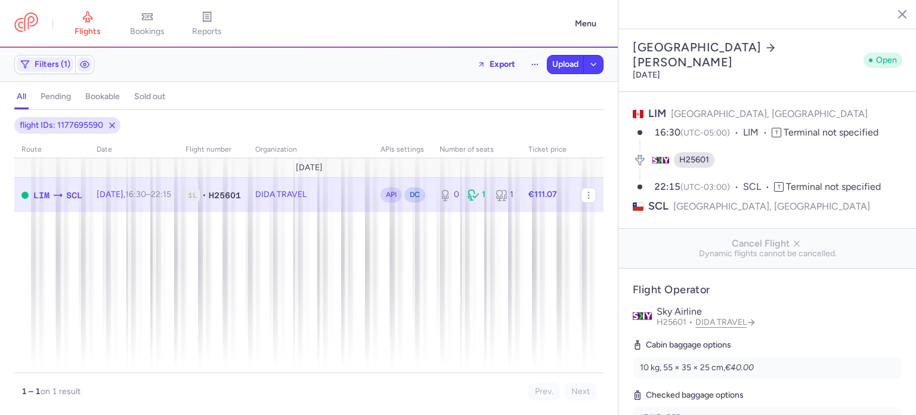
select select "days"
click at [146, 15] on icon at bounding box center [148, 17] width 10 height 6
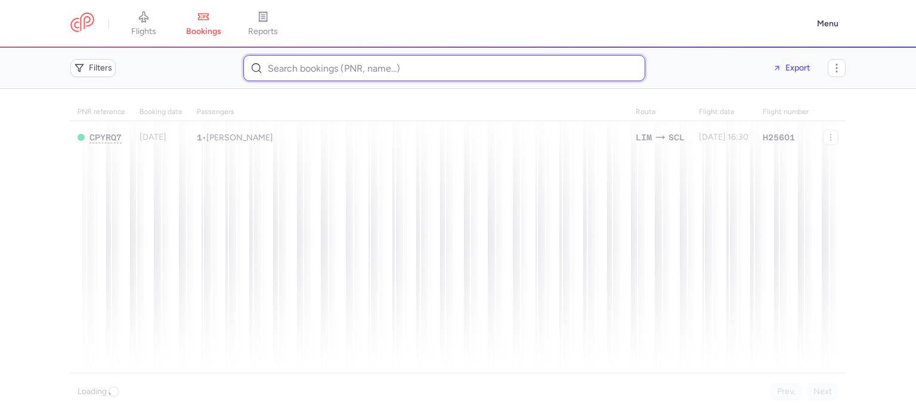
click at [270, 74] on input at bounding box center [444, 68] width 402 height 26
paste input "[EMAIL_ADDRESS][DOMAIN_NAME]"
type input "[EMAIL_ADDRESS][DOMAIN_NAME]"
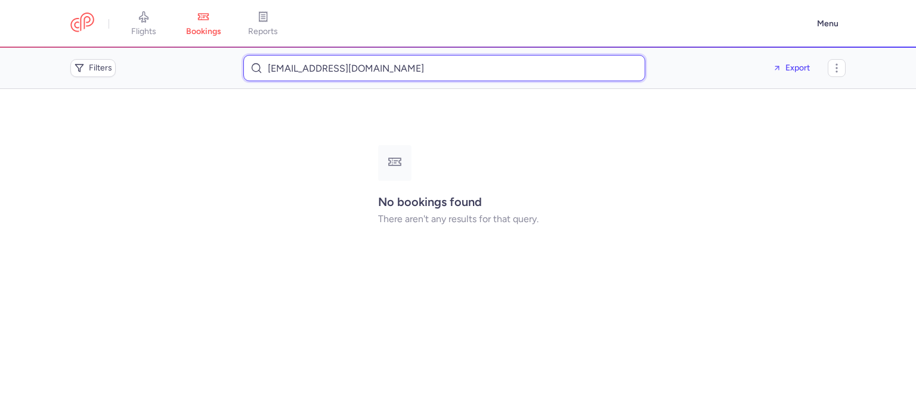
click at [327, 71] on input "[EMAIL_ADDRESS][DOMAIN_NAME]" at bounding box center [444, 68] width 402 height 26
paste input "perabos6@outlook.de"
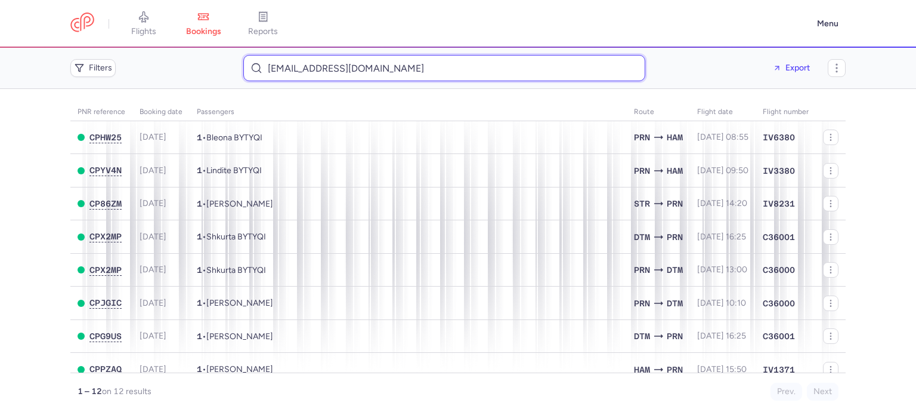
type input "perabos6@outlook.de"
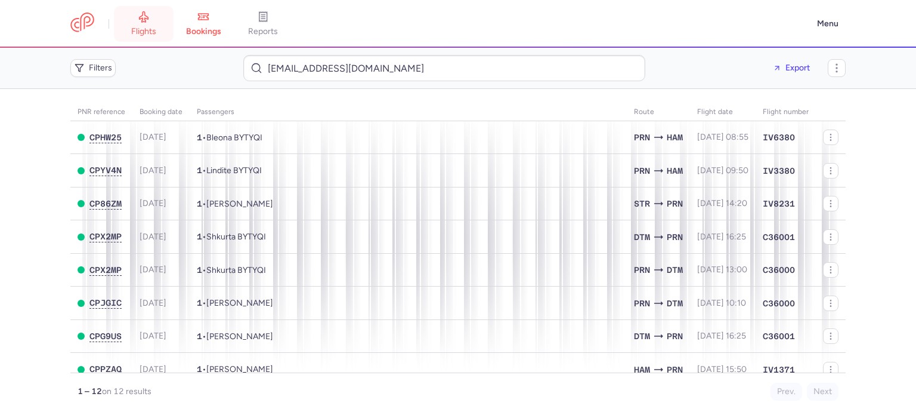
click at [147, 28] on span "flights" at bounding box center [143, 31] width 25 height 11
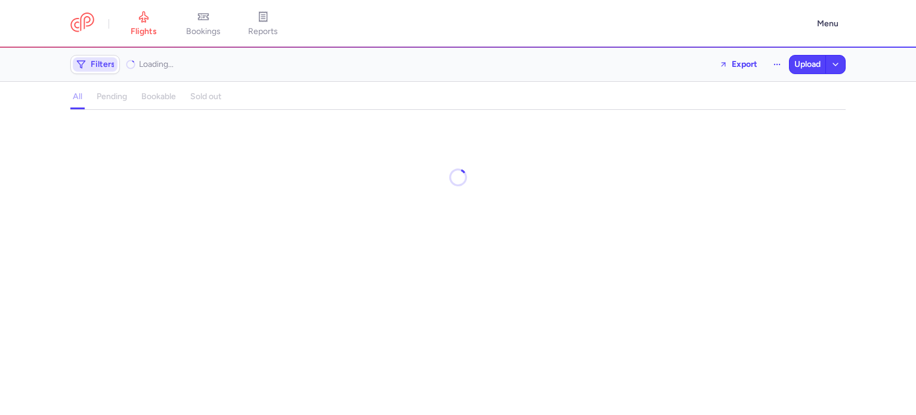
click at [104, 71] on span "Filters" at bounding box center [95, 64] width 45 height 14
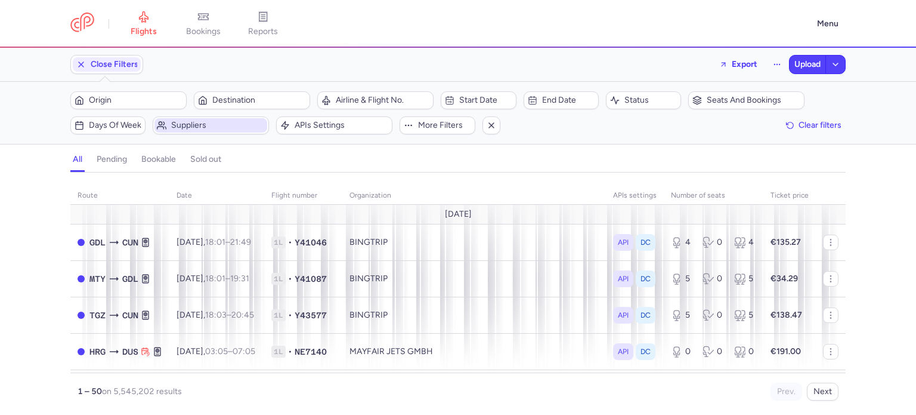
click at [181, 124] on span "Suppliers" at bounding box center [218, 126] width 94 height 10
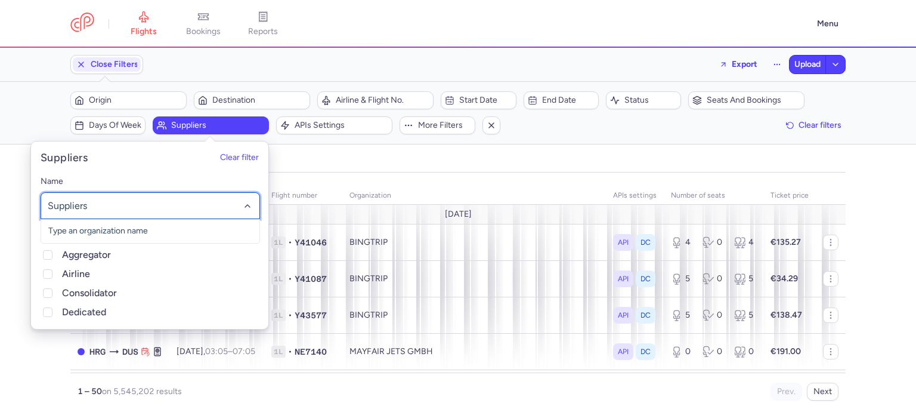
type input "k"
type input "hk"
click at [94, 239] on span "HK RAMBLE" at bounding box center [150, 231] width 218 height 24
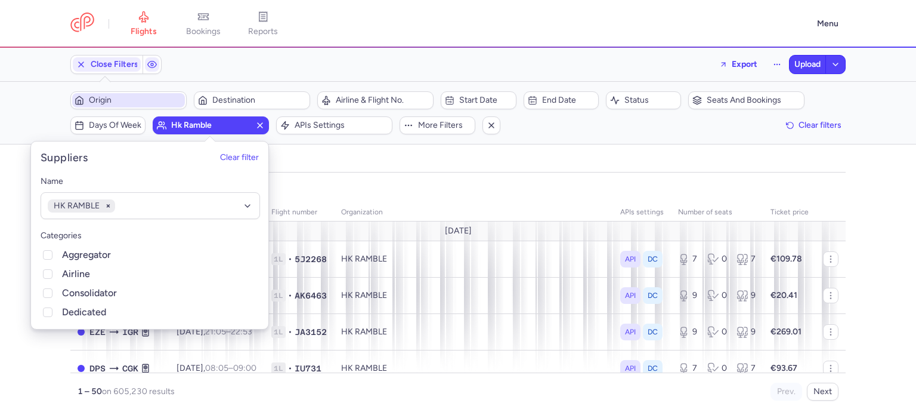
click at [141, 104] on span "Origin" at bounding box center [136, 100] width 94 height 10
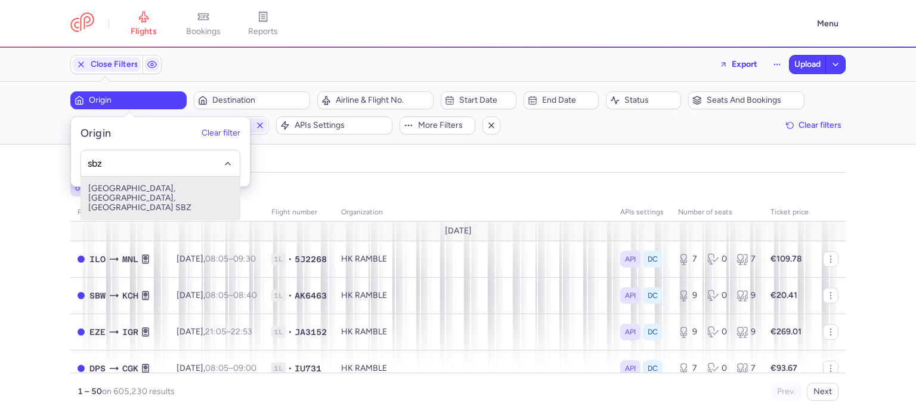
type input "sbz"
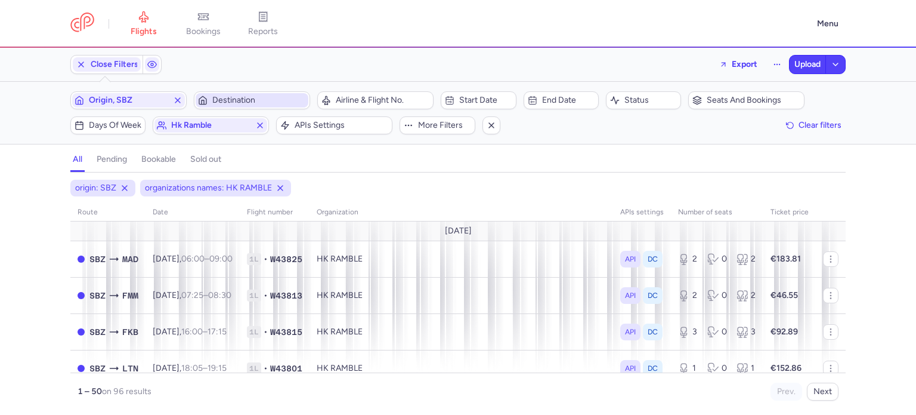
click at [231, 104] on span "Destination" at bounding box center [259, 100] width 94 height 10
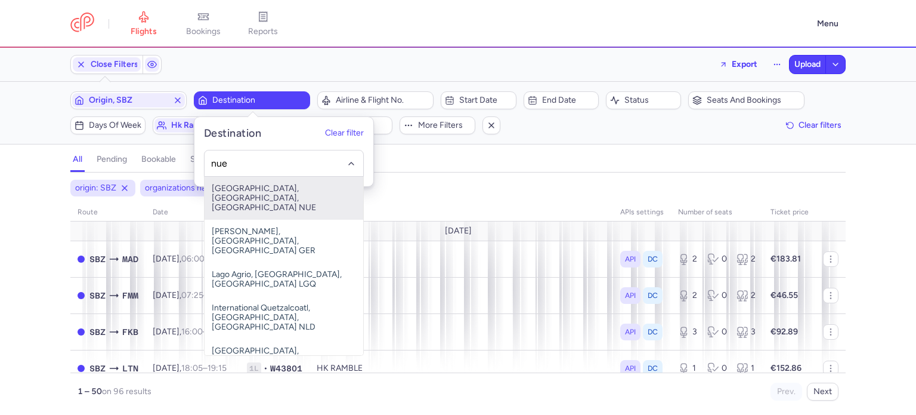
type input "nue"
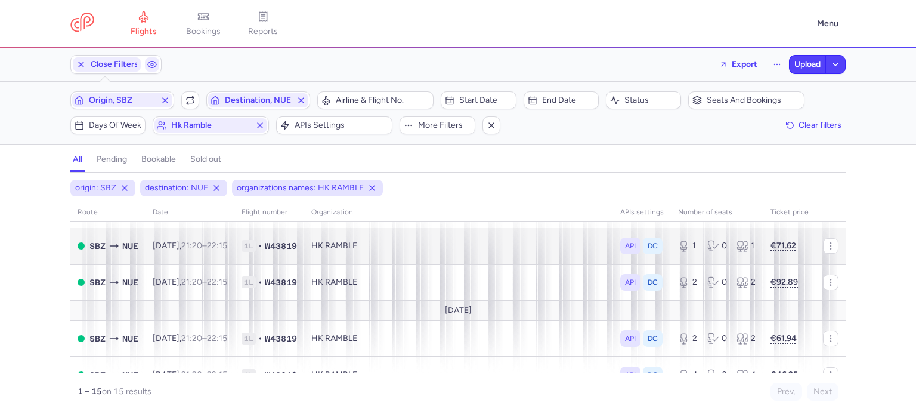
scroll to position [105, 0]
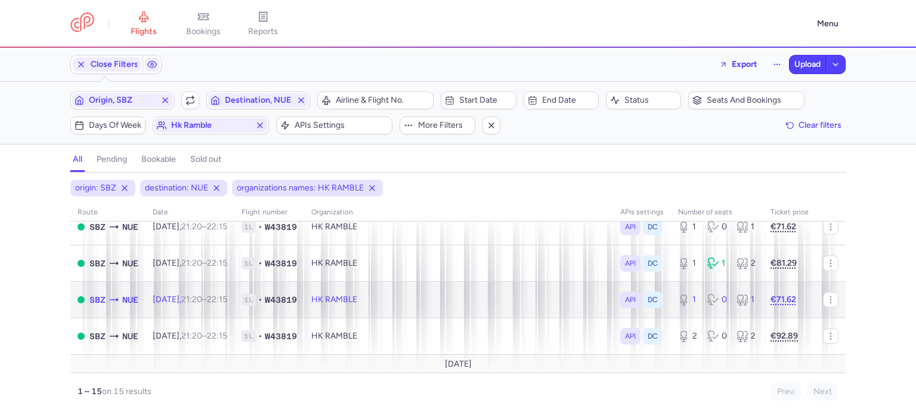
click at [399, 294] on td "HK RAMBLE" at bounding box center [458, 299] width 309 height 36
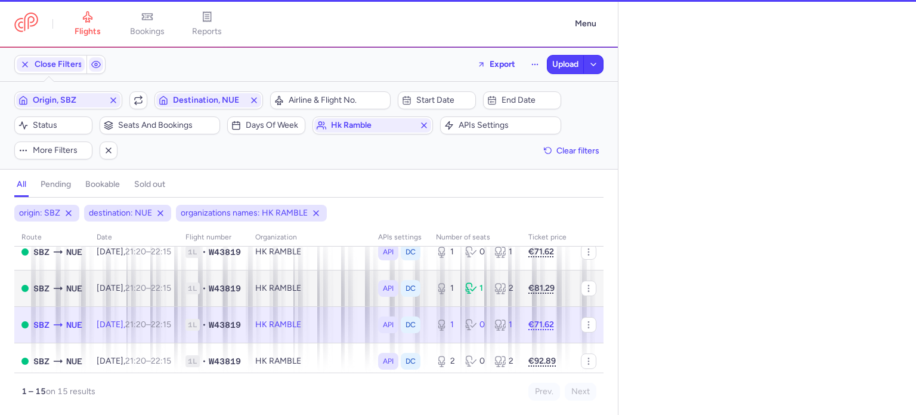
select select "days"
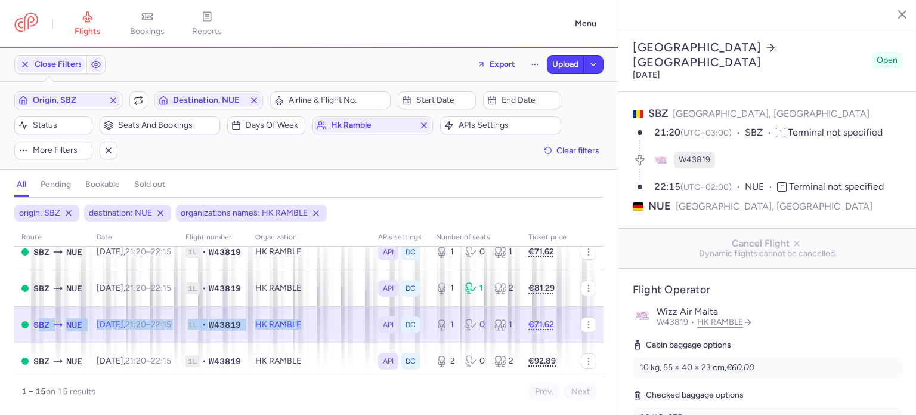
drag, startPoint x: 334, startPoint y: 320, endPoint x: 36, endPoint y: 313, distance: 298.4
click at [36, 313] on tr "SBZ NUE Sun, 24 Aug, 21:20 – 22:15 +0 1L • W43819 HK RAMBLE API DC 1 0 1 €71.62" at bounding box center [308, 324] width 589 height 36
click at [584, 320] on icon "button" at bounding box center [589, 325] width 10 height 10
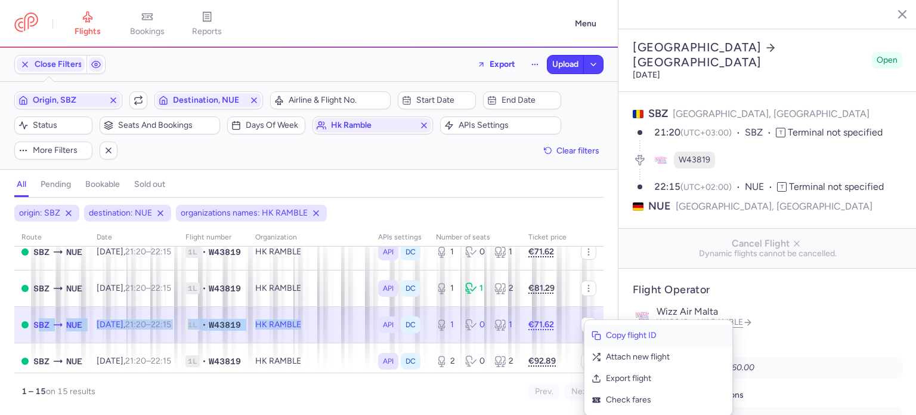
click at [607, 342] on button "Copy flight ID" at bounding box center [659, 335] width 148 height 21
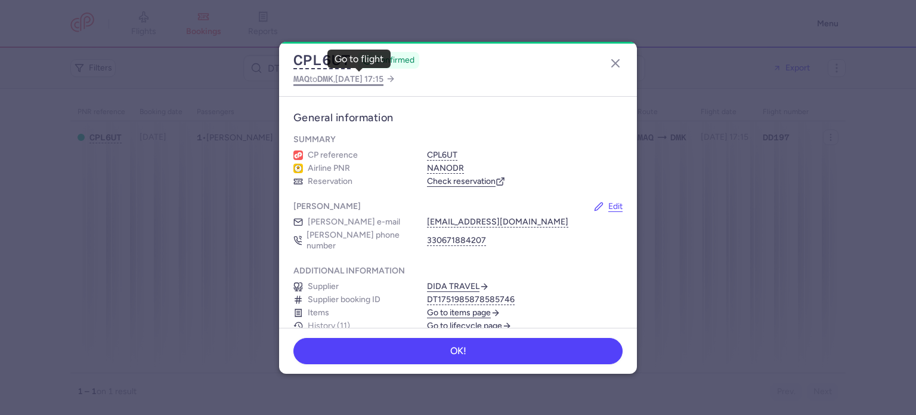
click at [332, 82] on span "DMK" at bounding box center [325, 79] width 16 height 10
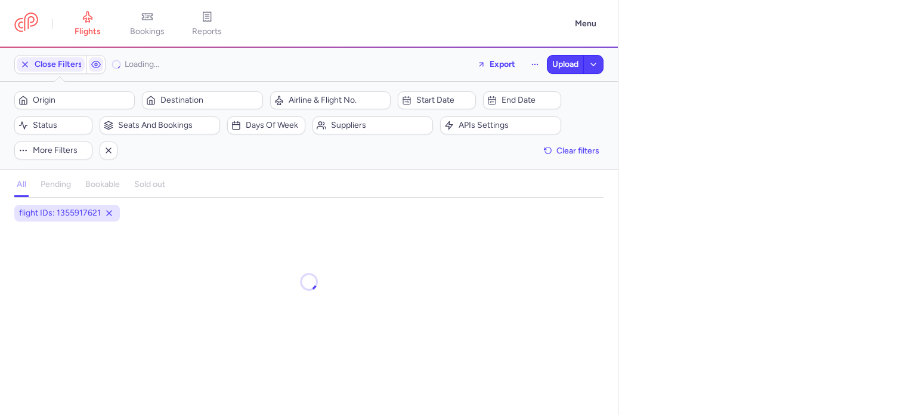
select select "days"
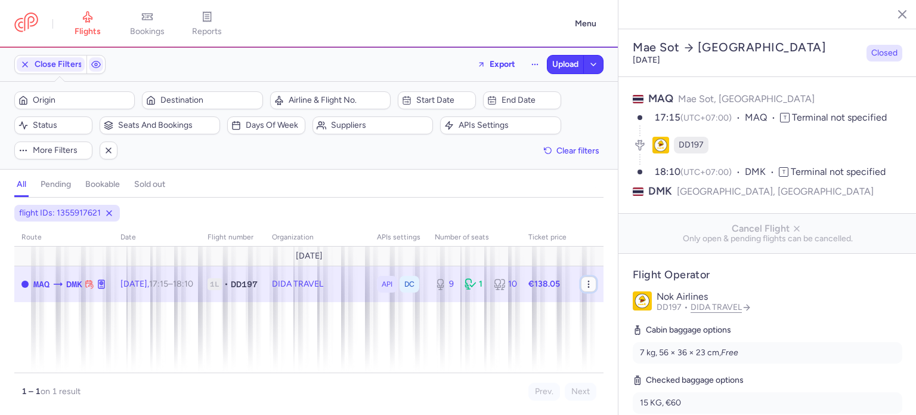
click at [585, 283] on icon "button" at bounding box center [589, 284] width 10 height 10
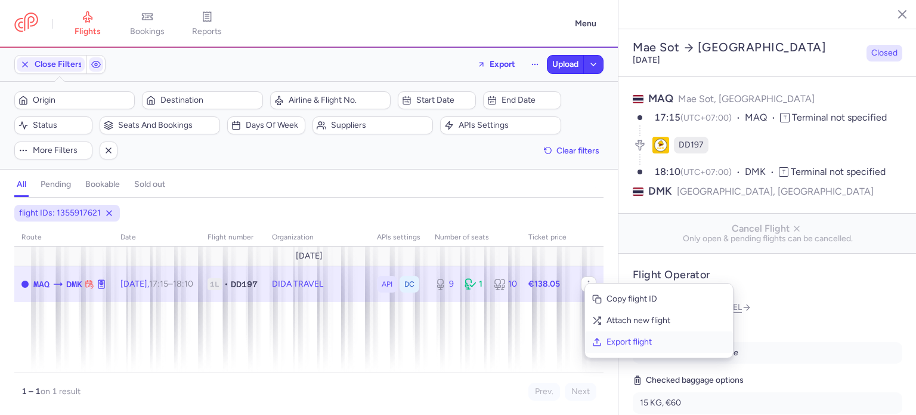
click at [606, 339] on button "Export flight" at bounding box center [659, 341] width 148 height 21
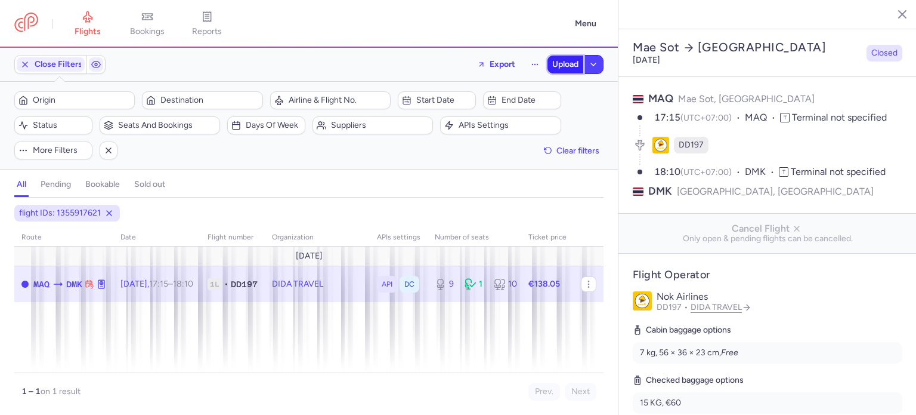
click at [566, 71] on button "Upload" at bounding box center [566, 64] width 36 height 18
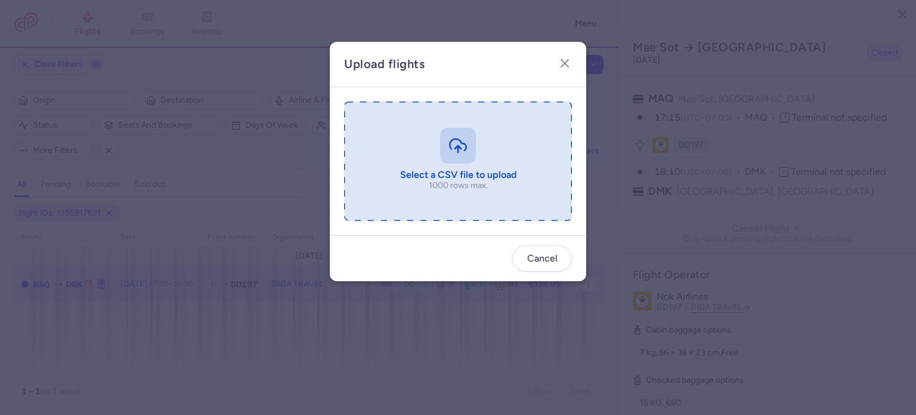
click at [477, 167] on input "file" at bounding box center [458, 160] width 228 height 119
type input "C:\fakepath\export_flight_DD197_20250810,1702 (1).csv"
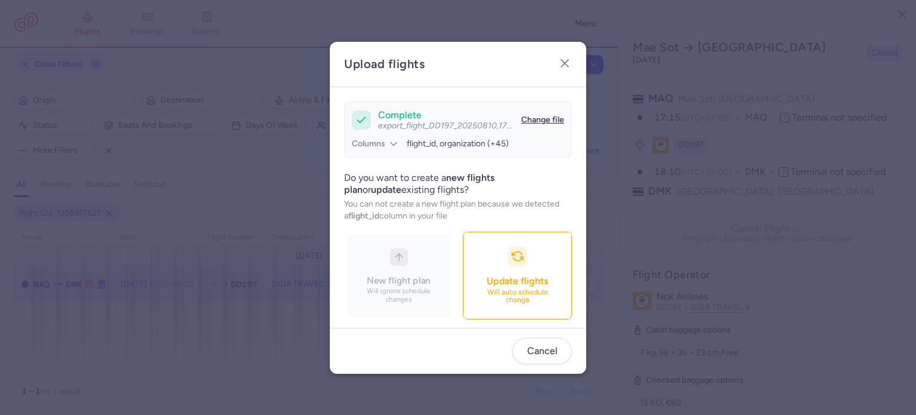
scroll to position [103, 0]
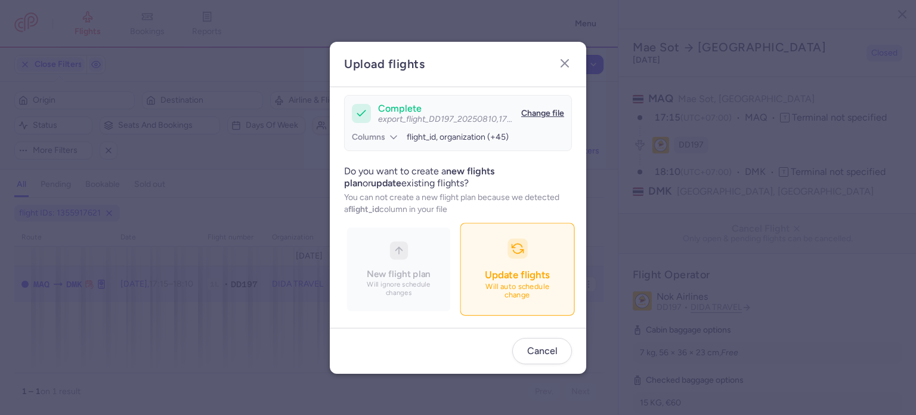
click at [482, 260] on button "Update flights Will auto schedule change" at bounding box center [517, 269] width 115 height 92
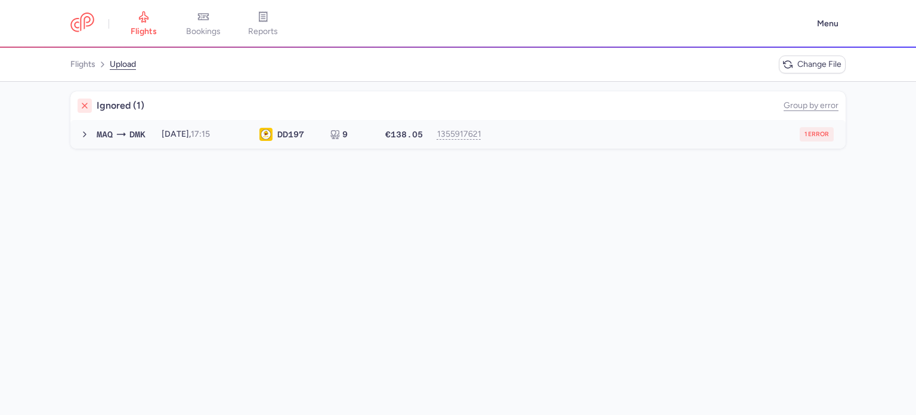
click at [671, 128] on div "1 error" at bounding box center [663, 134] width 341 height 14
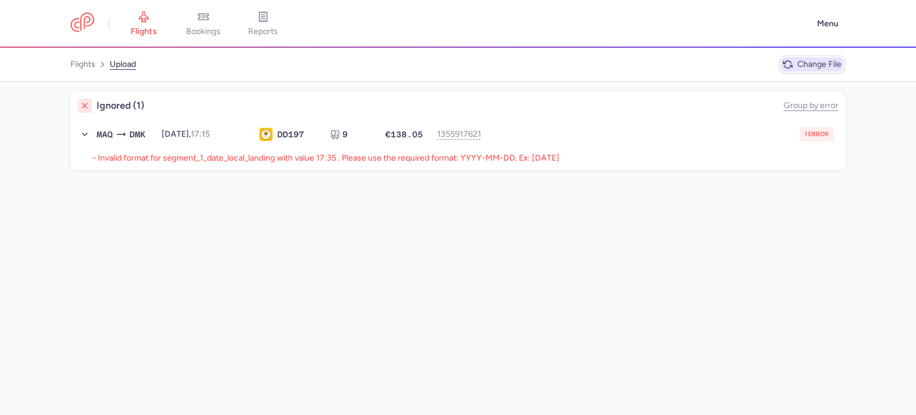
click at [807, 58] on span "Change file" at bounding box center [812, 64] width 63 height 14
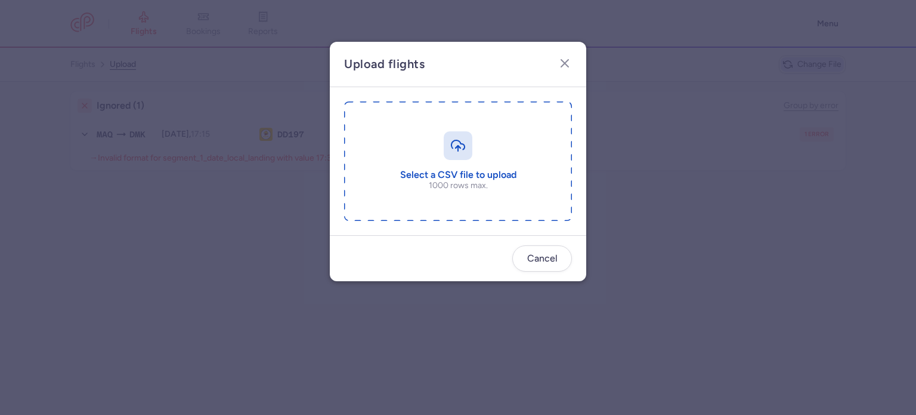
type input "C:\fakepath\export_flight_DD197_20250810,1702 (2).csv"
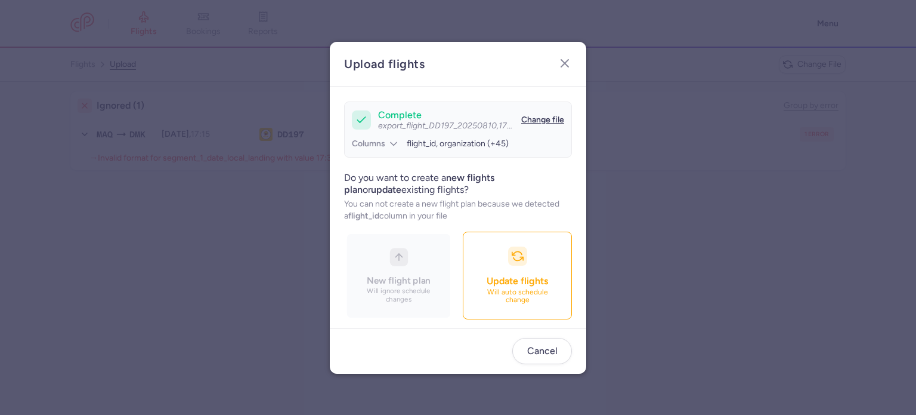
scroll to position [103, 0]
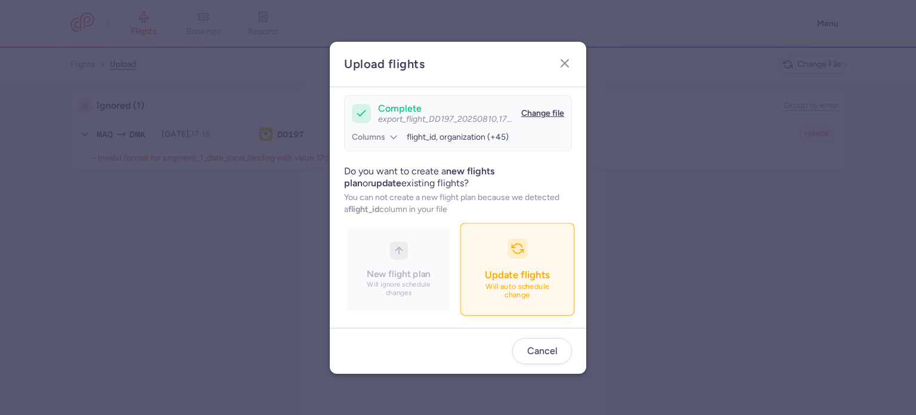
click at [475, 250] on button "Update flights Will auto schedule change" at bounding box center [517, 269] width 115 height 92
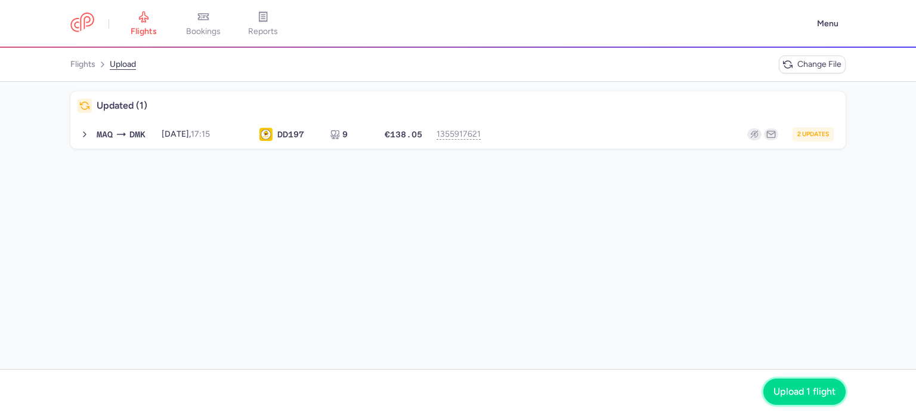
click at [783, 383] on button "Upload 1 flight" at bounding box center [805, 391] width 82 height 26
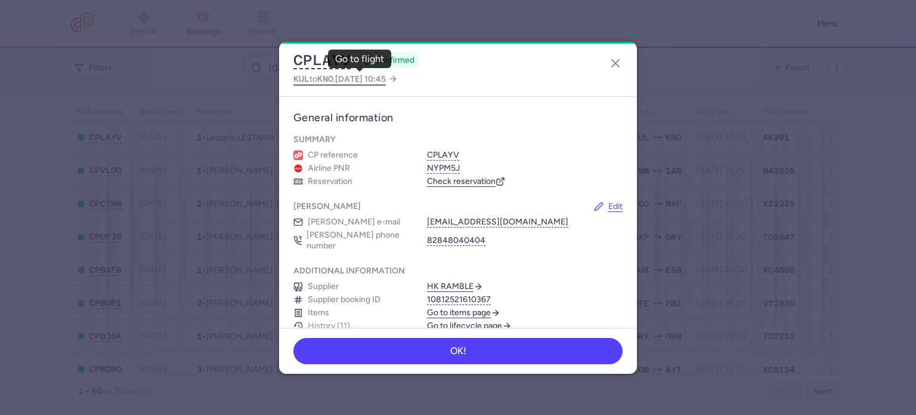
click at [334, 79] on span "KNO" at bounding box center [325, 79] width 16 height 10
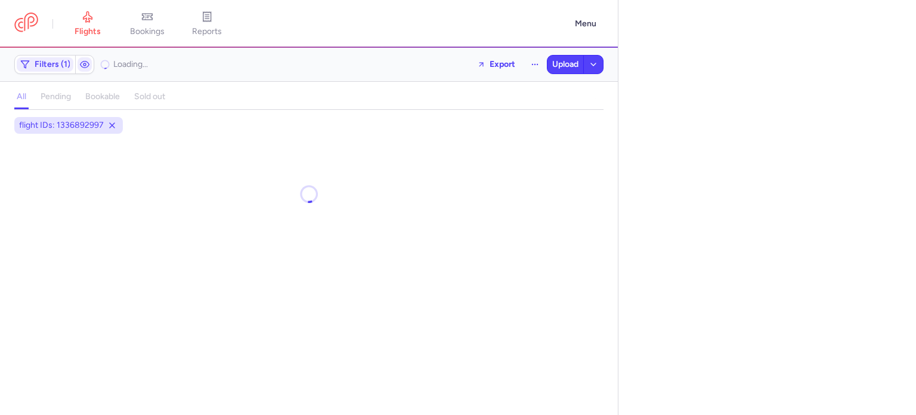
select select "days"
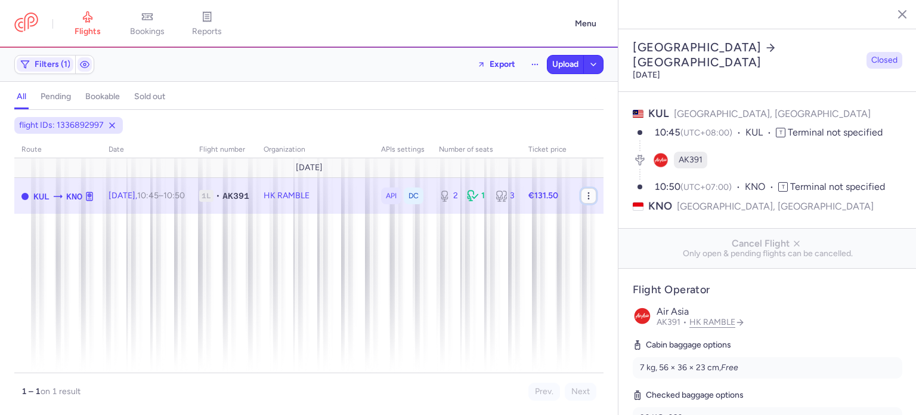
click at [588, 197] on icon "button" at bounding box center [589, 196] width 10 height 10
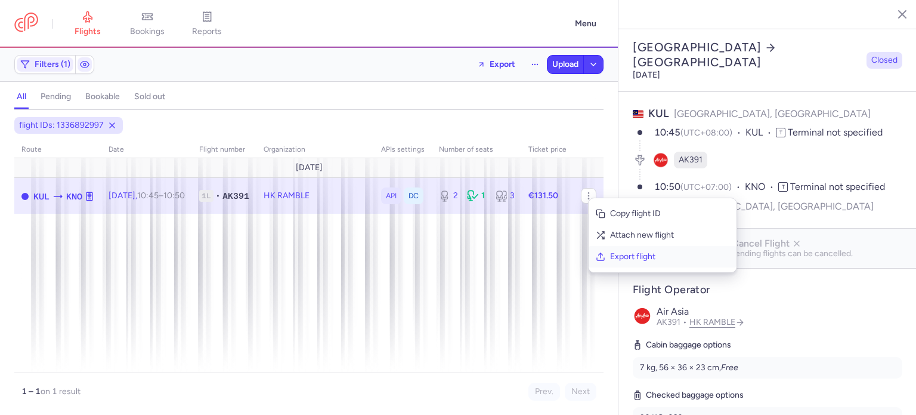
click at [611, 253] on span "Export flight" at bounding box center [669, 257] width 119 height 12
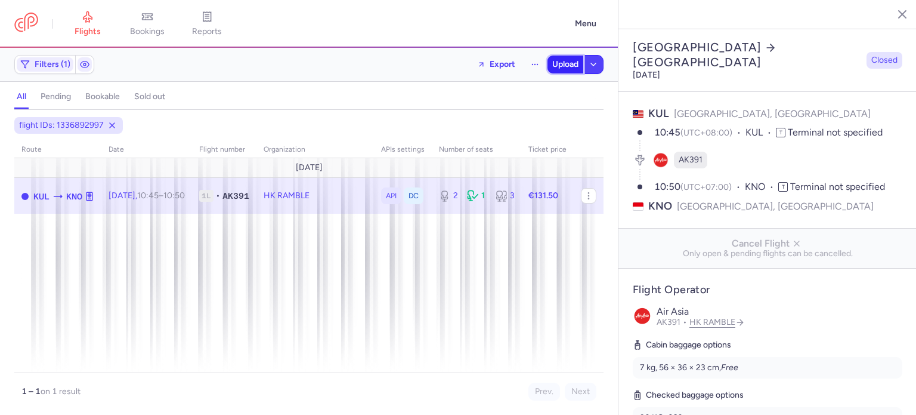
click at [554, 66] on span "Upload" at bounding box center [565, 65] width 26 height 10
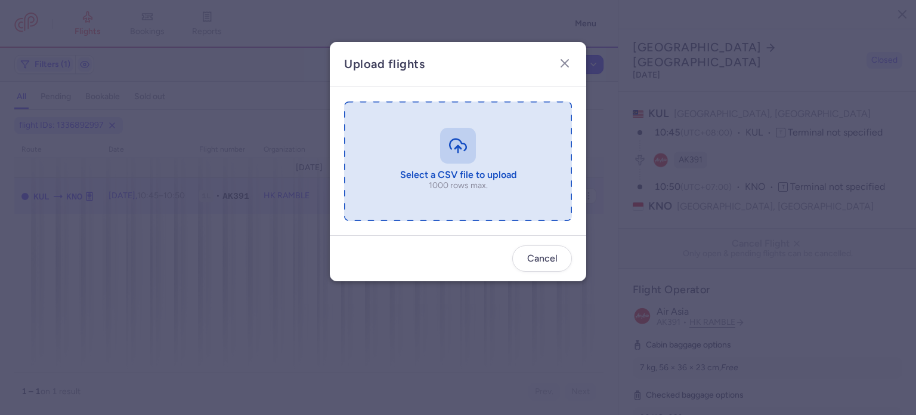
click at [417, 140] on input "file" at bounding box center [458, 160] width 228 height 119
type input "C:\fakepath\export_flight_AK391_20250810,1722 (1).csv"
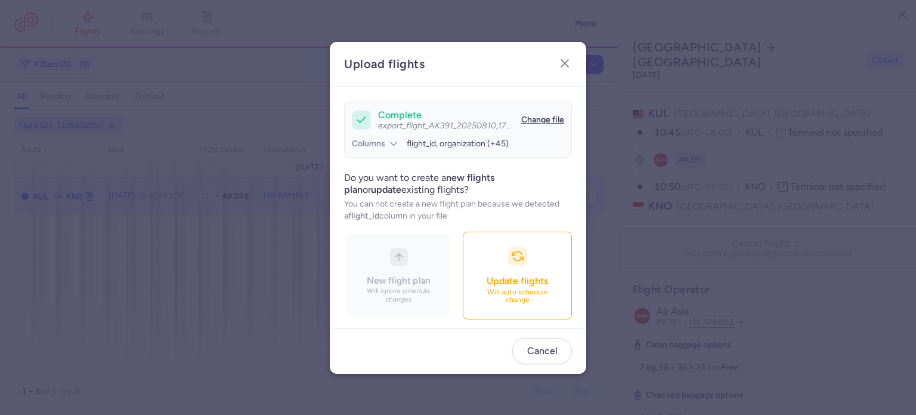
scroll to position [103, 0]
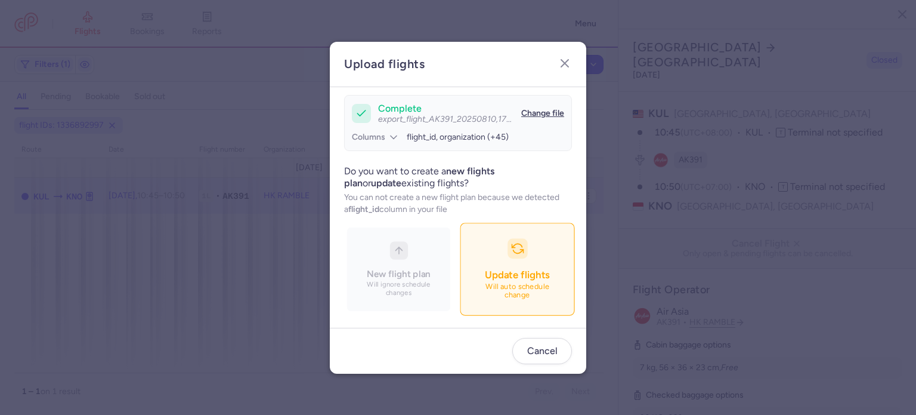
click at [476, 294] on p "Will auto schedule change" at bounding box center [518, 290] width 84 height 17
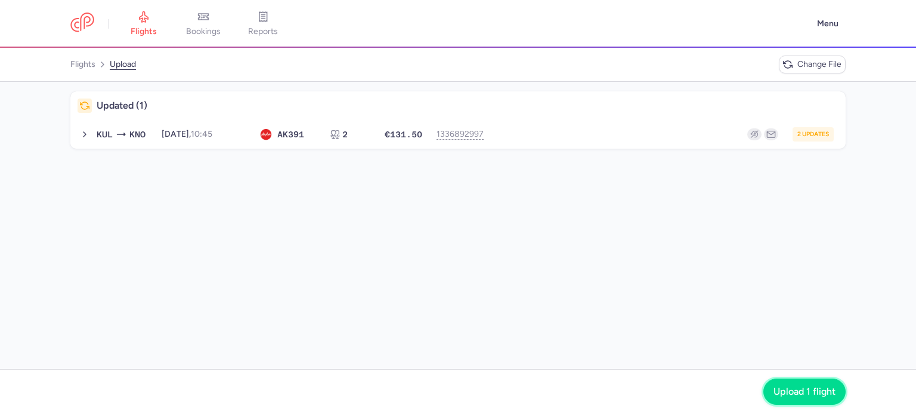
click at [800, 399] on button "Upload 1 flight" at bounding box center [805, 391] width 82 height 26
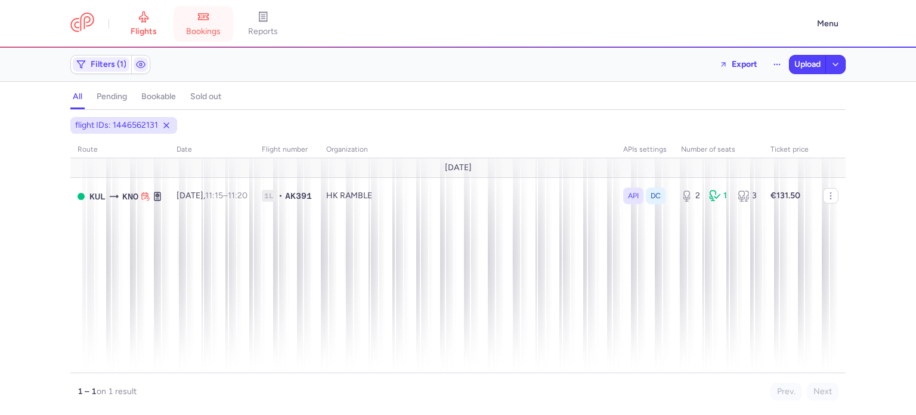
click at [204, 16] on icon at bounding box center [203, 17] width 12 height 12
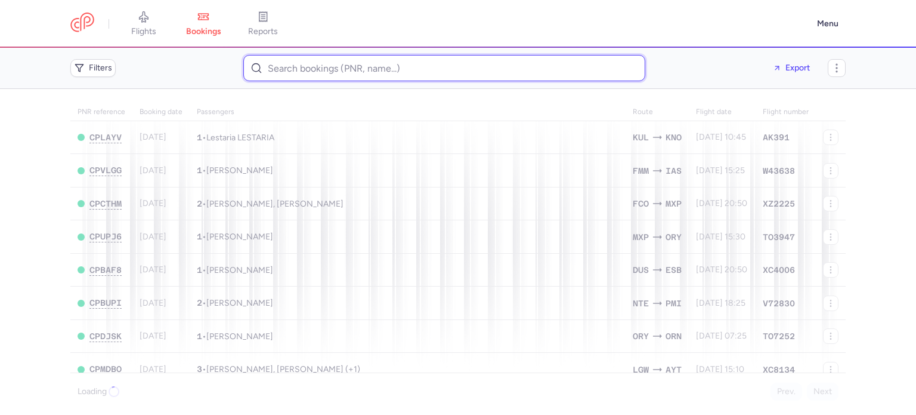
click at [319, 67] on input at bounding box center [444, 68] width 402 height 26
paste input "miljan.zivk@gmail.com"
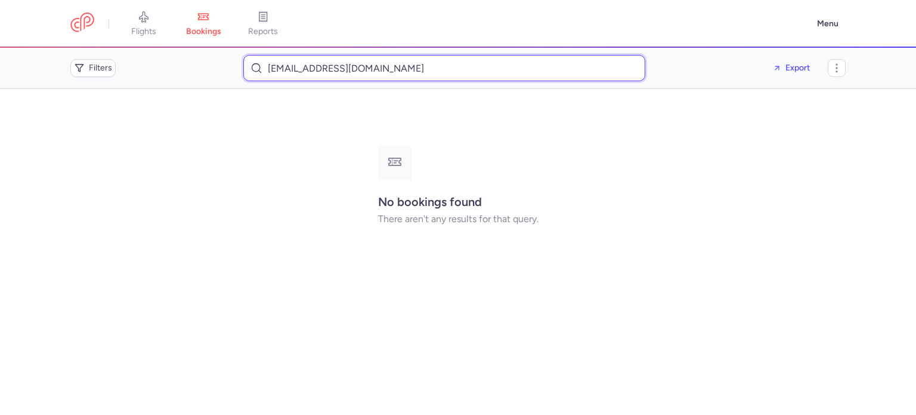
type input "miljan.zivk@gmail.com"
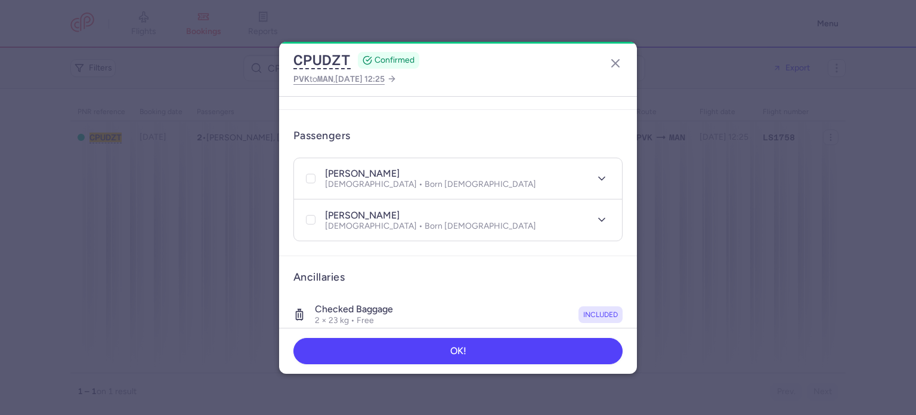
scroll to position [218, 0]
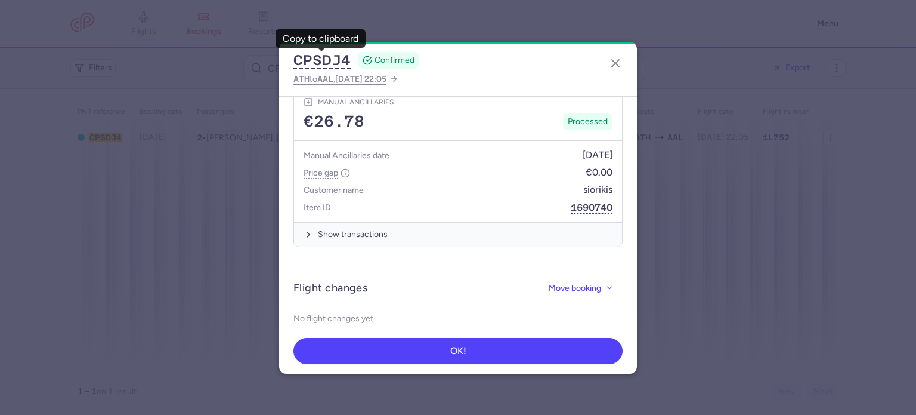
scroll to position [1090, 0]
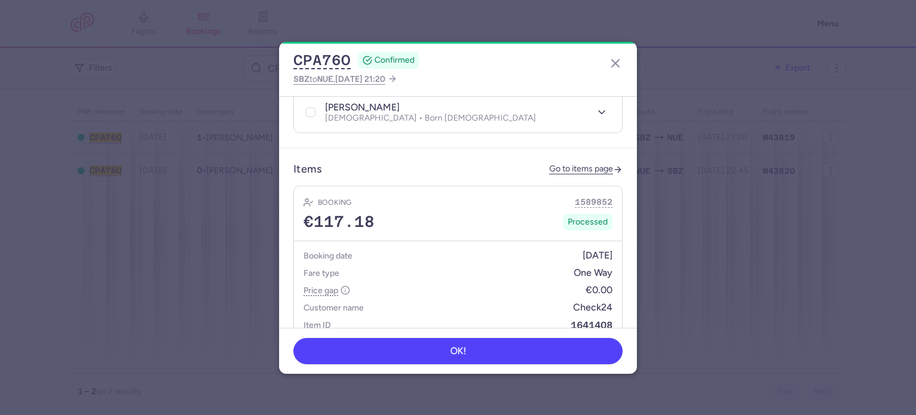
scroll to position [305, 0]
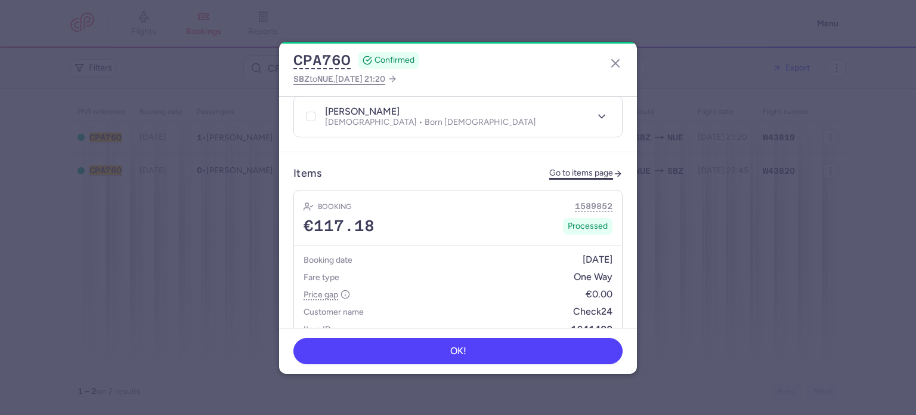
click at [582, 168] on link "Go to items page" at bounding box center [586, 173] width 73 height 10
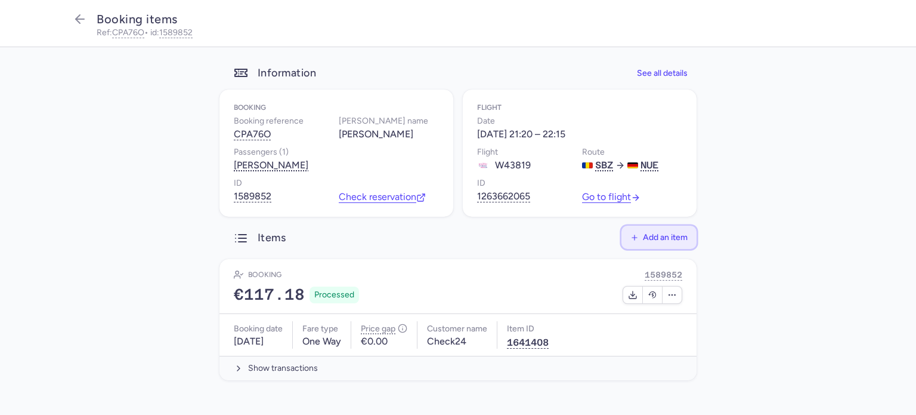
click at [672, 239] on span "Add an item" at bounding box center [665, 237] width 45 height 9
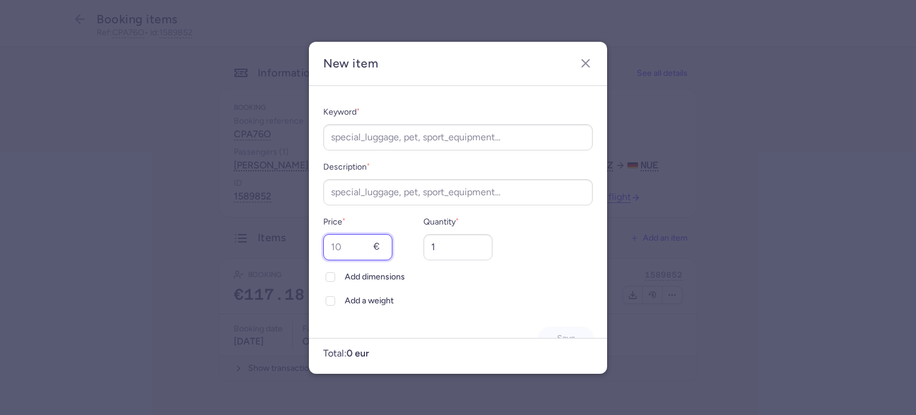
click at [348, 240] on input "Price *" at bounding box center [357, 247] width 69 height 26
type input "55"
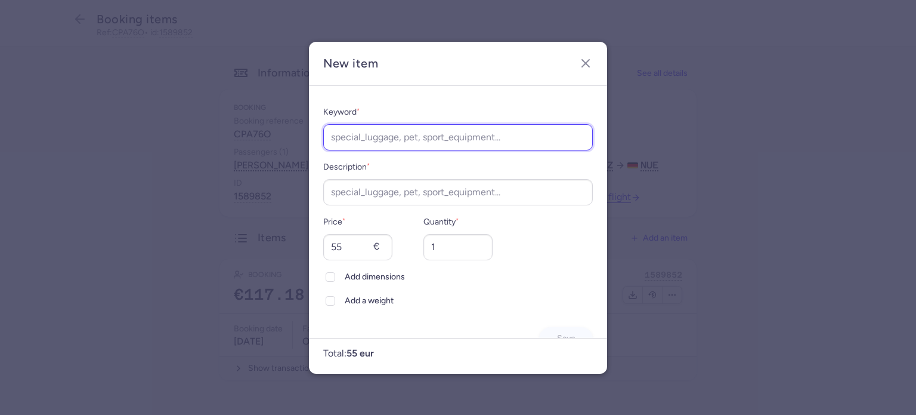
click at [432, 138] on input "Keyword *" at bounding box center [458, 137] width 270 height 26
type input "Rescheduling"
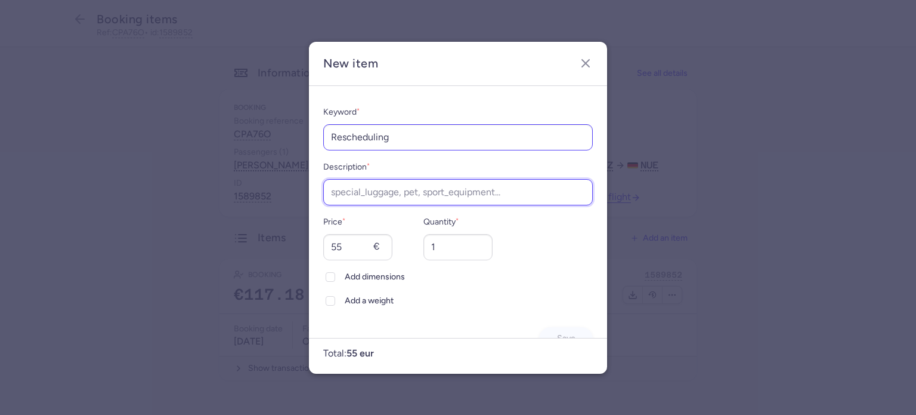
type input "9"
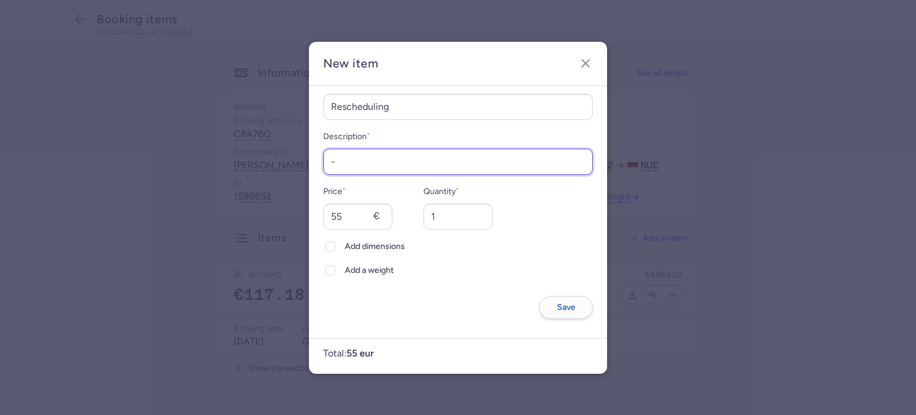
type input "-"
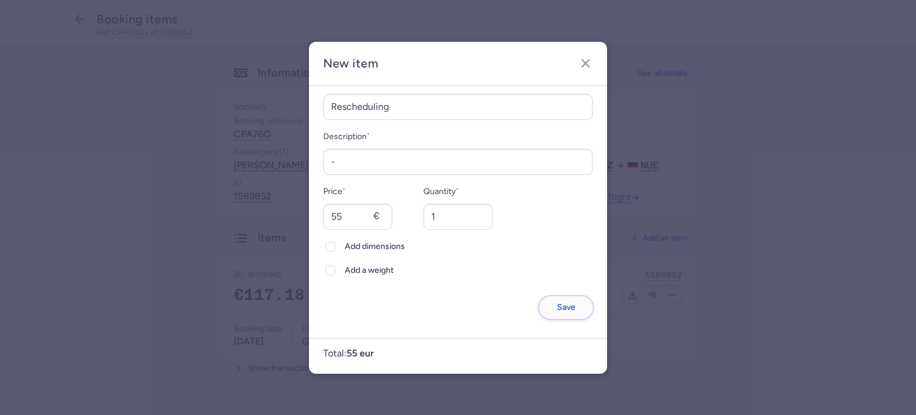
click at [557, 305] on span "Save" at bounding box center [566, 307] width 18 height 9
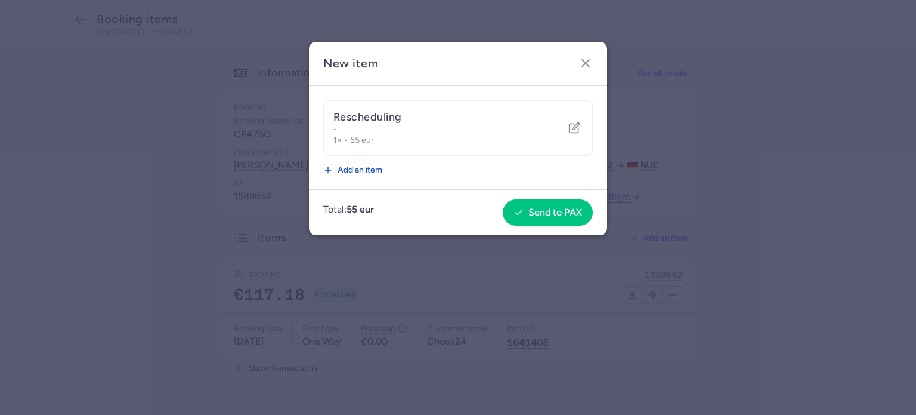
scroll to position [0, 0]
click at [535, 212] on span "Send to PAX" at bounding box center [556, 211] width 54 height 11
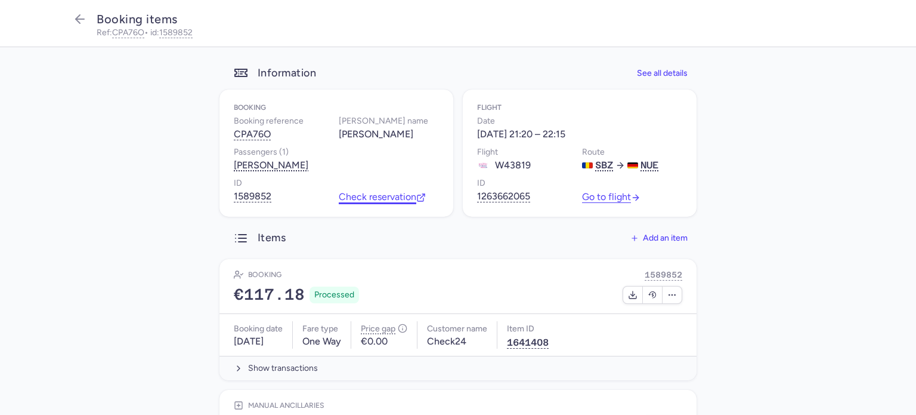
click at [382, 197] on link "Check reservation" at bounding box center [382, 197] width 87 height 11
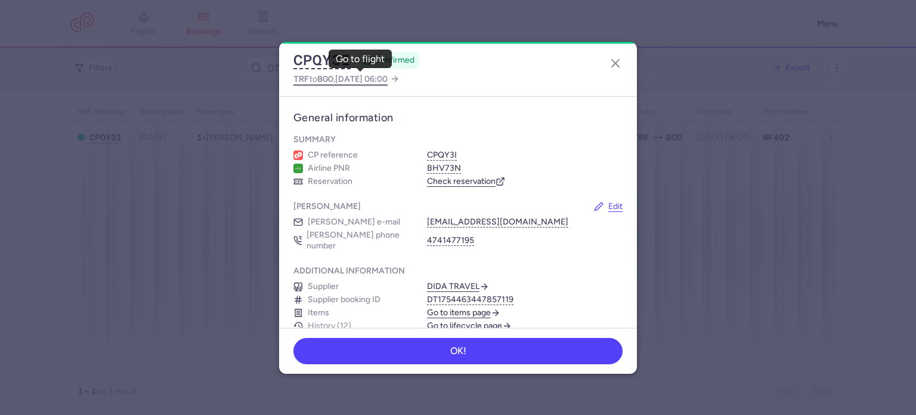
click at [318, 79] on span "TRF to BGO , 2025 Aug 11, 06:00" at bounding box center [341, 79] width 94 height 15
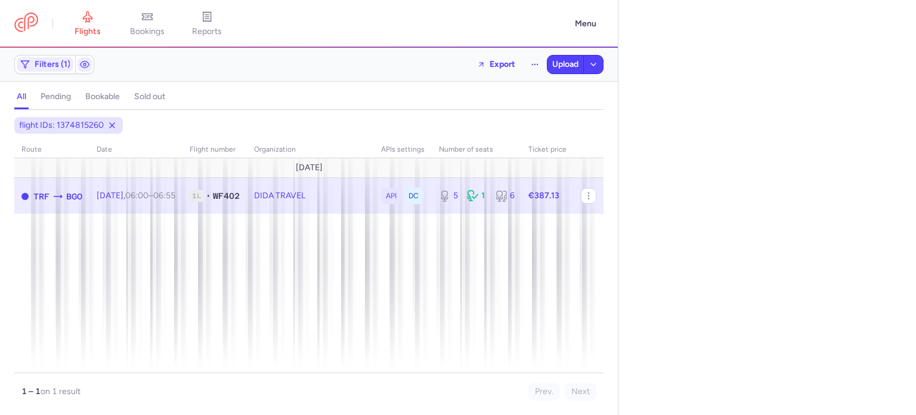
select select "days"
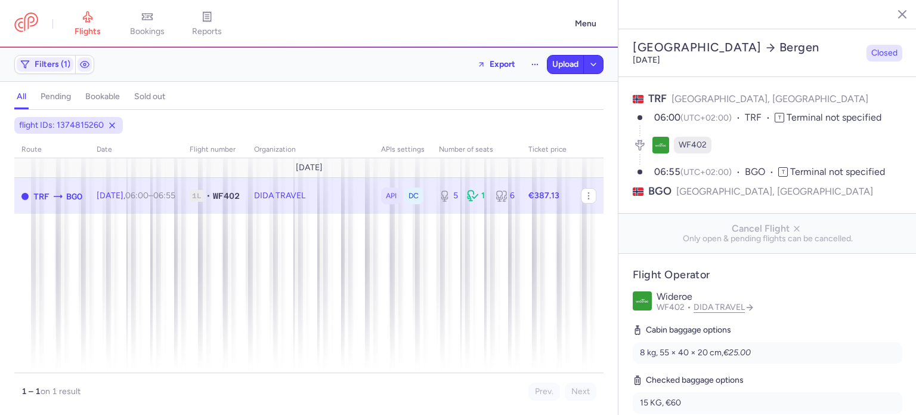
click at [598, 198] on td at bounding box center [589, 196] width 30 height 36
click at [586, 197] on icon "button" at bounding box center [589, 196] width 10 height 10
click at [604, 260] on button "Export flight" at bounding box center [661, 256] width 148 height 21
click at [558, 71] on button "Upload" at bounding box center [566, 64] width 36 height 18
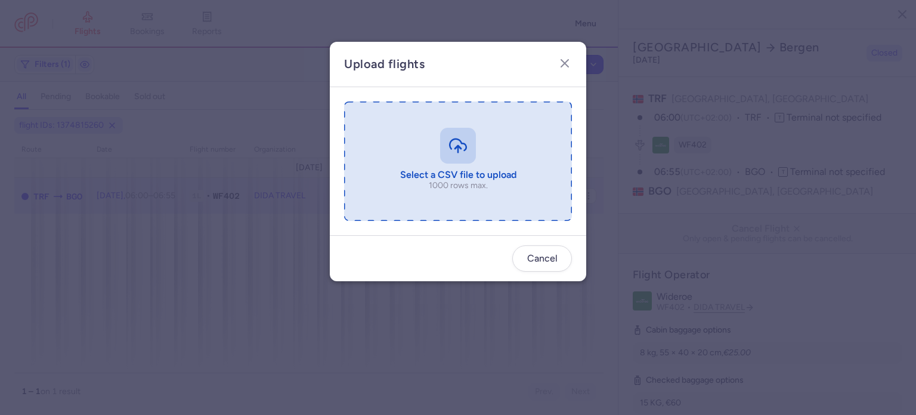
click at [474, 147] on input "file" at bounding box center [458, 160] width 228 height 119
type input "C:\fakepath\export_flight_WF402_20250810,1740 (1).csv"
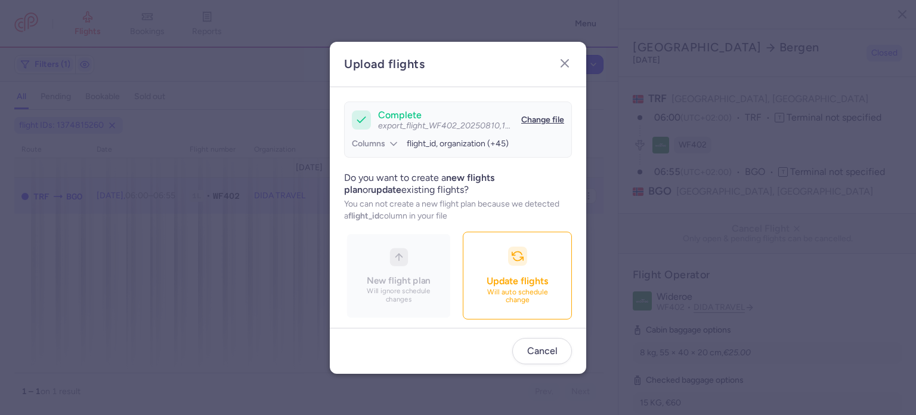
scroll to position [103, 0]
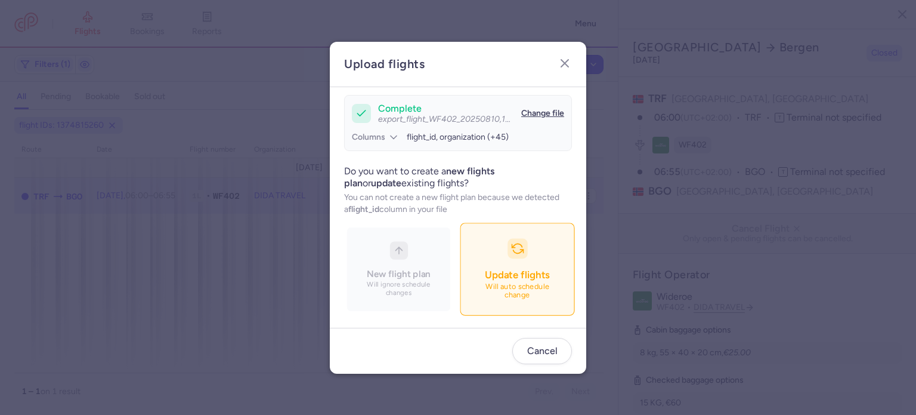
click at [460, 260] on button "Update flights Will auto schedule change" at bounding box center [517, 269] width 115 height 92
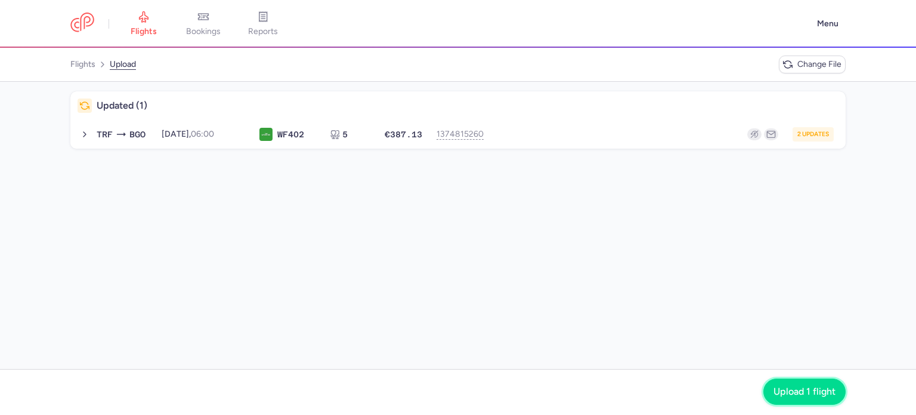
click at [786, 388] on span "Upload 1 flight" at bounding box center [805, 391] width 62 height 11
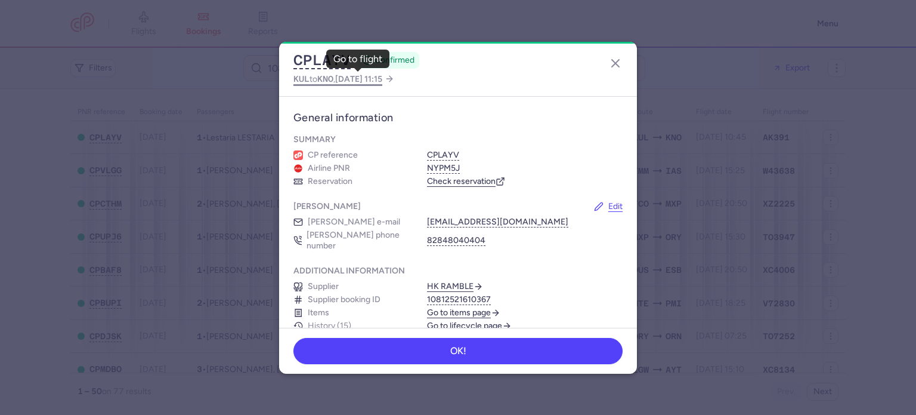
click at [317, 78] on span "KUL to KNO , 2025 Aug 11, 11:15" at bounding box center [338, 79] width 89 height 15
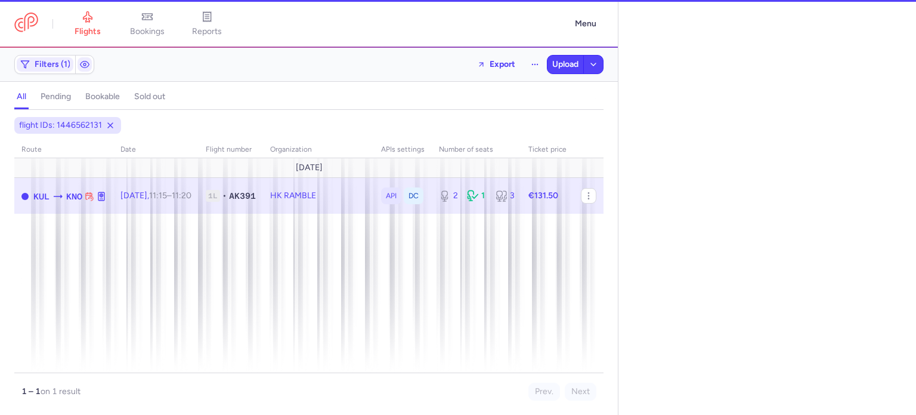
select select "days"
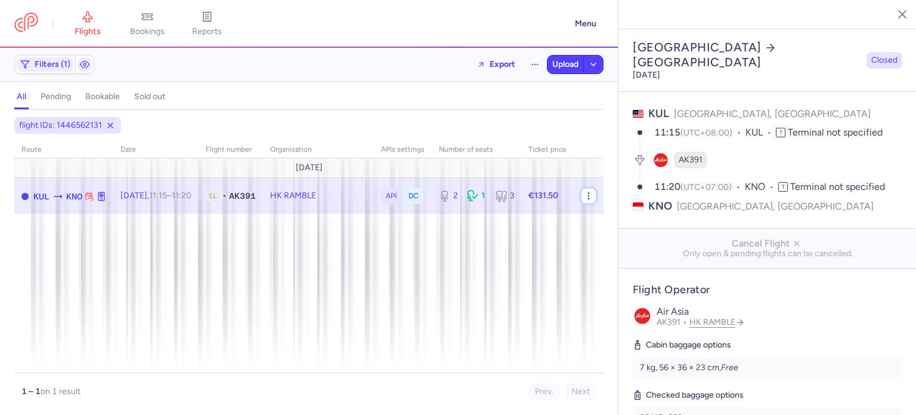
click at [590, 198] on icon "button" at bounding box center [589, 196] width 10 height 10
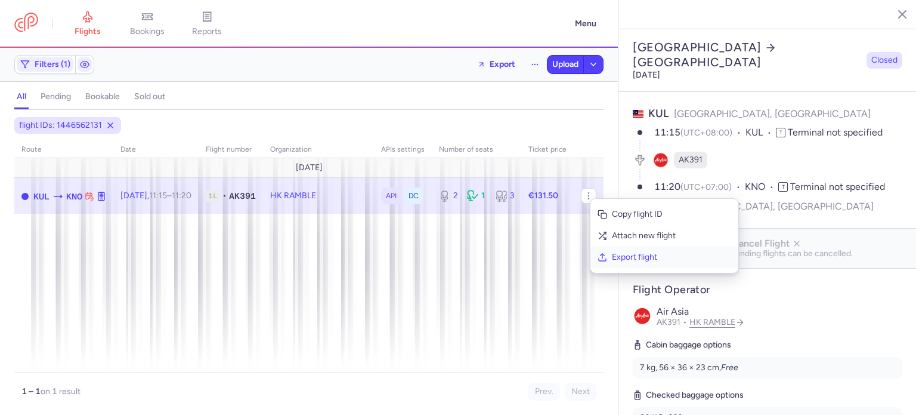
click at [621, 255] on span "Export flight" at bounding box center [671, 257] width 119 height 12
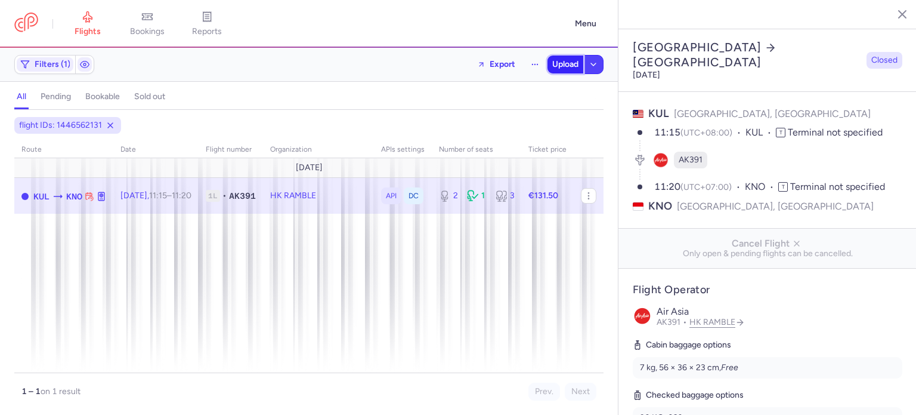
click at [573, 65] on span "Upload" at bounding box center [565, 65] width 26 height 10
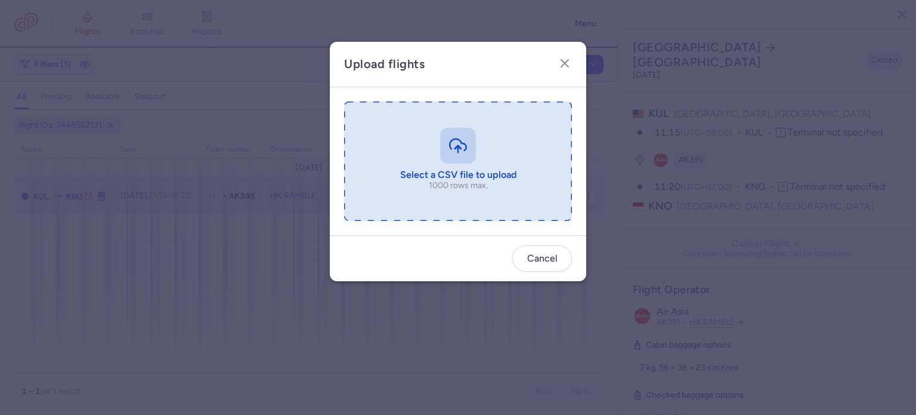
click at [401, 128] on input "file" at bounding box center [458, 160] width 228 height 119
type input "C:\fakepath\export_flight_AK391_20250810,1741 (1).csv"
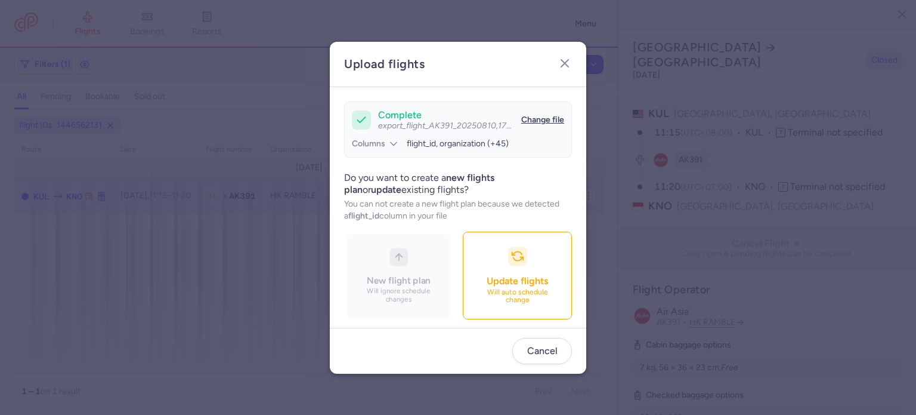
scroll to position [103, 0]
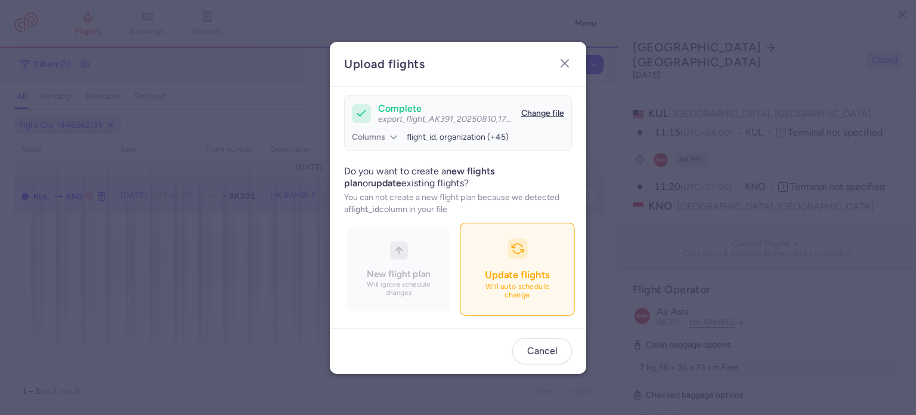
click at [485, 269] on span "Update flights" at bounding box center [517, 274] width 64 height 12
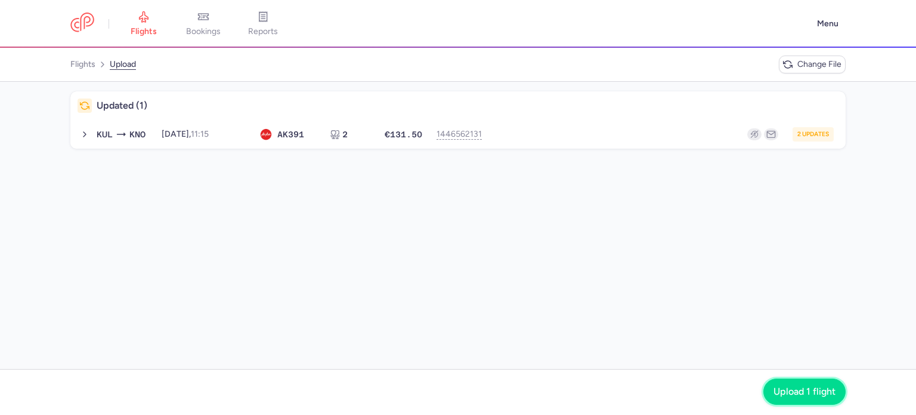
click at [803, 381] on button "Upload 1 flight" at bounding box center [805, 391] width 82 height 26
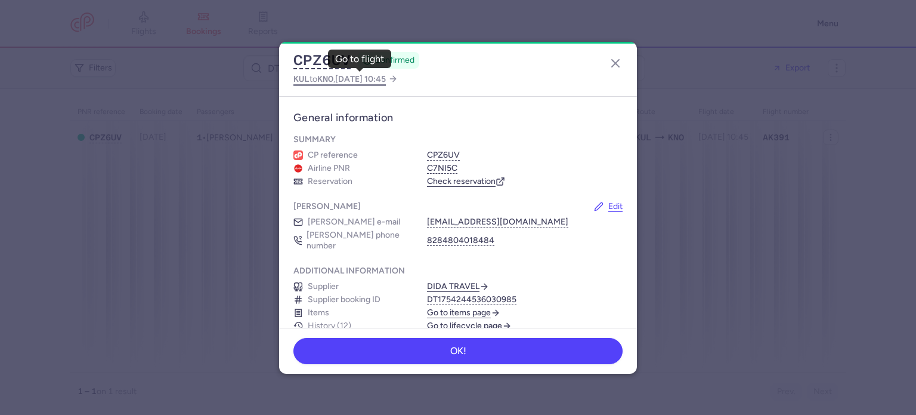
click at [322, 80] on span "KNO" at bounding box center [325, 79] width 16 height 10
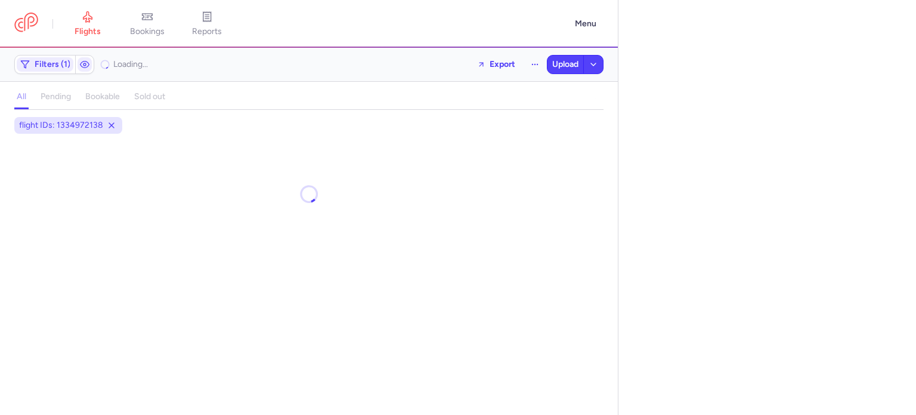
select select "days"
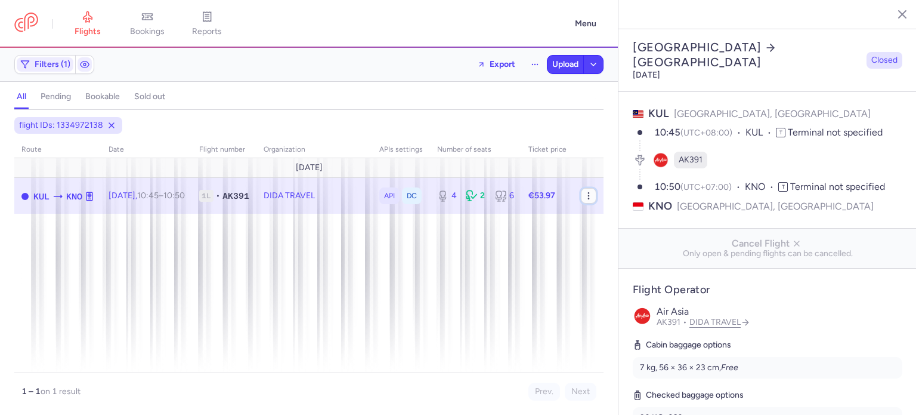
click at [594, 197] on button "button" at bounding box center [589, 196] width 16 height 16
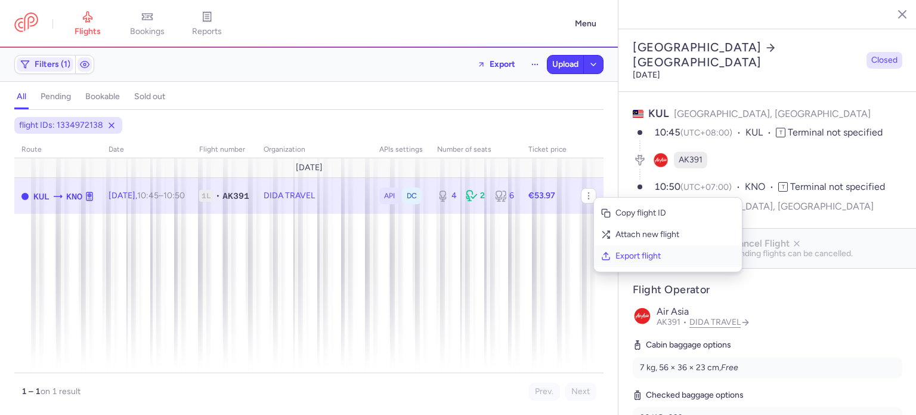
click at [629, 261] on span "Export flight" at bounding box center [675, 256] width 119 height 12
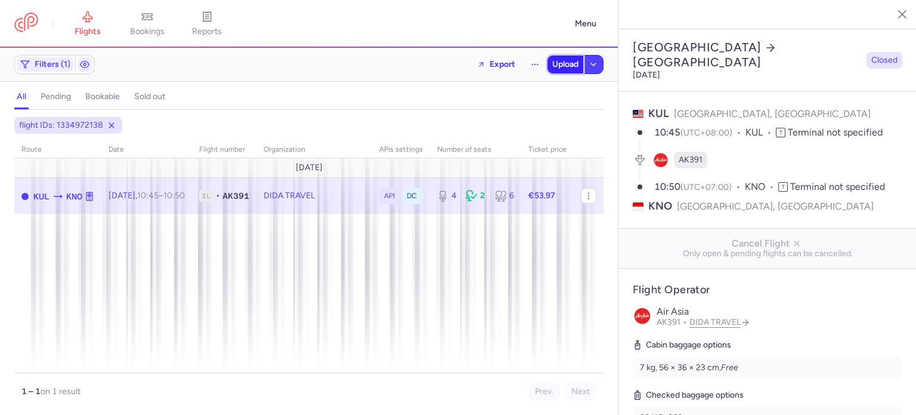
click at [561, 62] on span "Upload" at bounding box center [565, 65] width 26 height 10
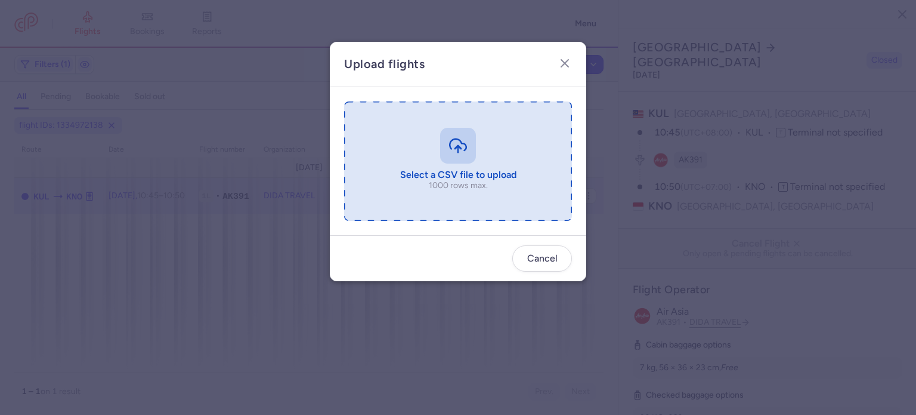
click at [409, 147] on input "file" at bounding box center [458, 160] width 228 height 119
type input "C:\fakepath\export_flight_AK391_20250810,1745 (1).csv"
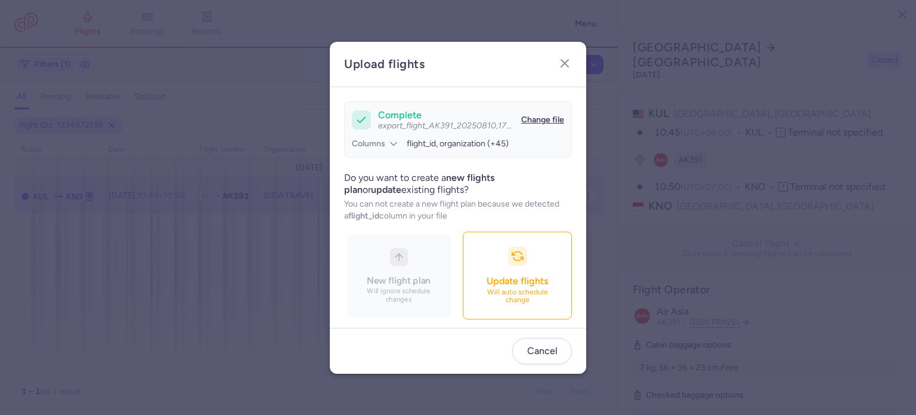
scroll to position [103, 0]
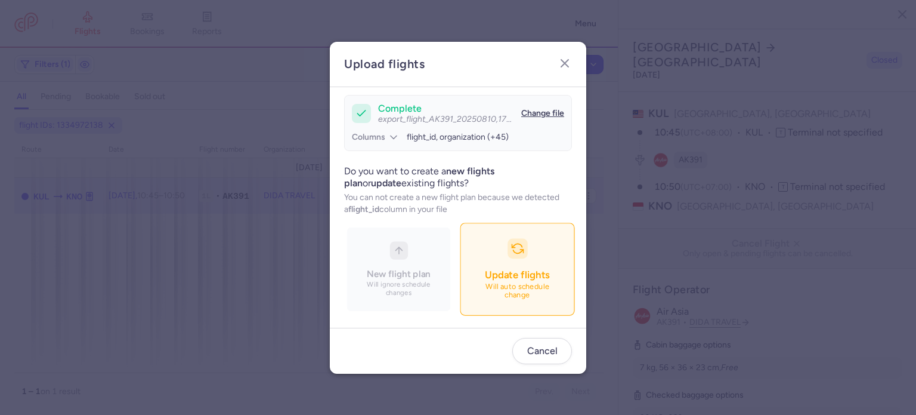
click at [460, 267] on button "Update flights Will auto schedule change" at bounding box center [517, 269] width 115 height 92
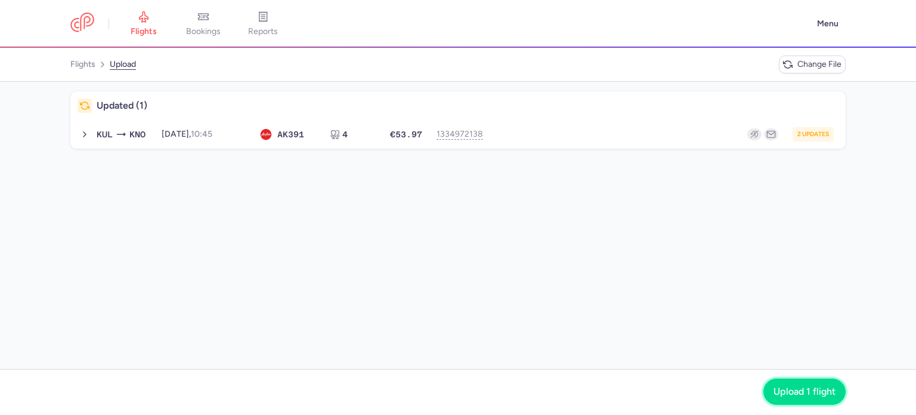
click at [800, 395] on span "Upload 1 flight" at bounding box center [805, 391] width 62 height 11
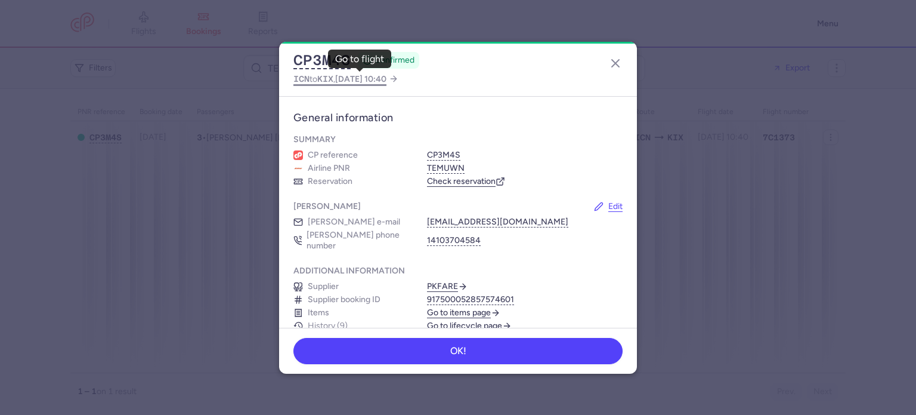
click at [340, 77] on span "ICN to KIX , [DATE] 10:40" at bounding box center [340, 79] width 93 height 15
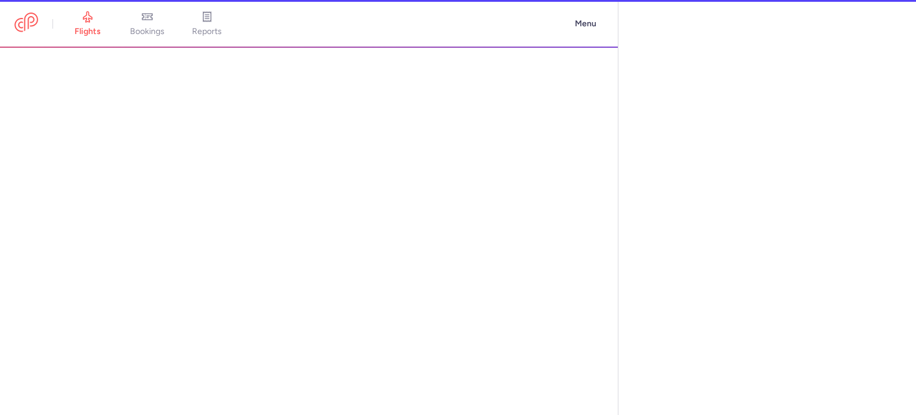
select select "days"
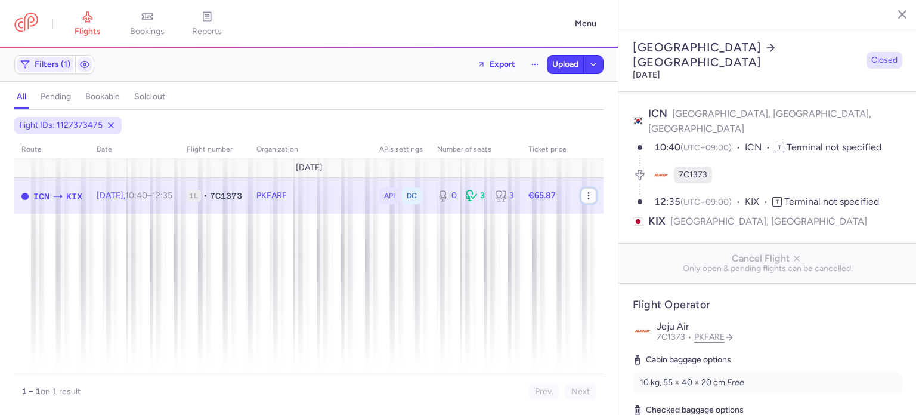
click at [590, 199] on icon "button" at bounding box center [589, 196] width 10 height 10
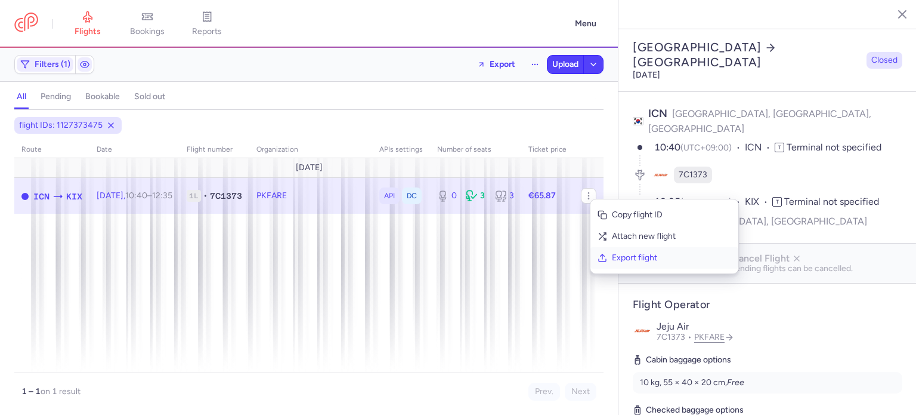
click at [609, 256] on button "Export flight" at bounding box center [665, 257] width 148 height 21
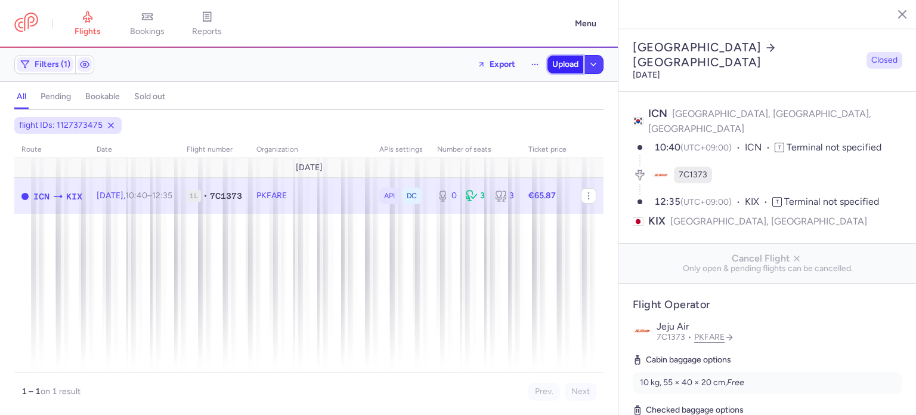
click at [566, 66] on span "Upload" at bounding box center [565, 65] width 26 height 10
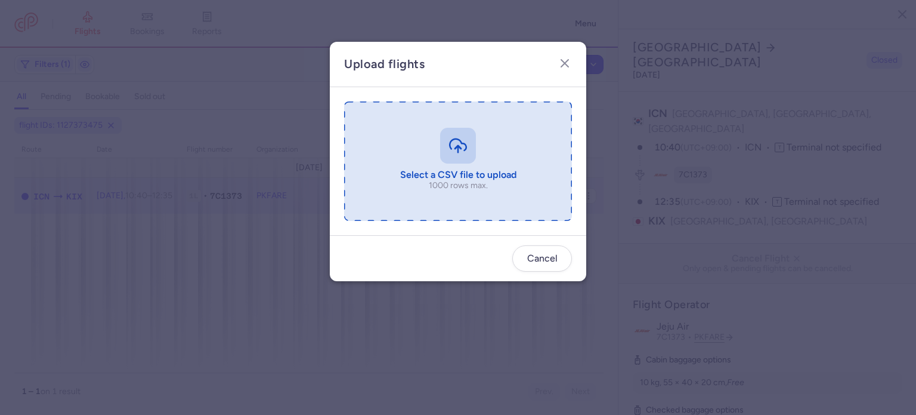
click at [458, 143] on input "file" at bounding box center [458, 160] width 228 height 119
type input "C:\fakepath\export_flight_7C1373_20250810,1750 (1).csv"
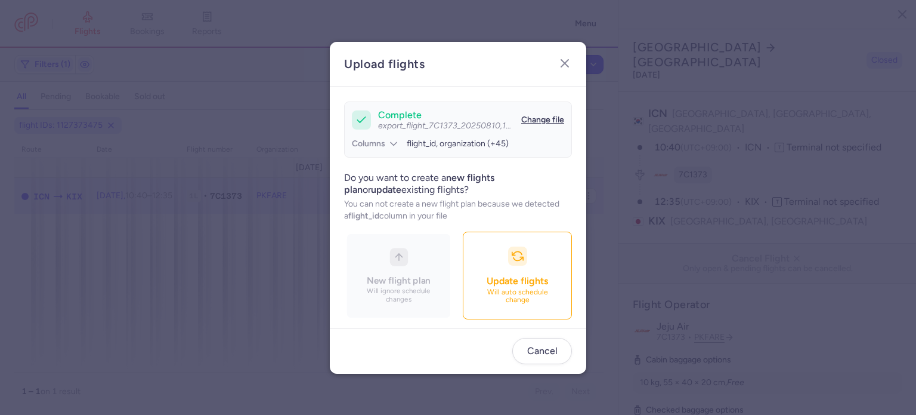
scroll to position [103, 0]
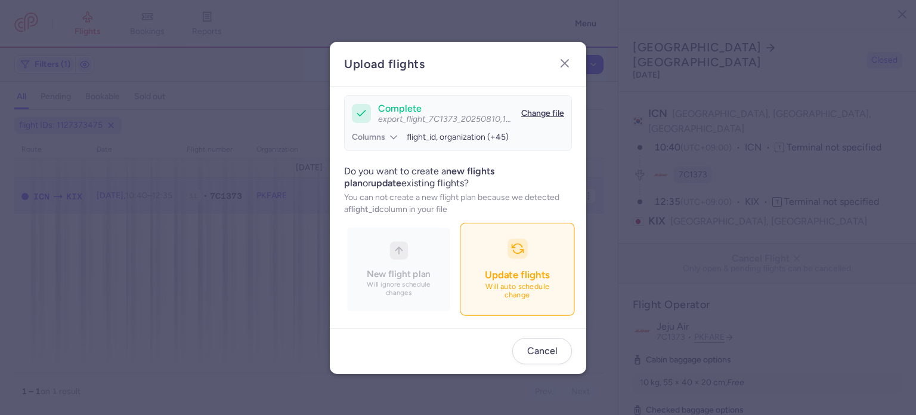
click at [485, 274] on span "Update flights" at bounding box center [517, 274] width 64 height 12
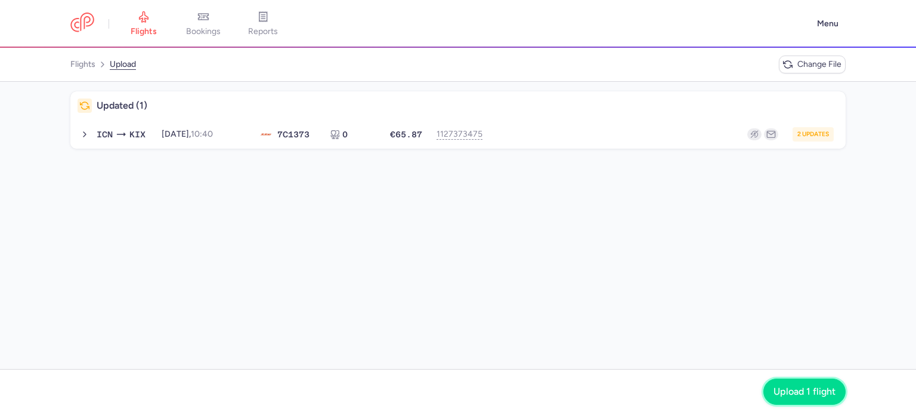
click at [783, 387] on span "Upload 1 flight" at bounding box center [805, 391] width 62 height 11
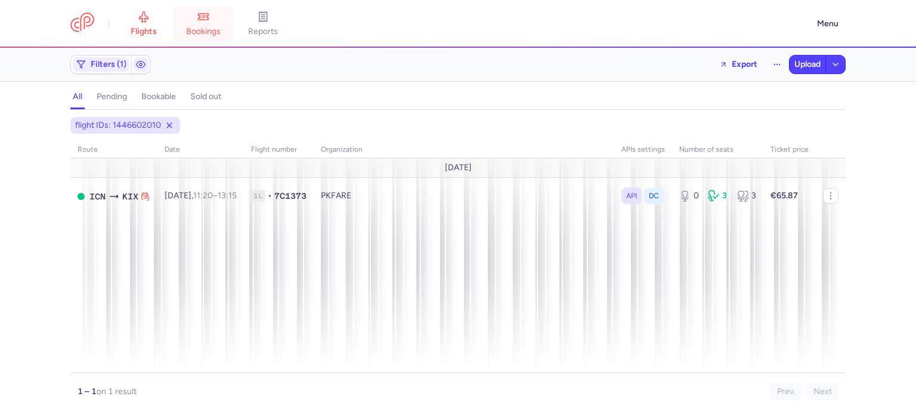
click at [198, 18] on link "bookings" at bounding box center [204, 24] width 60 height 26
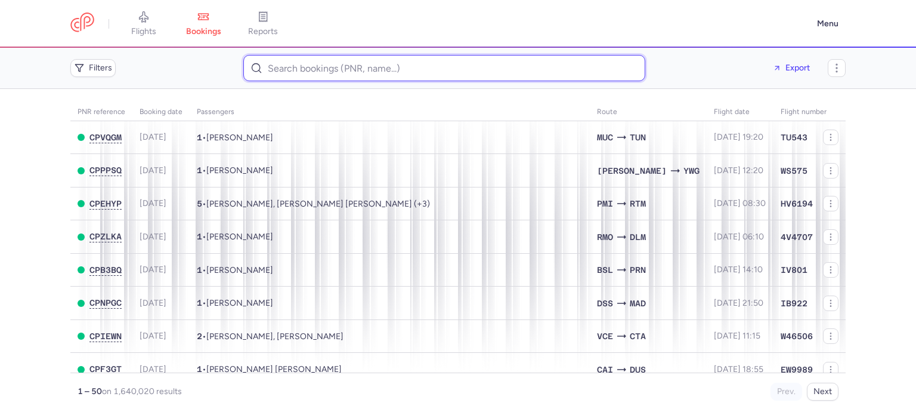
click at [384, 69] on input at bounding box center [444, 68] width 402 height 26
paste input "Said Ferrad"
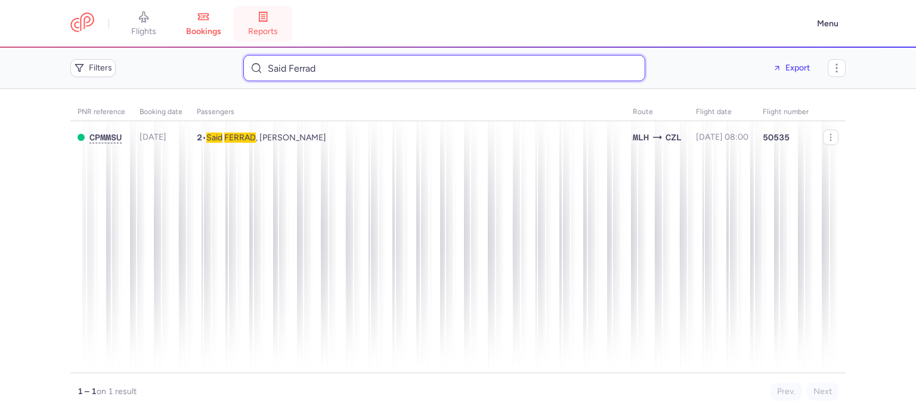
type input "Said Ferrad"
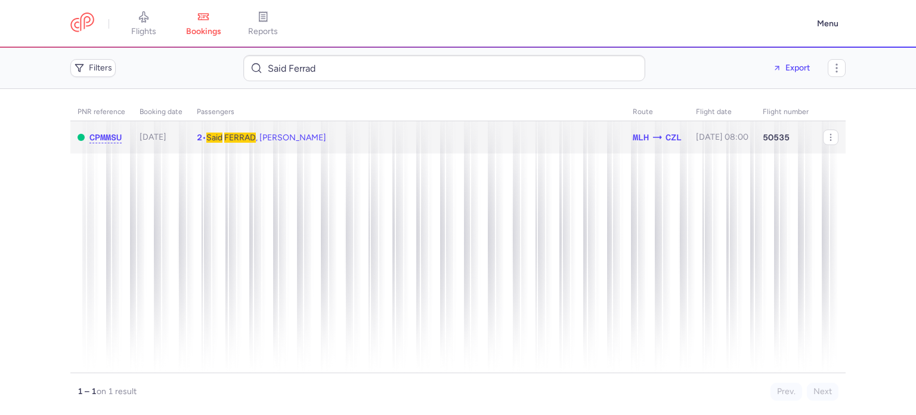
click at [689, 131] on td "2 • Said FERRAD , Akila MAHLOUL" at bounding box center [722, 137] width 67 height 33
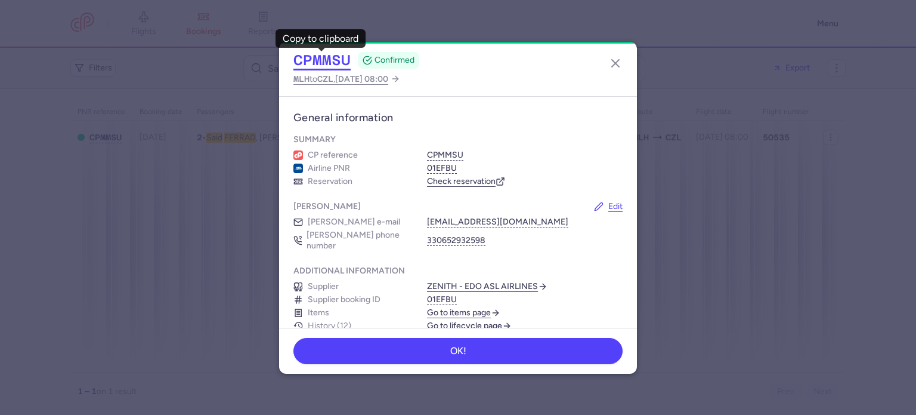
click at [315, 55] on button "CPMMSU" at bounding box center [322, 60] width 57 height 18
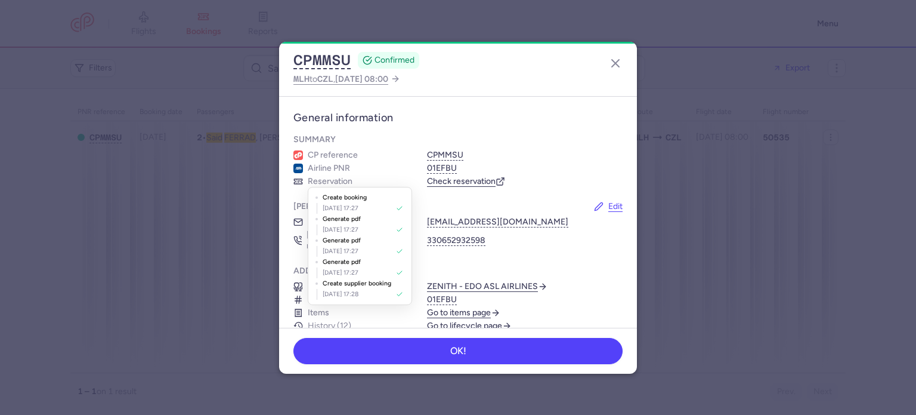
drag, startPoint x: 381, startPoint y: 207, endPoint x: 323, endPoint y: 210, distance: 58.0
click at [323, 210] on div "Aug 10, 2025, 17:27" at bounding box center [360, 208] width 89 height 11
copy div "Aug 10, 2025, 17:27"
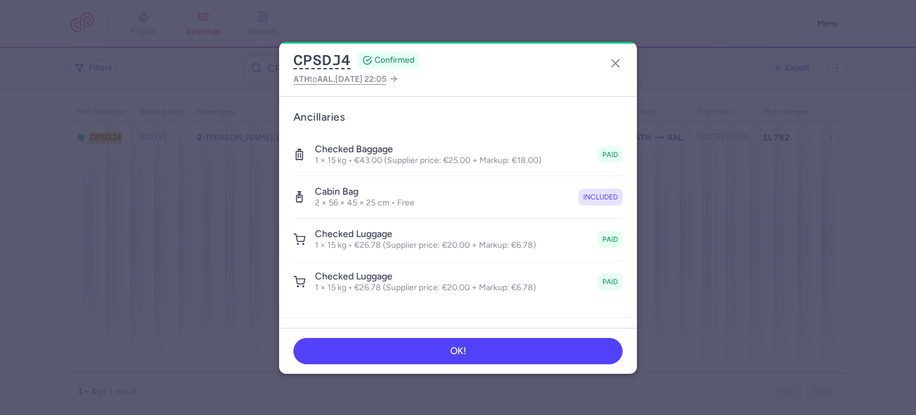
scroll to position [481, 0]
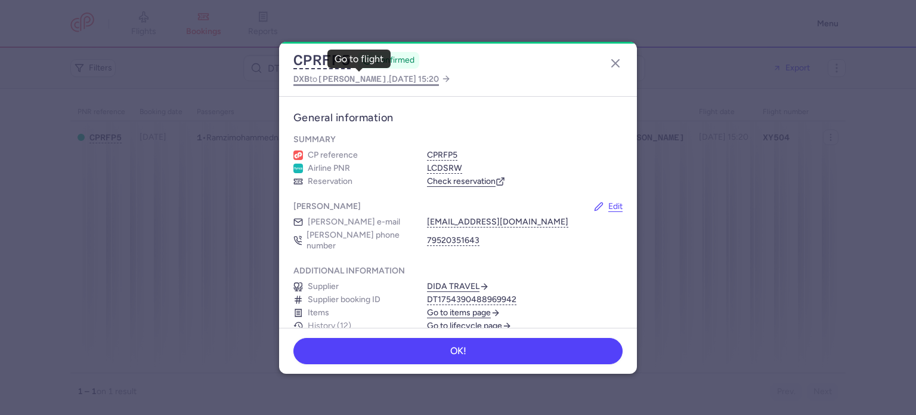
click at [319, 82] on span "DXB to [PERSON_NAME] , [DATE] 15:20" at bounding box center [367, 79] width 146 height 15
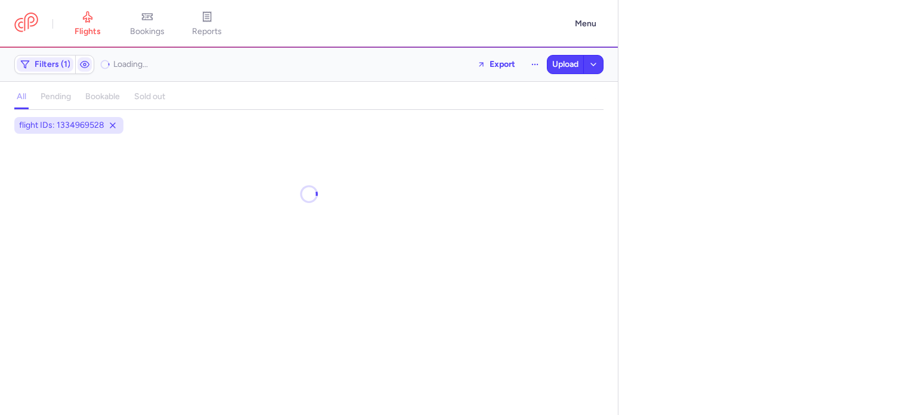
select select "days"
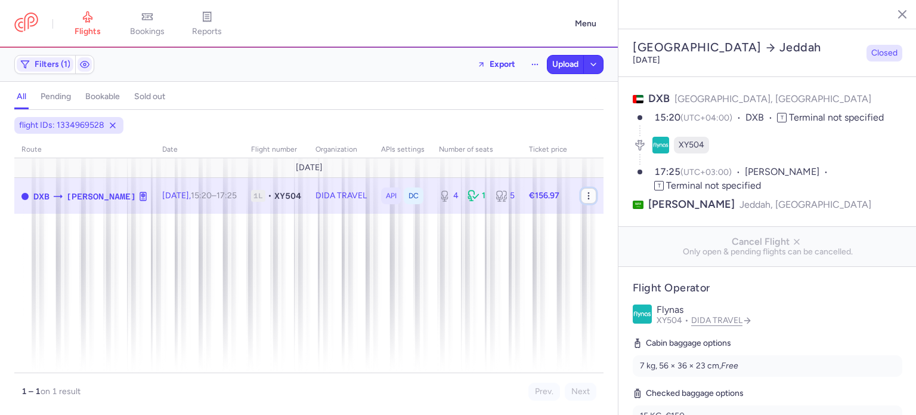
click at [588, 196] on icon "button" at bounding box center [589, 196] width 10 height 10
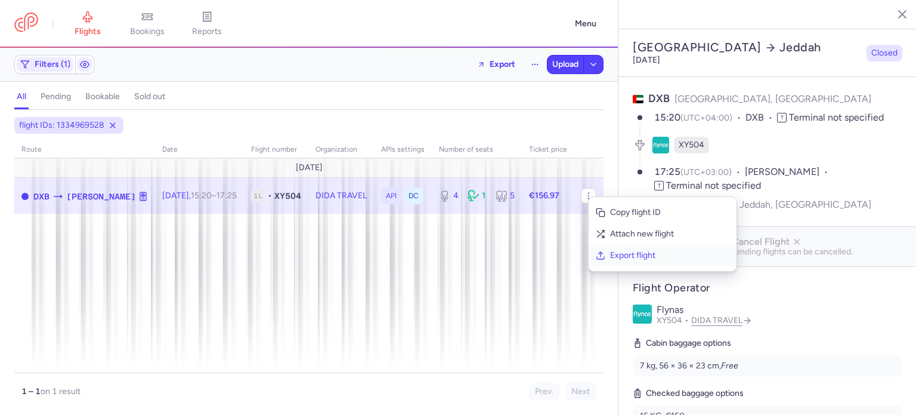
click at [608, 255] on button "Export flight" at bounding box center [663, 255] width 148 height 21
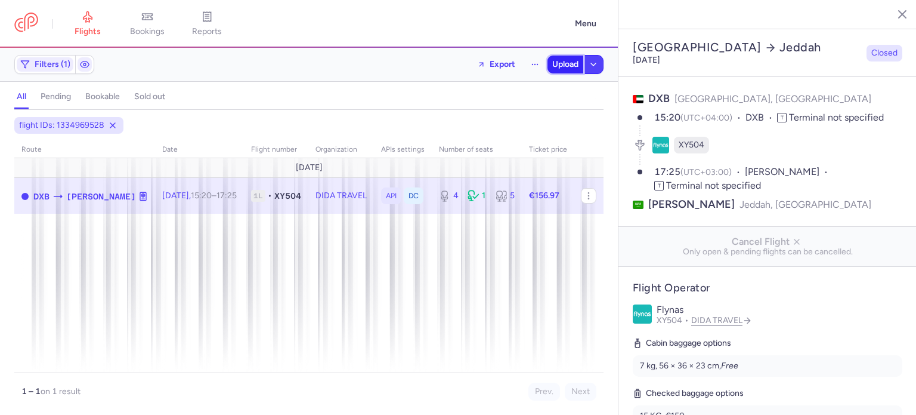
click at [572, 70] on button "Upload" at bounding box center [566, 64] width 36 height 18
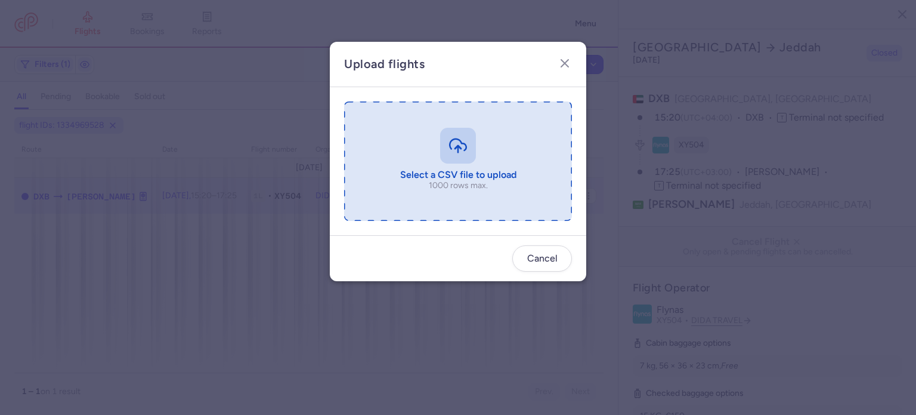
click at [491, 158] on input "file" at bounding box center [458, 160] width 228 height 119
type input "C:\fakepath\export_flight_XY504_20250810,1948 (1).csv"
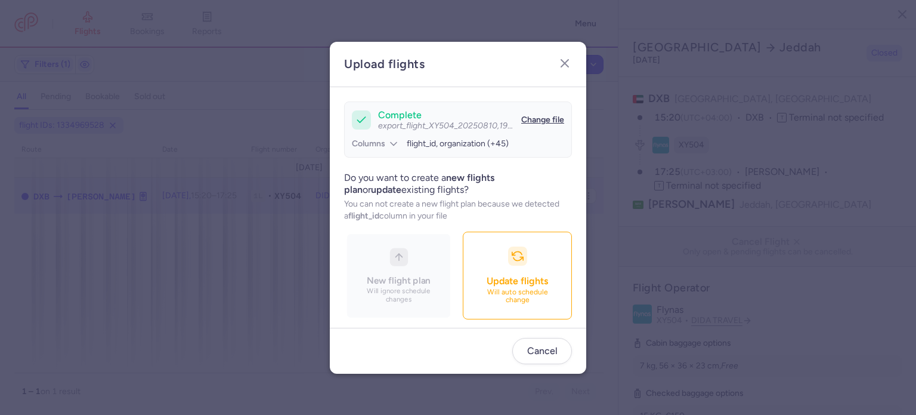
scroll to position [103, 0]
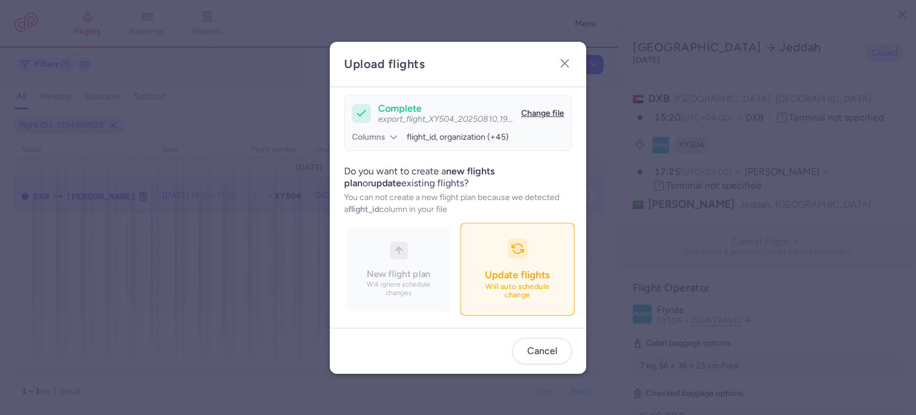
click at [471, 251] on button "Update flights Will auto schedule change" at bounding box center [517, 269] width 115 height 92
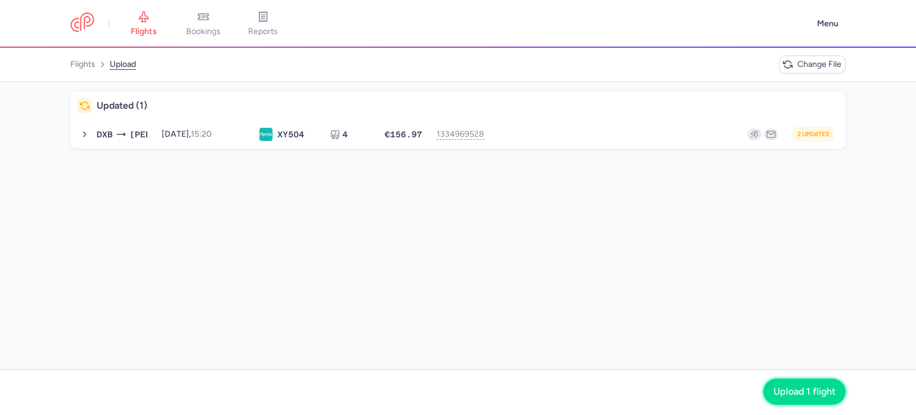
click at [801, 402] on button "Upload 1 flight" at bounding box center [805, 391] width 82 height 26
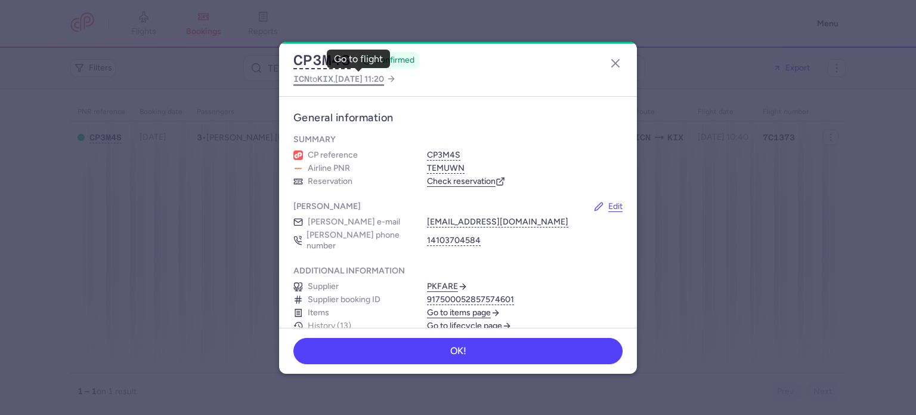
click at [339, 78] on span "ICN to KIX , [DATE] 11:20" at bounding box center [339, 79] width 91 height 15
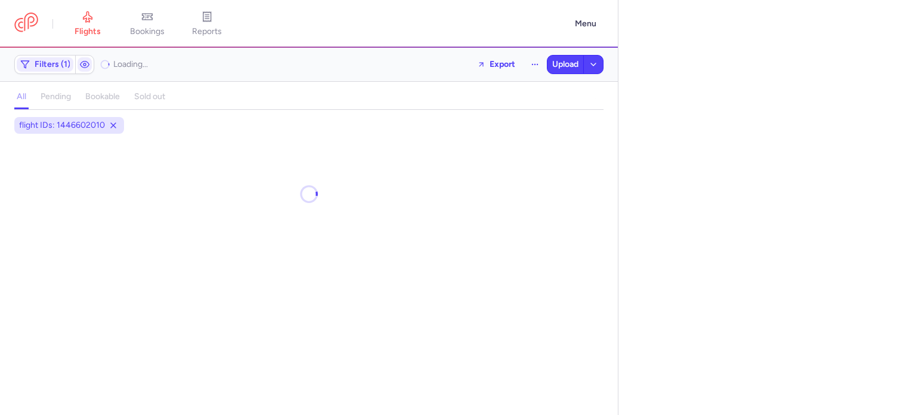
select select "days"
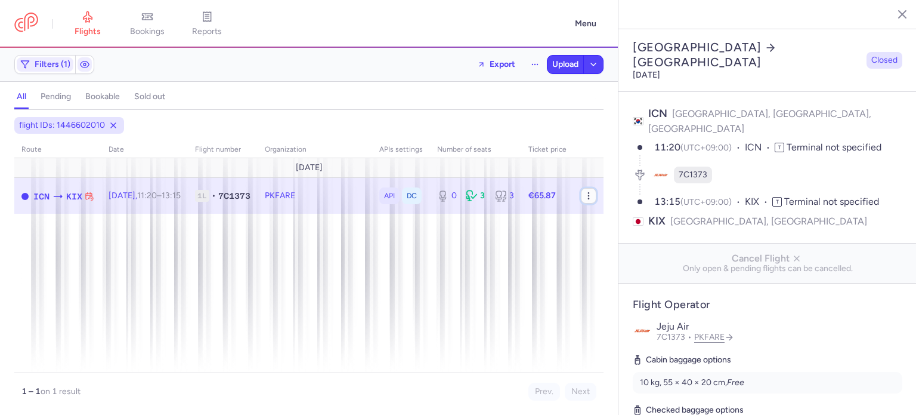
click at [591, 192] on icon "button" at bounding box center [589, 196] width 10 height 10
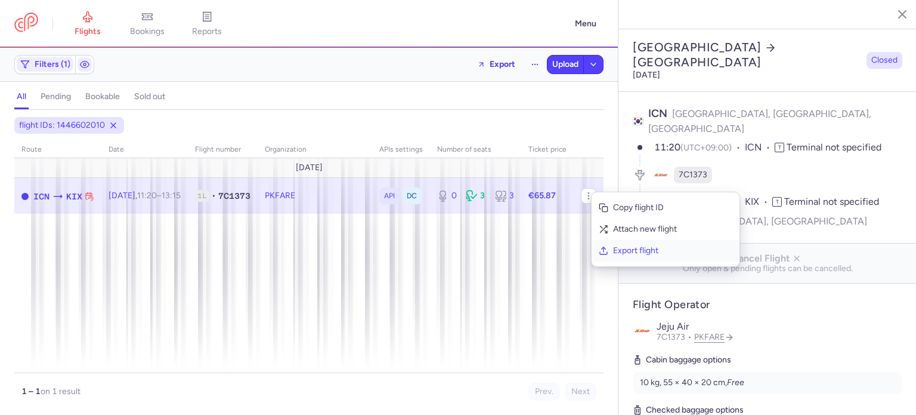
click at [609, 249] on button "Export flight" at bounding box center [666, 250] width 148 height 21
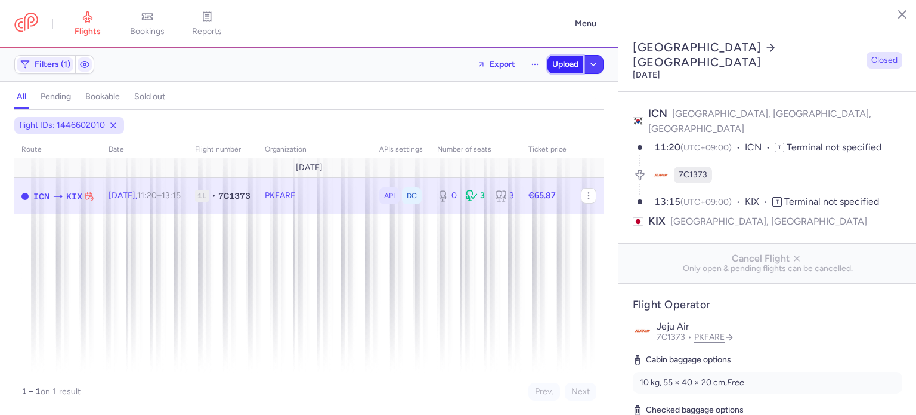
click at [561, 65] on span "Upload" at bounding box center [565, 65] width 26 height 10
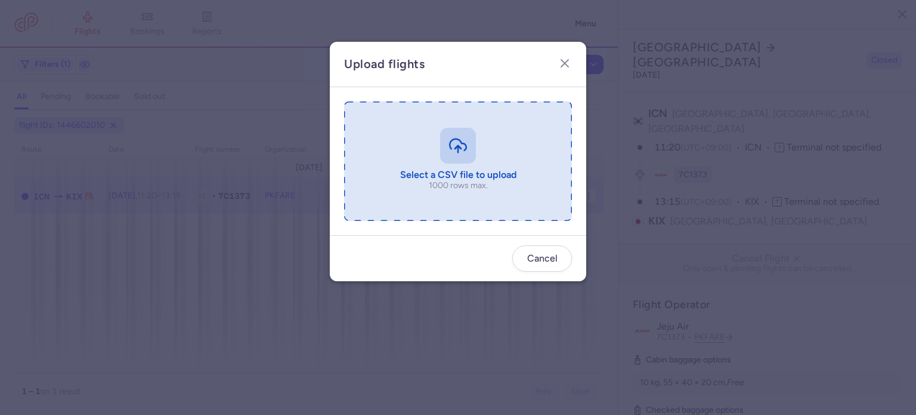
click at [426, 140] on input "file" at bounding box center [458, 160] width 228 height 119
type input "C:\fakepath\export_flight_7C1373_20250810,2118 (1).csv"
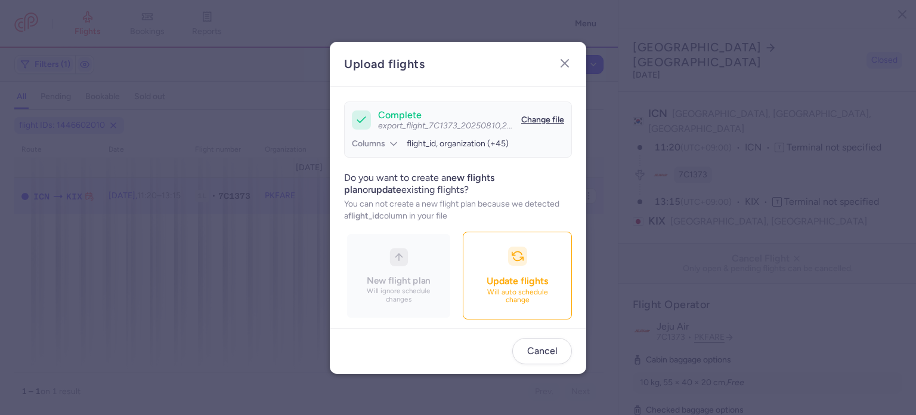
scroll to position [103, 0]
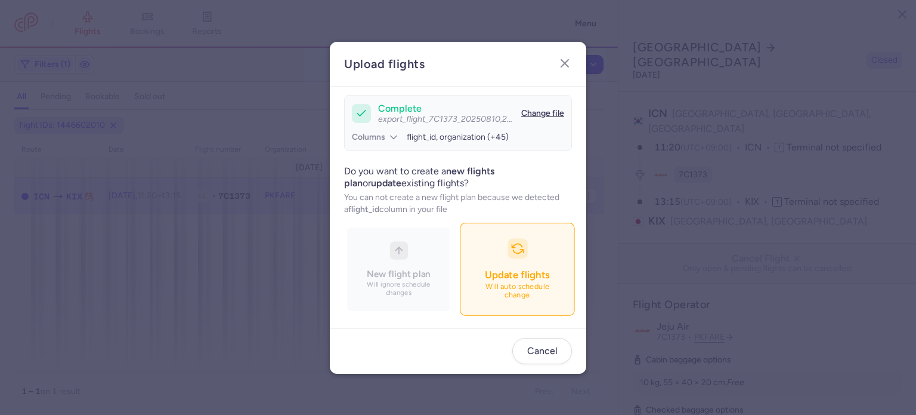
click at [508, 248] on div "button" at bounding box center [518, 248] width 20 height 20
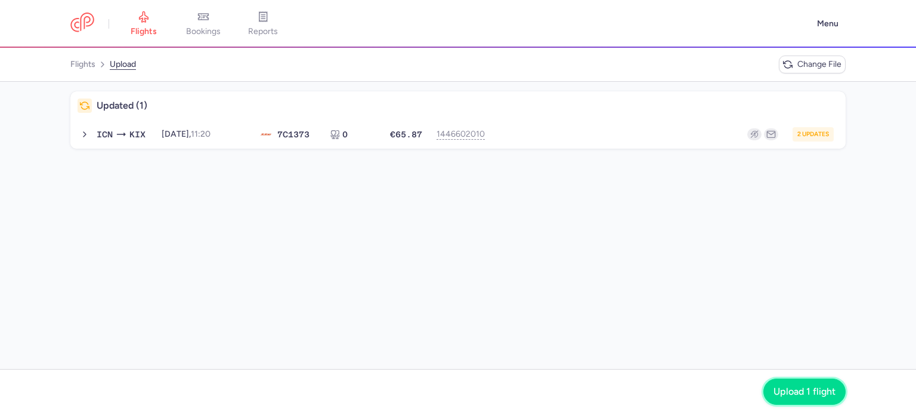
click at [778, 384] on button "Upload 1 flight" at bounding box center [805, 391] width 82 height 26
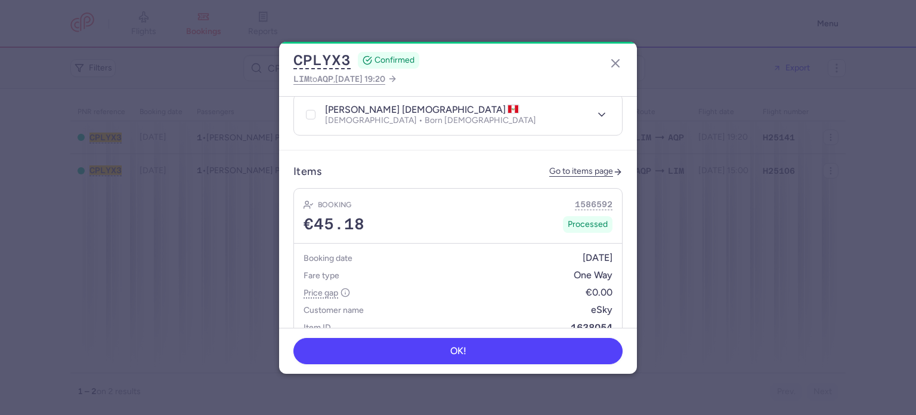
scroll to position [308, 0]
click at [556, 166] on link "Go to items page" at bounding box center [586, 171] width 73 height 10
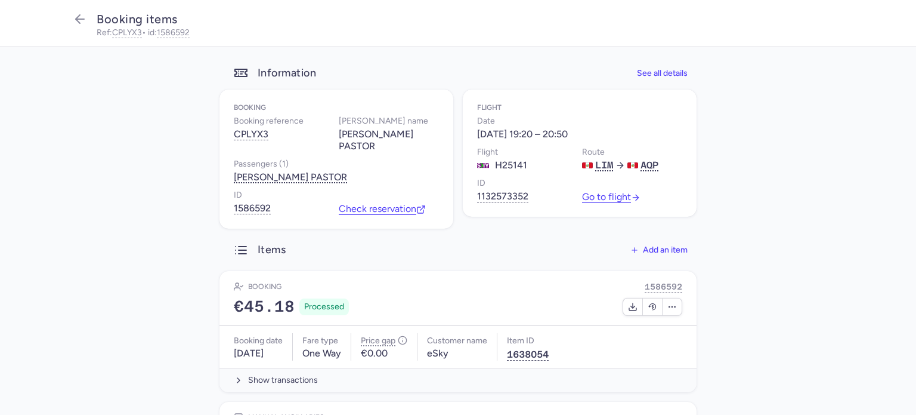
scroll to position [110, 0]
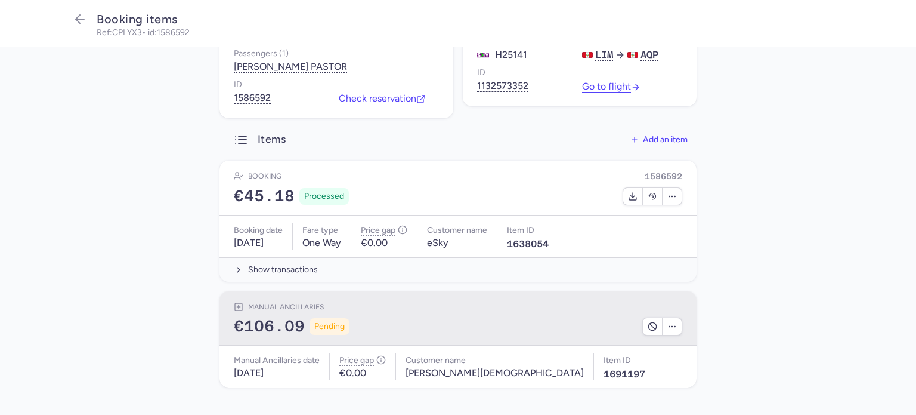
click at [376, 311] on div "Manual Ancillaries" at bounding box center [458, 307] width 449 height 12
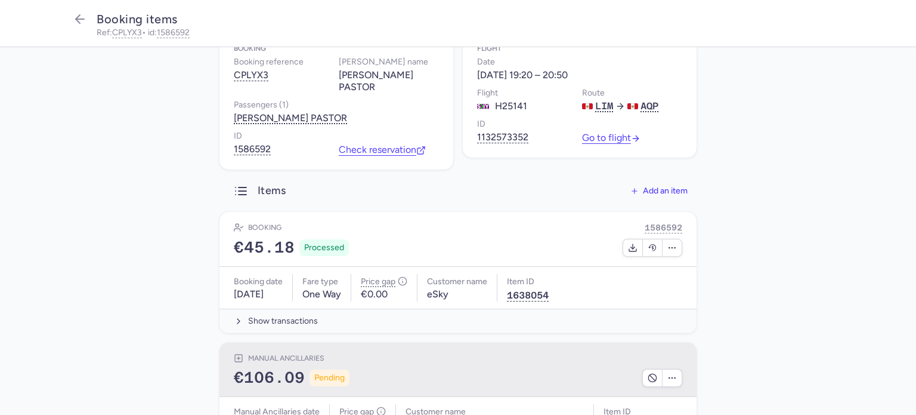
scroll to position [58, 0]
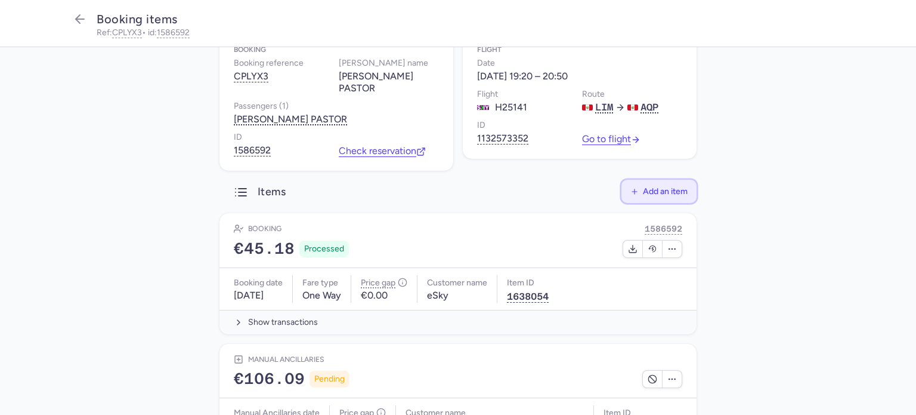
click at [673, 196] on button "Add an item" at bounding box center [659, 191] width 75 height 23
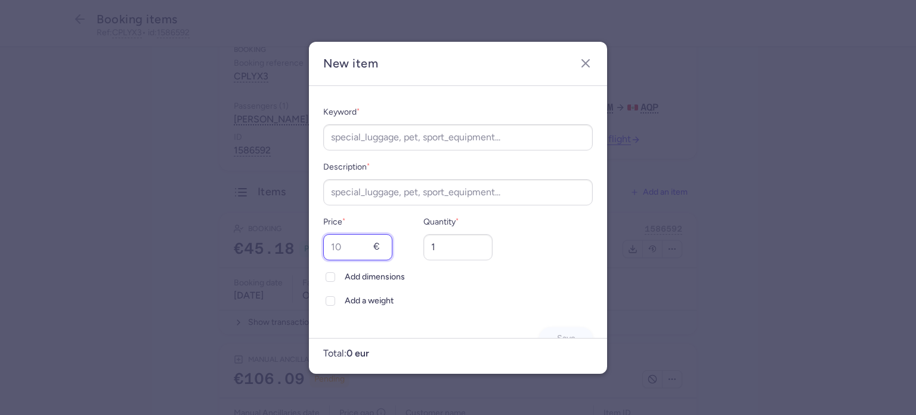
click at [356, 243] on input "Price *" at bounding box center [357, 247] width 69 height 26
type input "115"
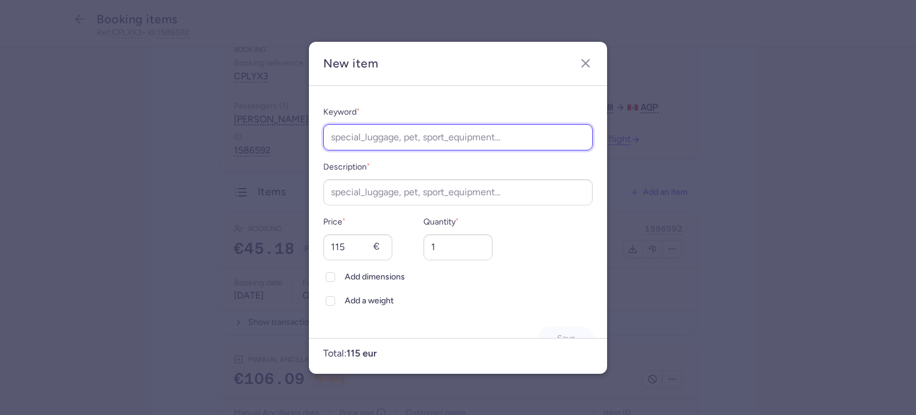
click at [394, 135] on input "Keyword *" at bounding box center [458, 137] width 270 height 26
type input "rebooking"
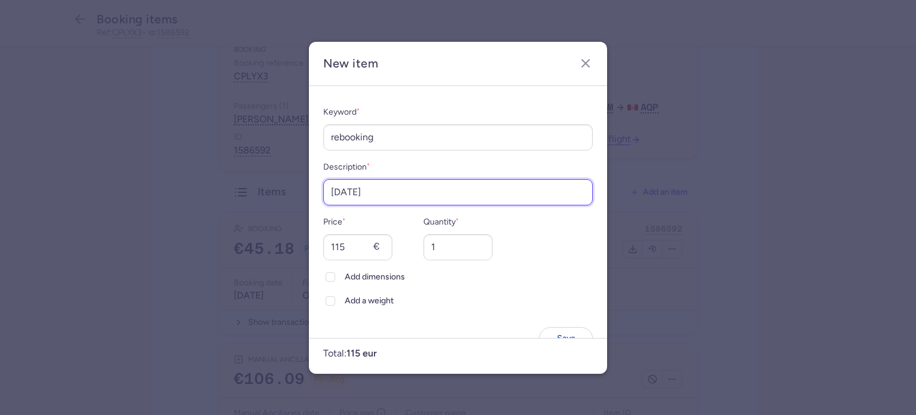
scroll to position [30, 0]
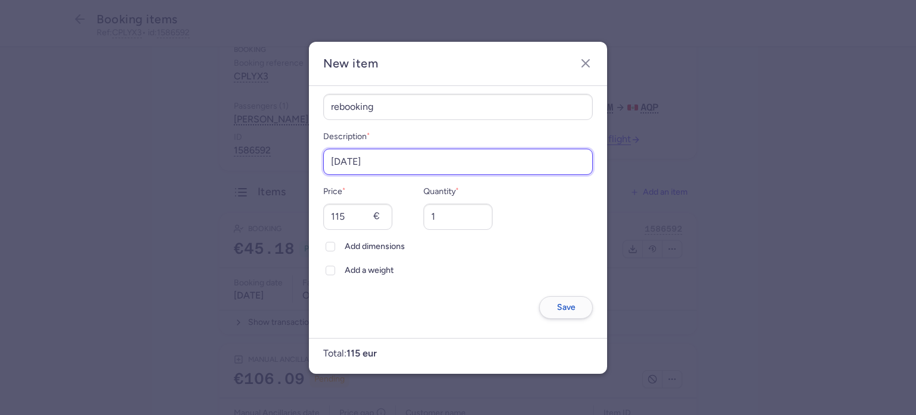
type input "26 oct"
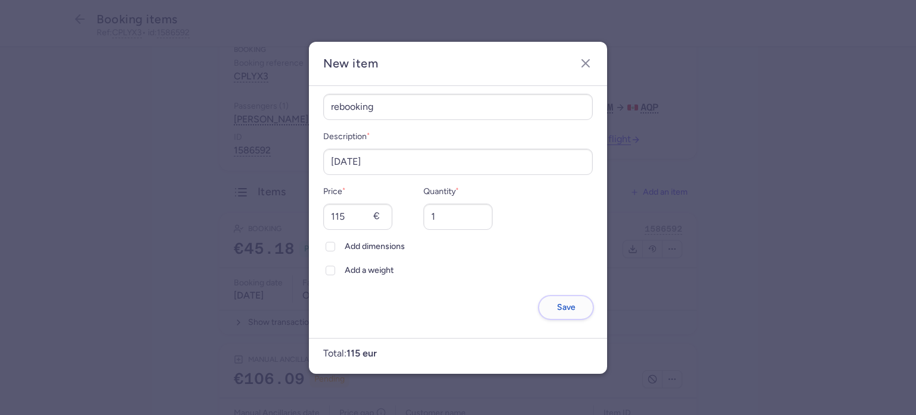
click at [552, 303] on button "Save" at bounding box center [566, 307] width 54 height 23
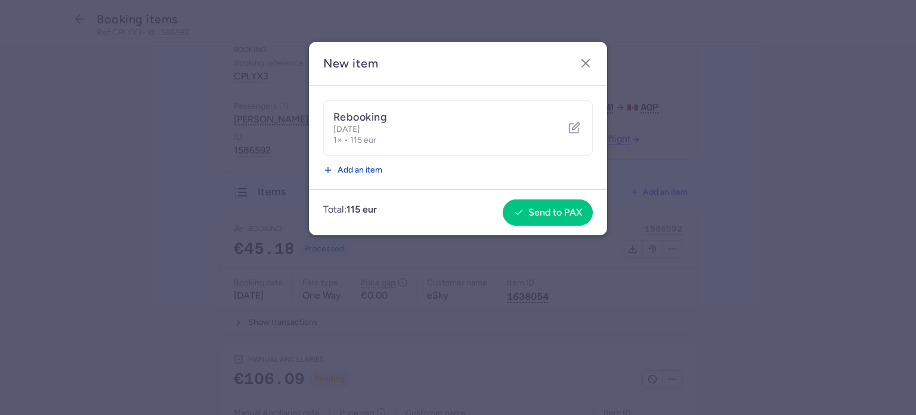
scroll to position [0, 0]
click at [527, 206] on button "Send to PAX" at bounding box center [548, 212] width 90 height 26
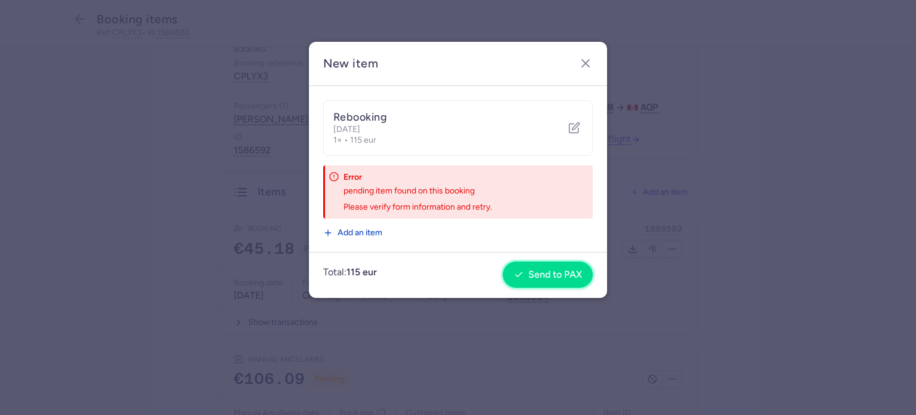
click at [530, 282] on button "Send to PAX" at bounding box center [548, 274] width 90 height 26
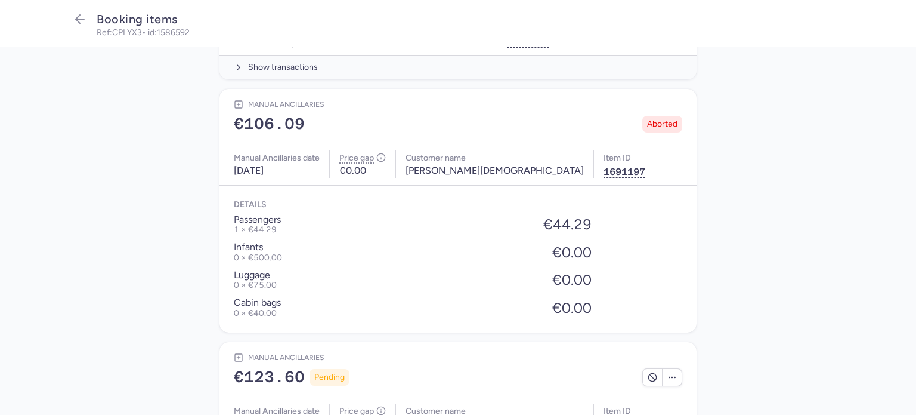
scroll to position [315, 0]
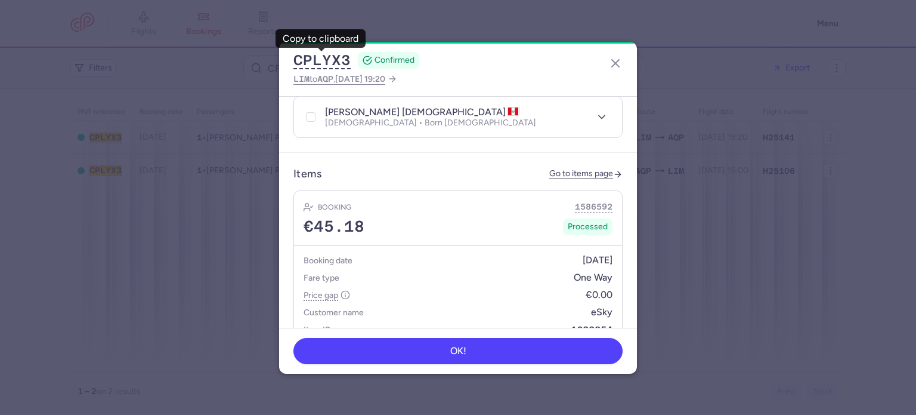
scroll to position [298, 0]
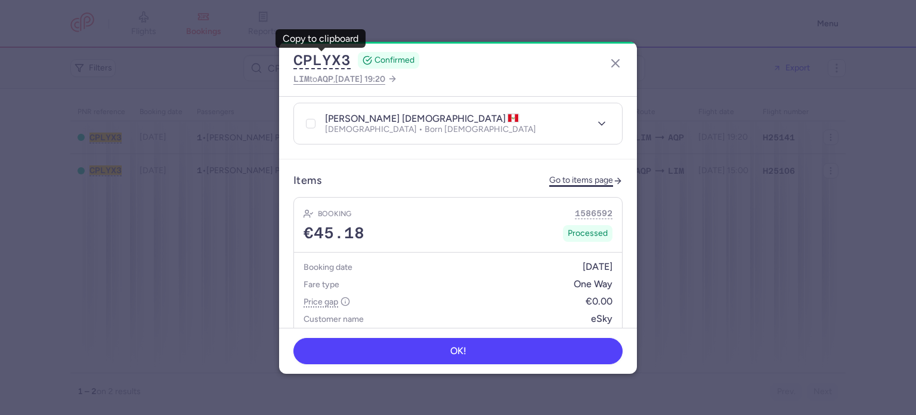
click at [566, 175] on link "Go to items page" at bounding box center [586, 180] width 73 height 10
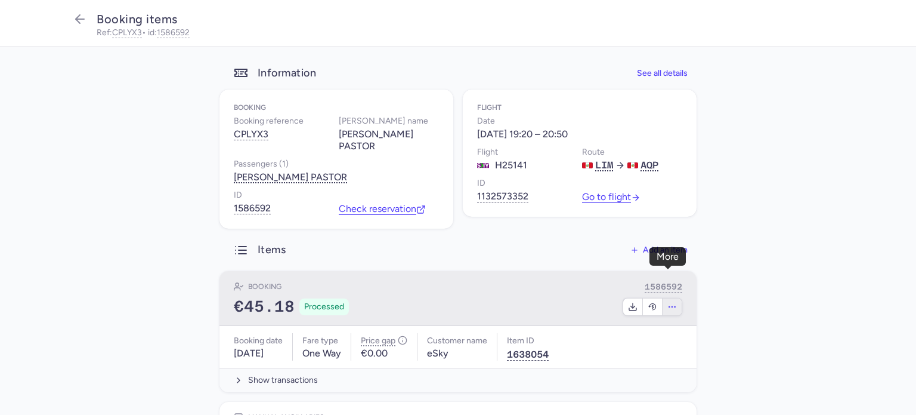
scroll to position [110, 0]
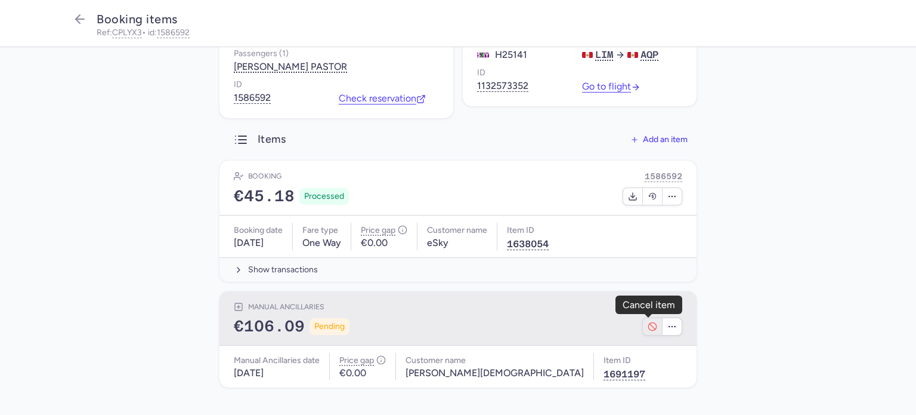
click at [643, 326] on button "button" at bounding box center [653, 326] width 20 height 17
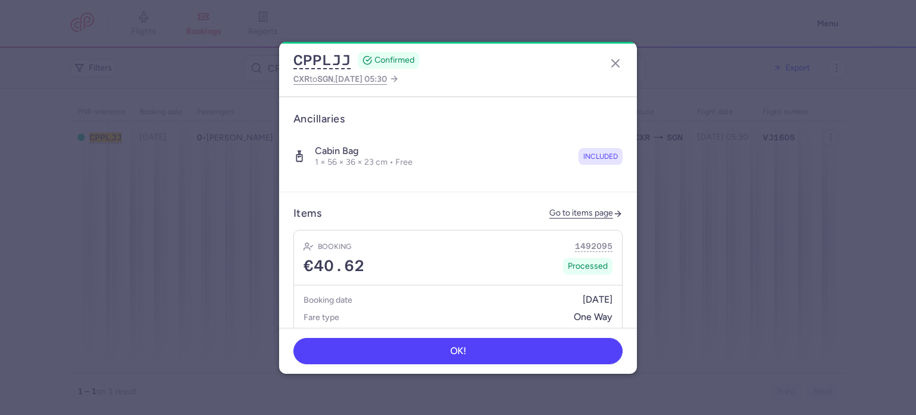
scroll to position [366, 0]
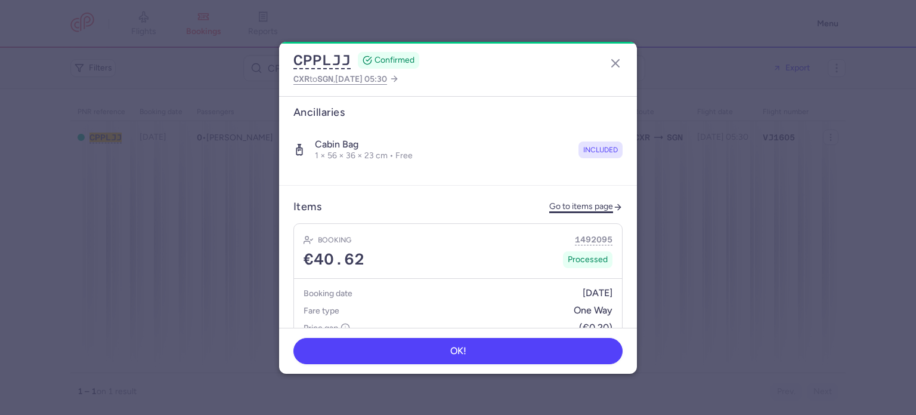
click at [555, 202] on link "Go to items page" at bounding box center [586, 207] width 73 height 10
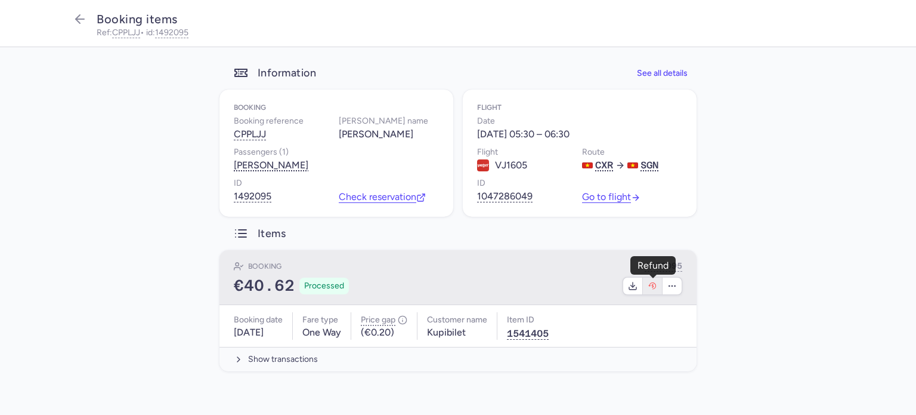
click at [650, 291] on icon "button" at bounding box center [653, 286] width 10 height 10
select select "262"
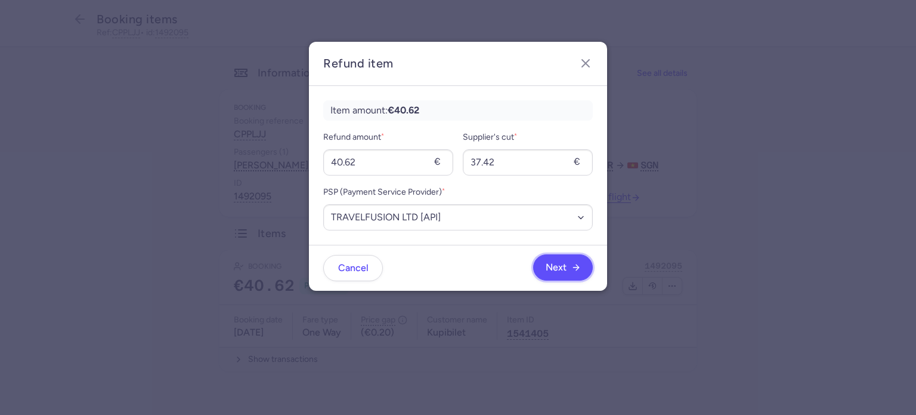
click at [563, 267] on span "Next" at bounding box center [556, 267] width 21 height 11
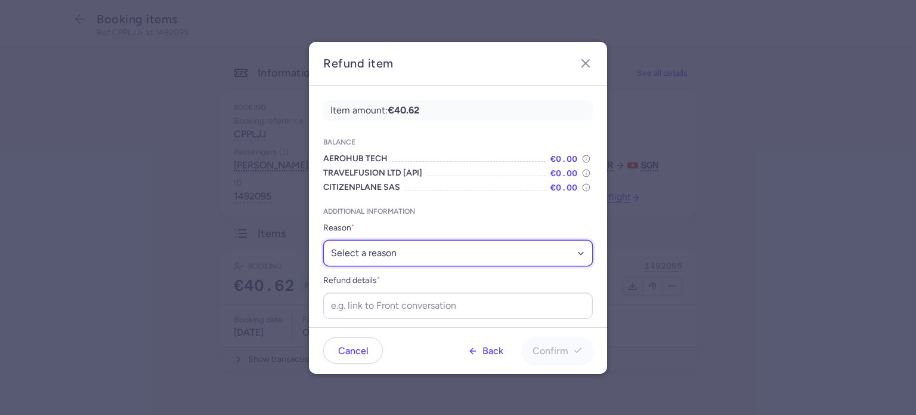
click at [463, 248] on select "Select a reason ✈️ Airline ceasing ops 💼 Ancillary issue 📄 APIS missing ⚙️ Citi…" at bounding box center [458, 253] width 270 height 26
select select "FLIGHT_CANCELED"
click at [323, 240] on select "Select a reason ✈️ Airline ceasing ops 💼 Ancillary issue 📄 APIS missing ⚙️ Citi…" at bounding box center [458, 253] width 270 height 26
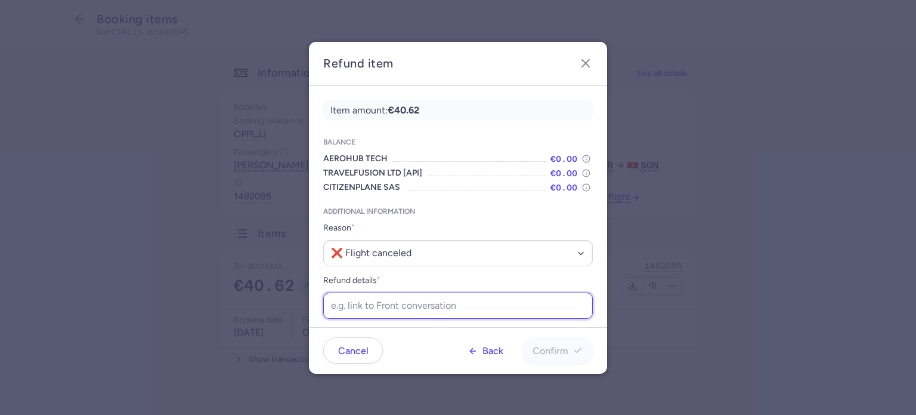
click at [412, 307] on input "Refund details *" at bounding box center [458, 305] width 270 height 26
paste input "[URL][DOMAIN_NAME]"
type input "[URL][DOMAIN_NAME]"
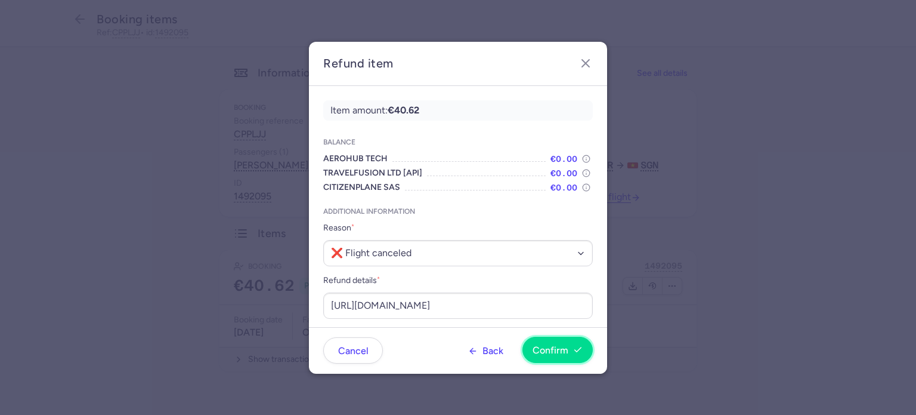
scroll to position [0, 0]
click at [542, 344] on button "Confirm" at bounding box center [558, 350] width 70 height 26
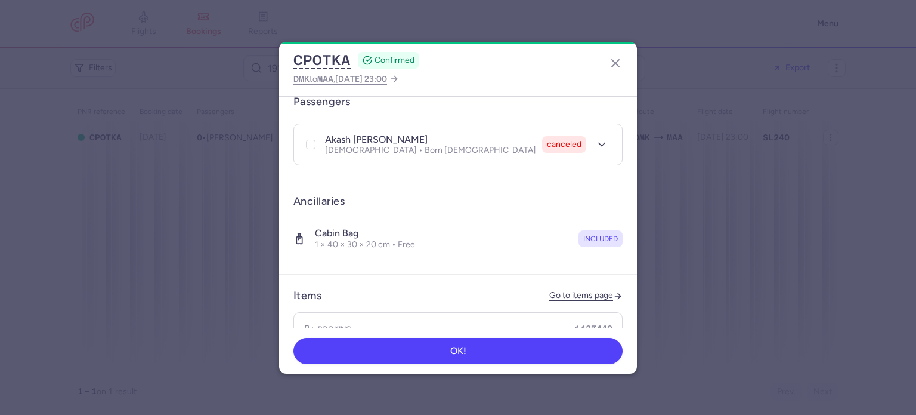
scroll to position [329, 0]
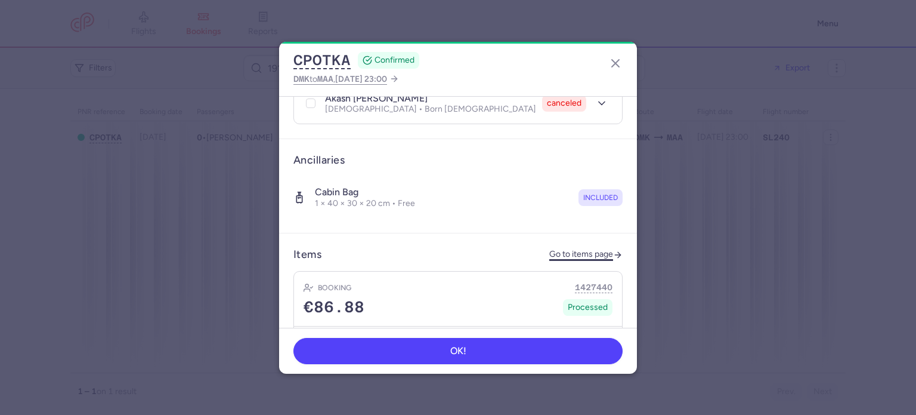
click at [561, 249] on link "Go to items page" at bounding box center [586, 254] width 73 height 10
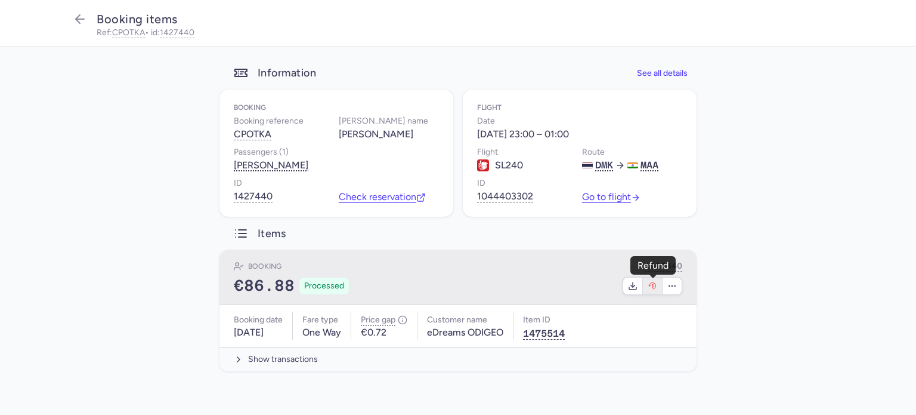
click at [654, 286] on icon "button" at bounding box center [653, 286] width 2 height 4
select select "262"
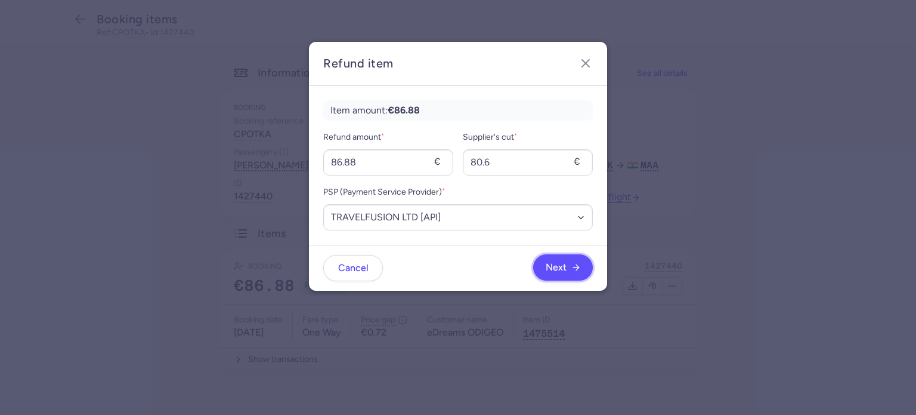
click at [563, 270] on span "Next" at bounding box center [556, 267] width 21 height 11
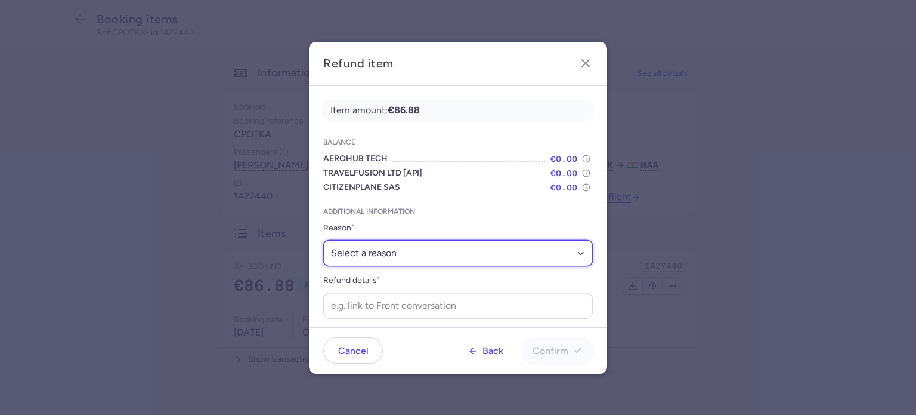
click at [491, 261] on select "Select a reason ✈️ Airline ceasing ops 💼 Ancillary issue 📄 APIS missing ⚙️ Citi…" at bounding box center [458, 253] width 270 height 26
select select "SCHEDULE_CHANGE_NOT_ACCEPTED"
click at [323, 240] on select "Select a reason ✈️ Airline ceasing ops 💼 Ancillary issue 📄 APIS missing ⚙️ Citi…" at bounding box center [458, 253] width 270 height 26
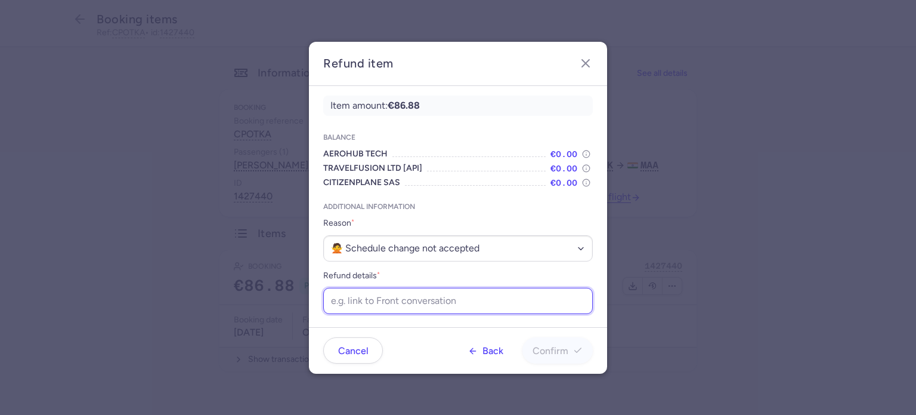
click at [418, 295] on input "Refund details *" at bounding box center [458, 301] width 270 height 26
paste input "https://app.frontapp.com/open/cnv_f119i9u?key=hqbSnSFlpIbav-G8733LHaWOMUNZG75X"
type input "https://app.frontapp.com/open/cnv_f119i9u?key=hqbSnSFlpIbav-G8733LHaWOMUNZG75X"
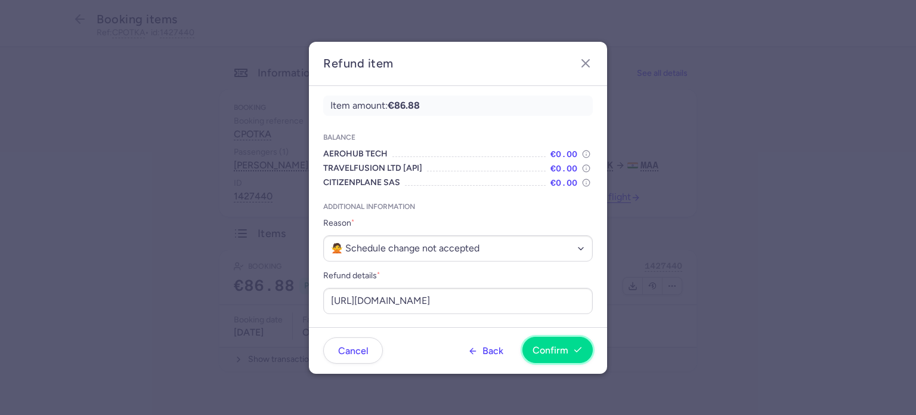
scroll to position [0, 0]
click at [562, 348] on span "Confirm" at bounding box center [551, 350] width 36 height 11
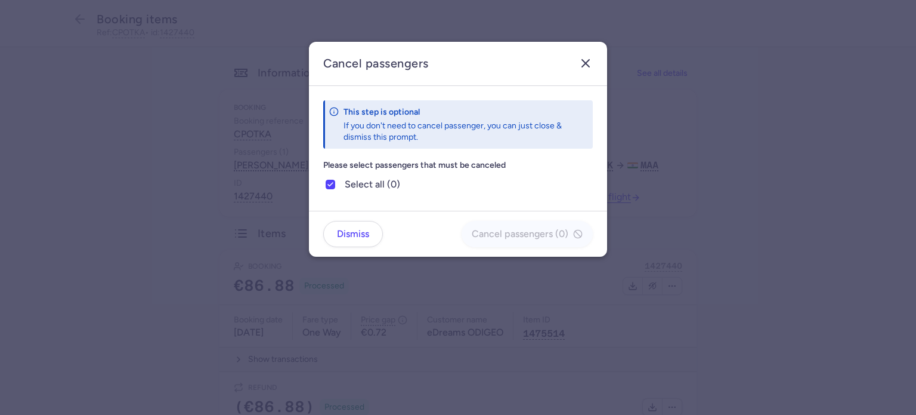
click at [594, 66] on button "button" at bounding box center [585, 63] width 19 height 19
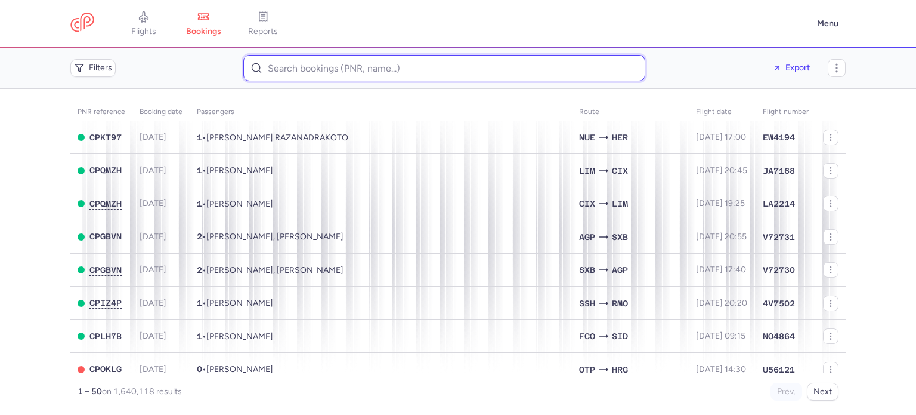
click at [345, 75] on input at bounding box center [444, 68] width 402 height 26
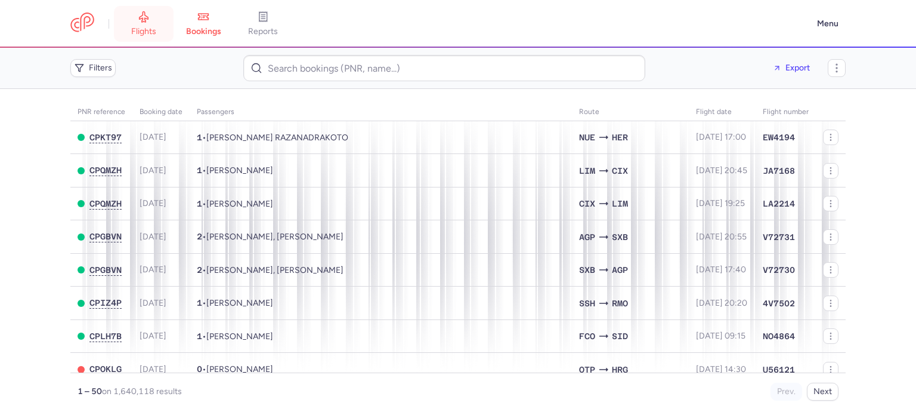
click at [150, 18] on link "flights" at bounding box center [144, 24] width 60 height 26
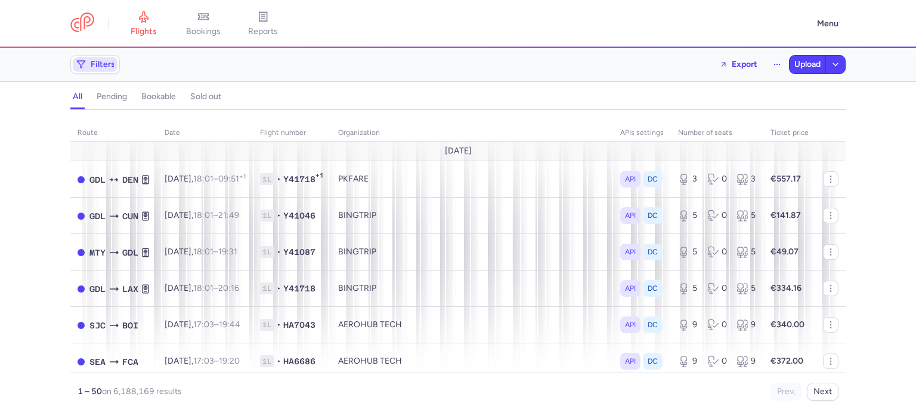
click at [102, 69] on span "Filters" at bounding box center [103, 65] width 24 height 10
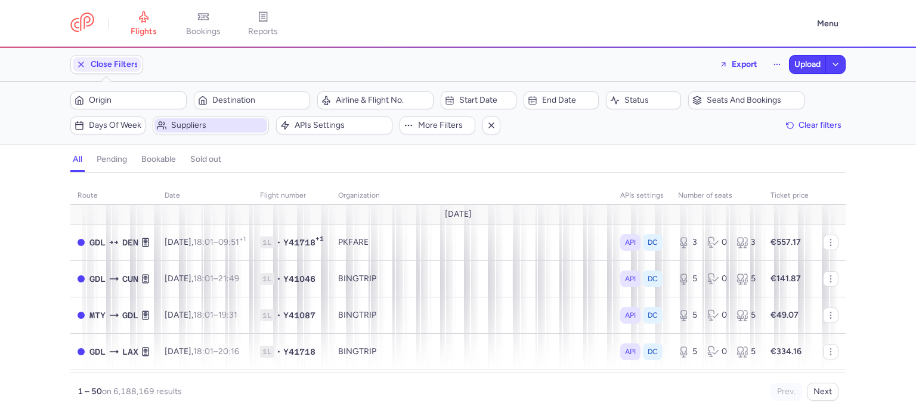
click at [168, 122] on span "Suppliers" at bounding box center [211, 125] width 113 height 14
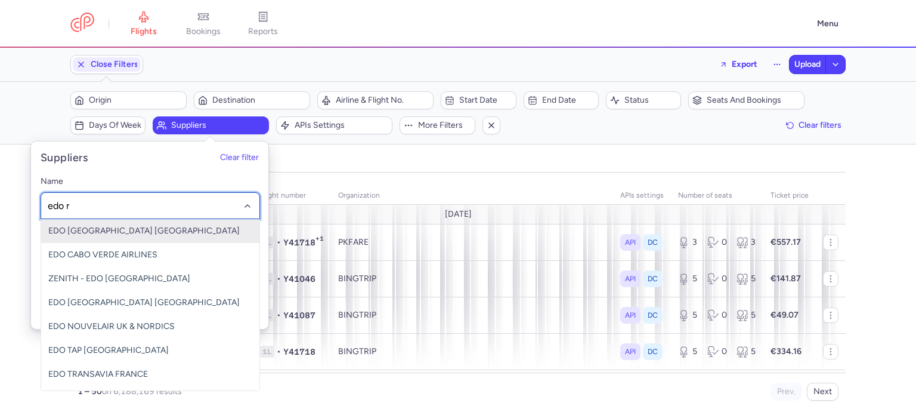
type input "edo ro"
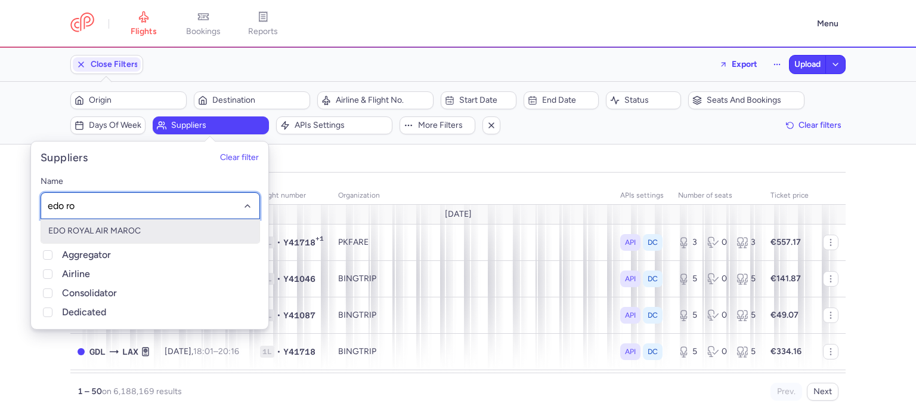
click at [79, 234] on span "EDO ROYAL AIR MAROC" at bounding box center [94, 231] width 92 height 10
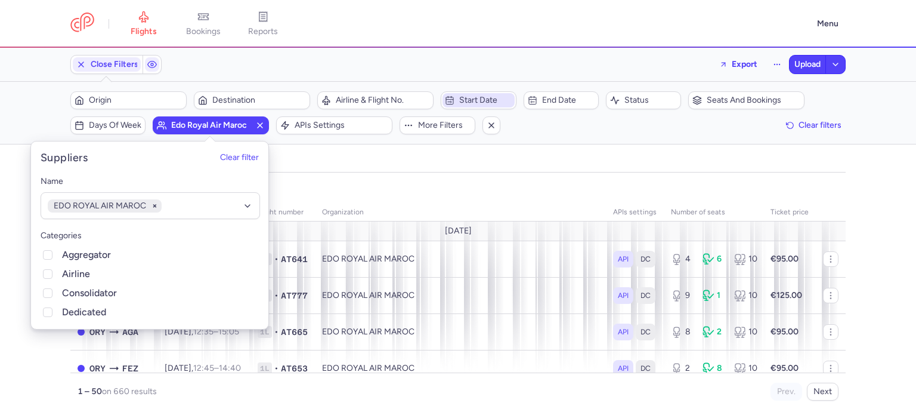
click at [452, 94] on span "Start date" at bounding box center [479, 100] width 72 height 14
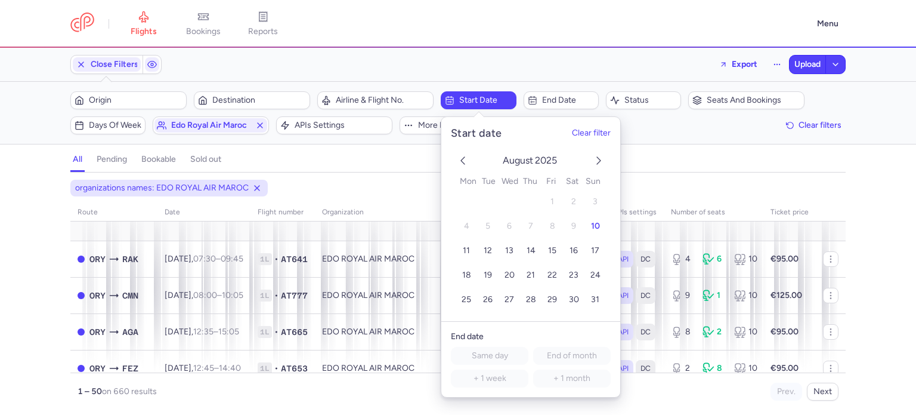
click at [600, 160] on icon "next month" at bounding box center [599, 160] width 14 height 14
click at [550, 276] on span "26" at bounding box center [553, 275] width 10 height 10
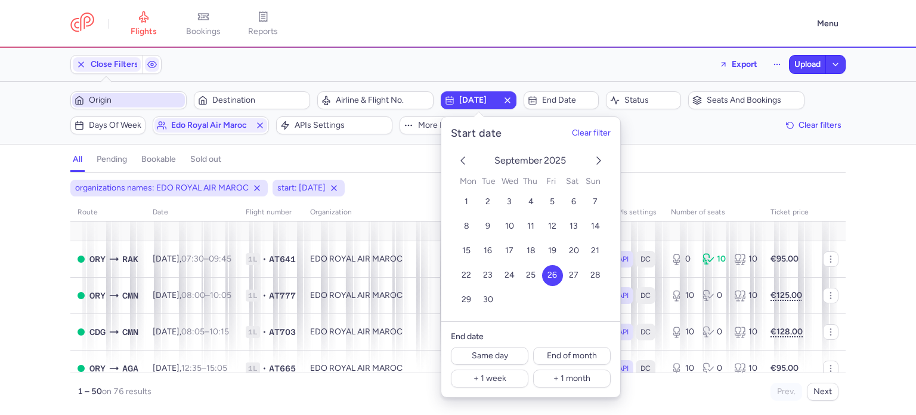
click at [109, 93] on span "Origin" at bounding box center [128, 100] width 113 height 14
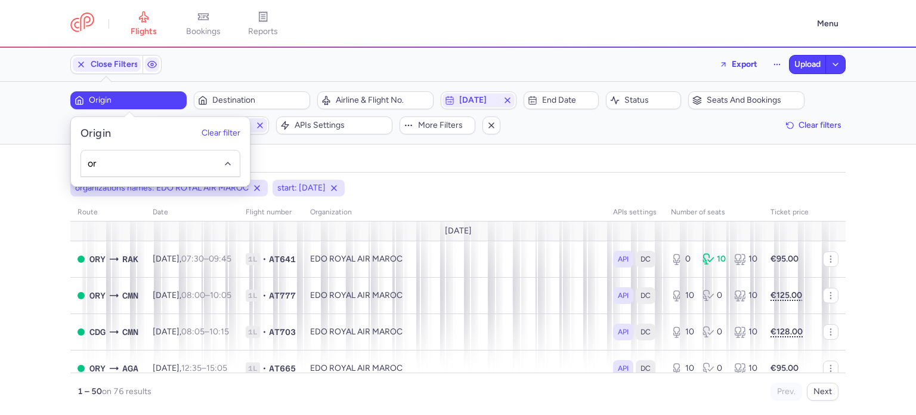
type input "ory"
click at [45, 204] on div "organizations names: EDO ROYAL AIR MAROC start: 2025-09-26 route date Flight nu…" at bounding box center [458, 297] width 916 height 235
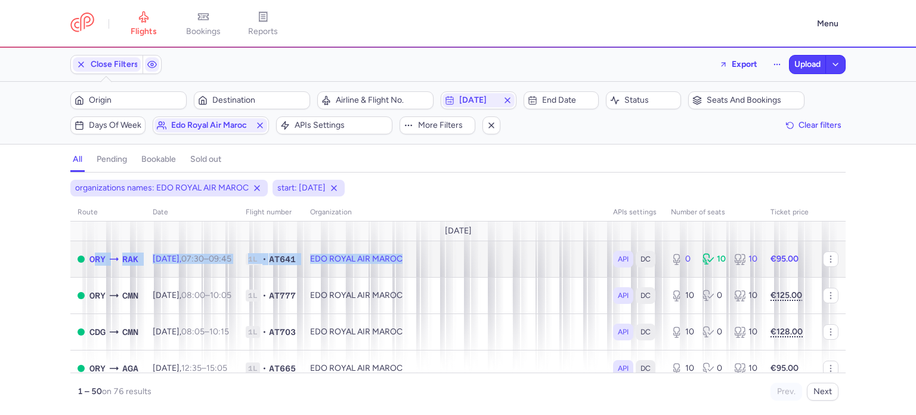
drag, startPoint x: 471, startPoint y: 252, endPoint x: 87, endPoint y: 257, distance: 383.7
click at [87, 277] on tr "ORY RAK Fri, 26 Sep, 07:30 – 09:45 +0 1L • AT641 EDO ROYAL AIR MAROC API DC 0 1…" at bounding box center [458, 295] width 776 height 36
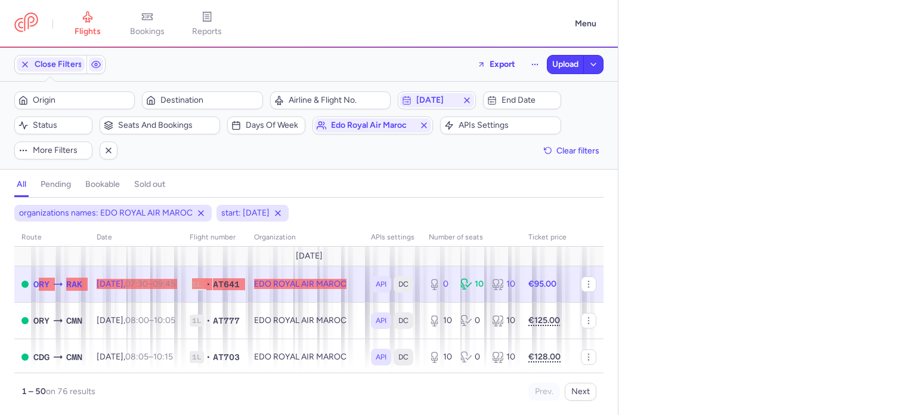
select select "days"
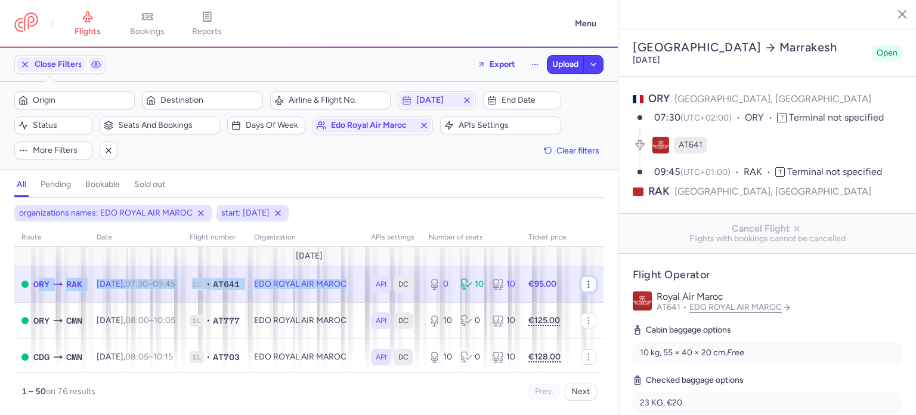
click at [584, 285] on icon "button" at bounding box center [589, 284] width 10 height 10
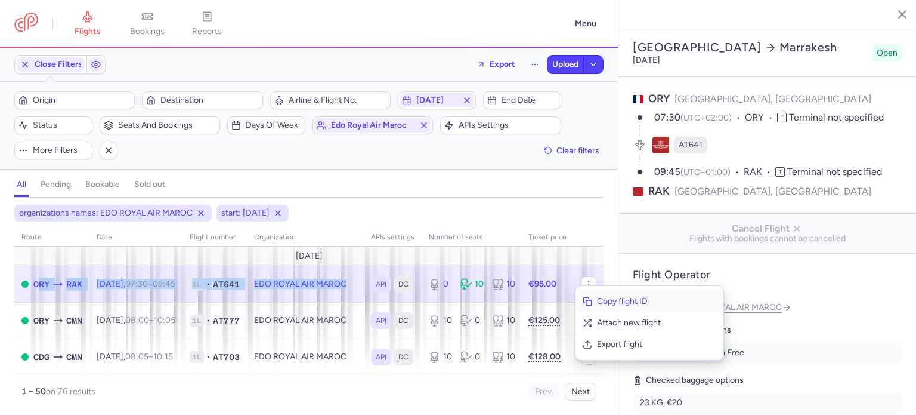
click at [595, 302] on button "Copy flight ID" at bounding box center [650, 301] width 148 height 21
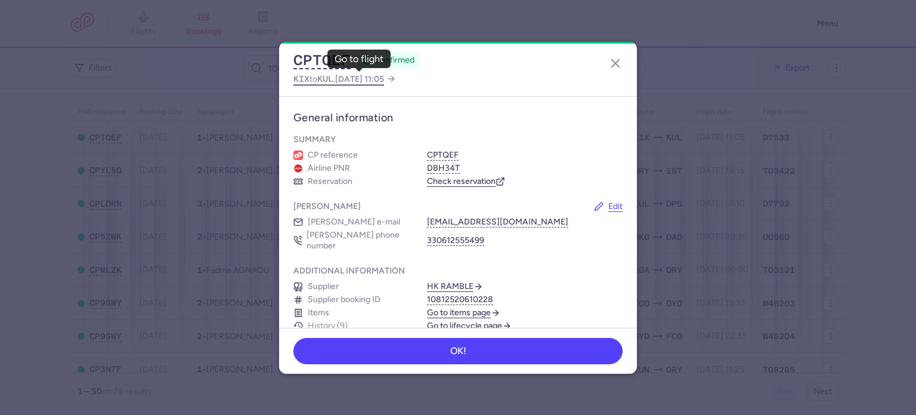
click at [334, 78] on span "KUL" at bounding box center [325, 79] width 16 height 10
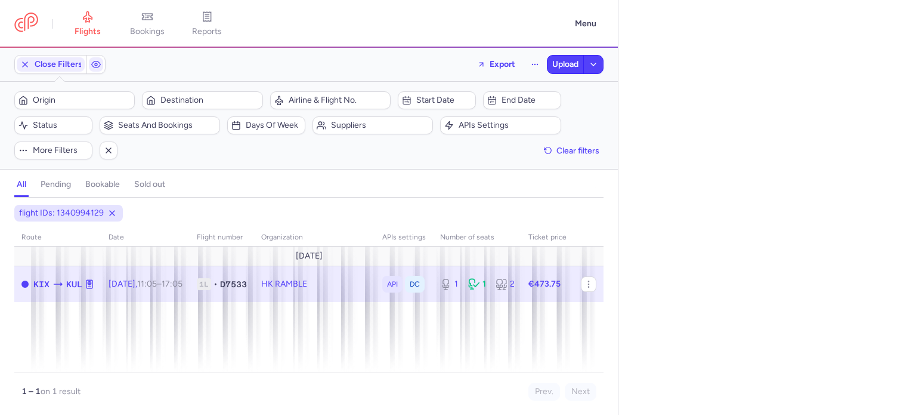
select select "days"
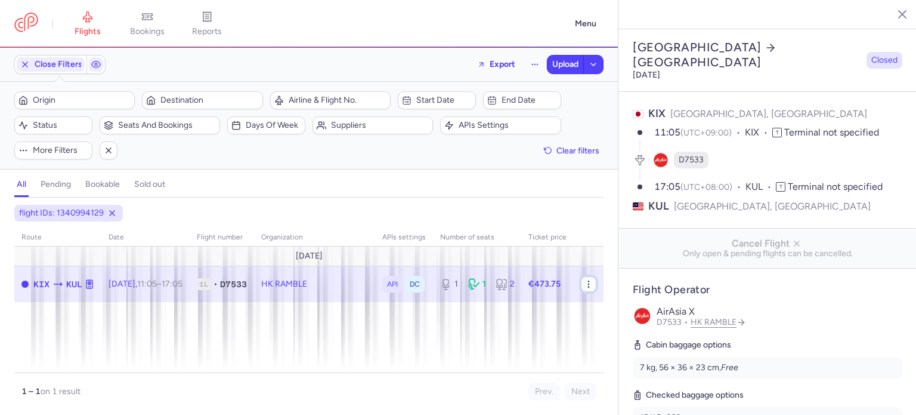
click at [592, 289] on button "button" at bounding box center [589, 284] width 16 height 16
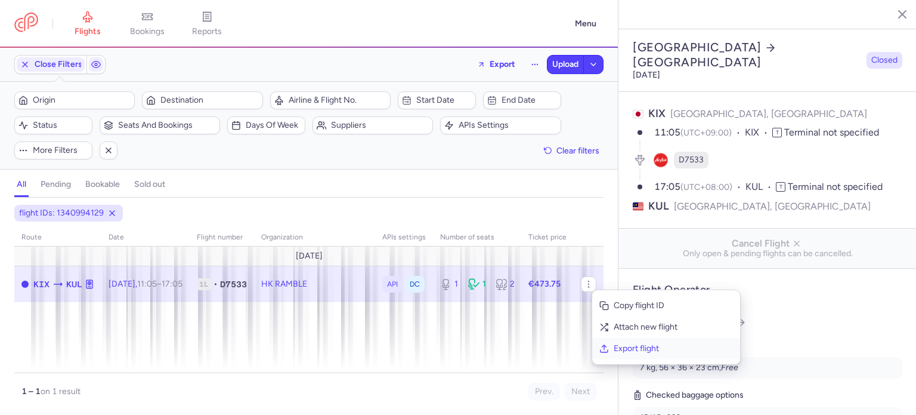
click at [637, 348] on span "Export flight" at bounding box center [673, 348] width 119 height 12
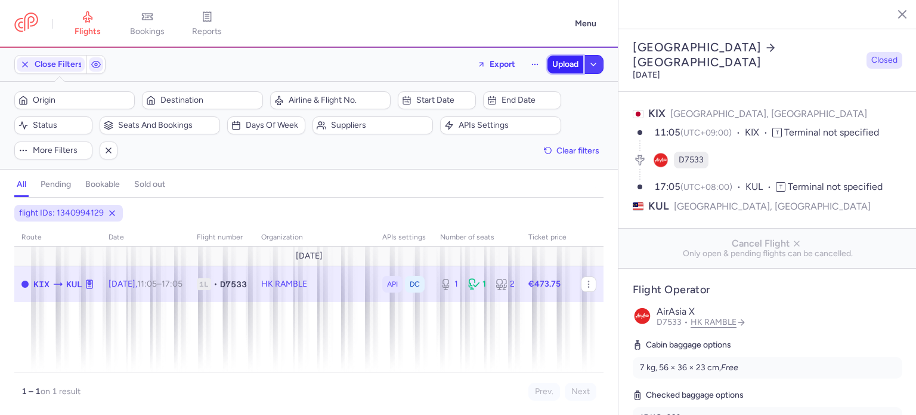
click at [558, 56] on button "Upload" at bounding box center [566, 64] width 36 height 18
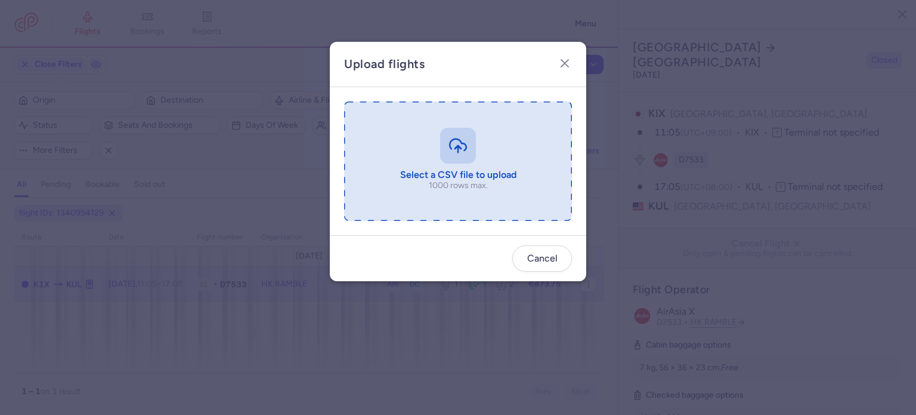
click at [433, 149] on input "file" at bounding box center [458, 160] width 228 height 119
type input "C:\fakepath\export_flight_D7533_20250811,0013 (1).csv"
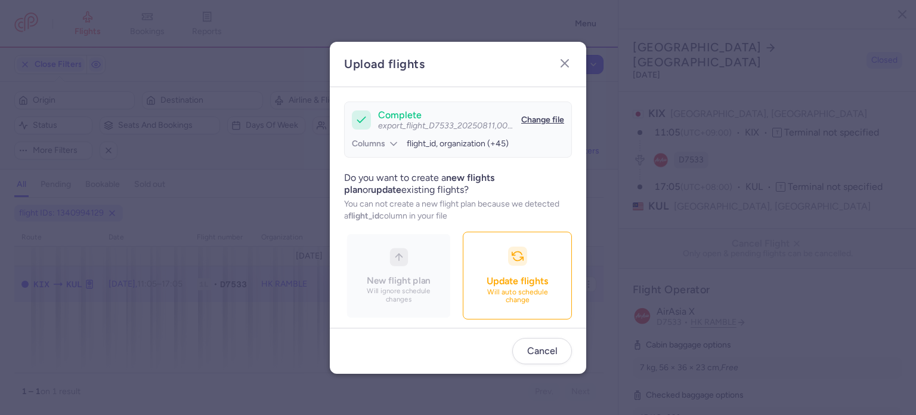
scroll to position [103, 0]
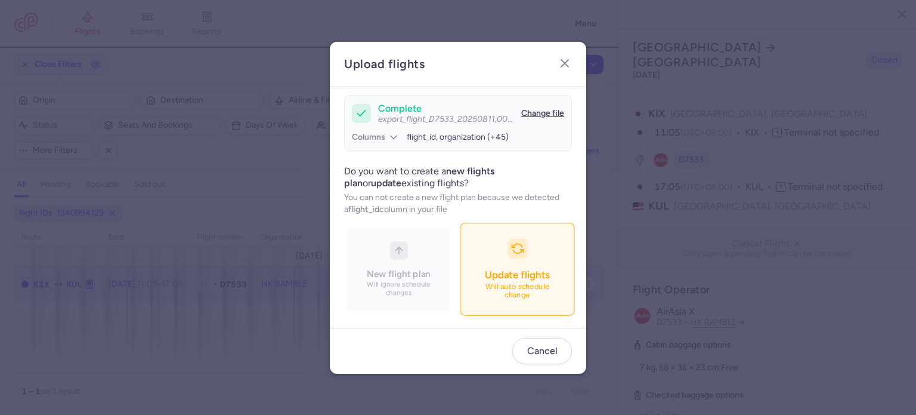
click at [460, 263] on button "Update flights Will auto schedule change" at bounding box center [517, 269] width 115 height 92
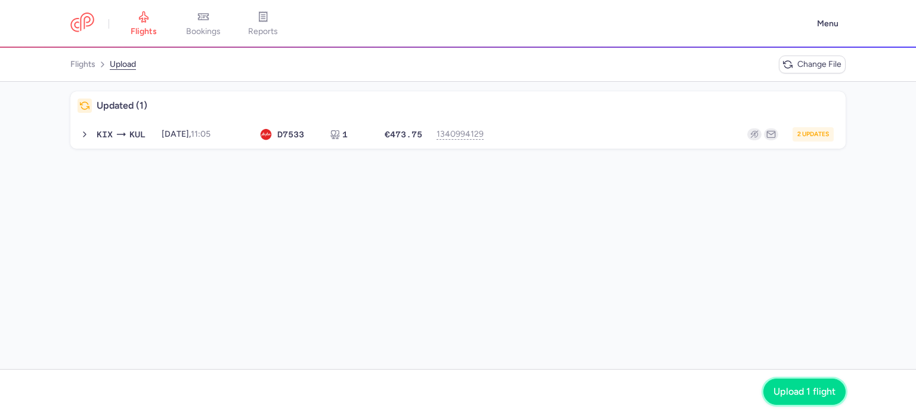
click at [820, 391] on span "Upload 1 flight" at bounding box center [805, 391] width 62 height 11
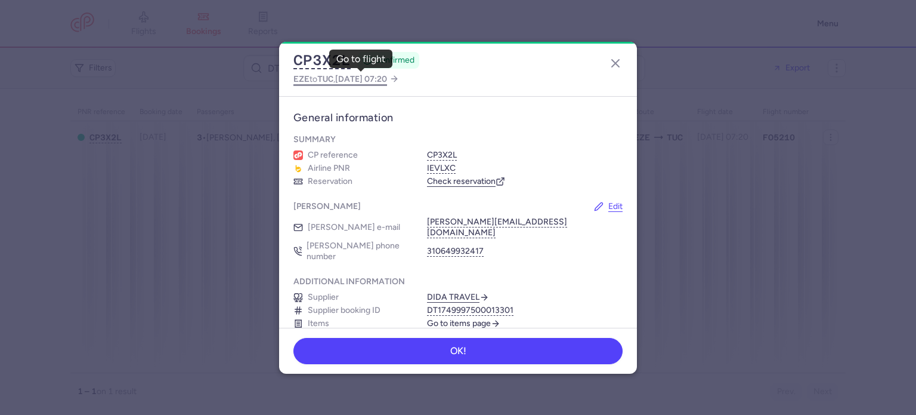
click at [344, 76] on span "[DATE] 07:20" at bounding box center [361, 79] width 52 height 10
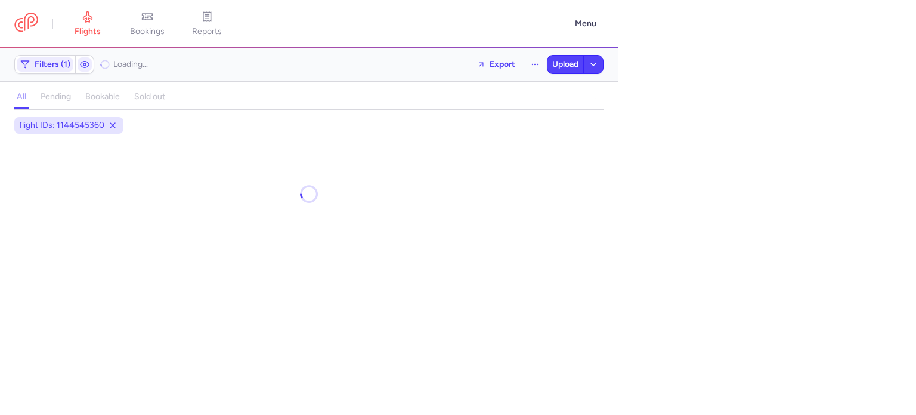
select select "days"
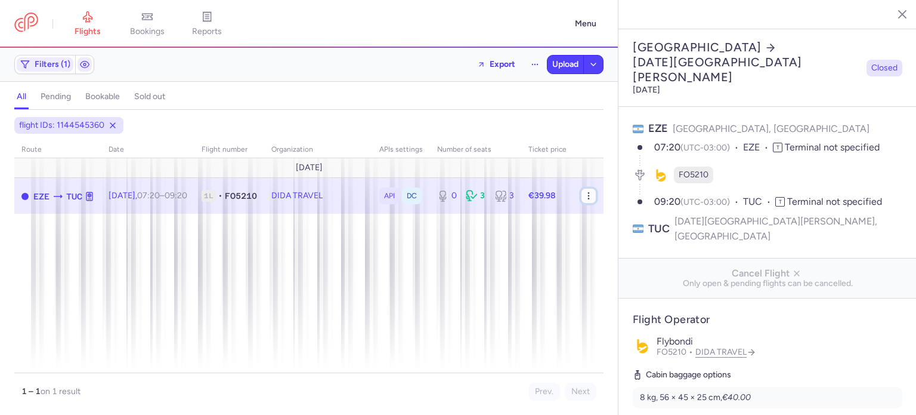
click at [589, 200] on button "button" at bounding box center [589, 196] width 16 height 16
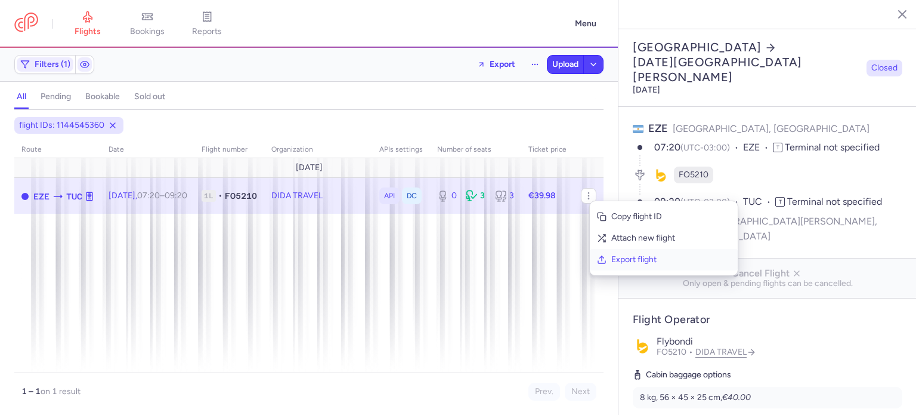
click at [610, 267] on button "Export flight" at bounding box center [664, 259] width 148 height 21
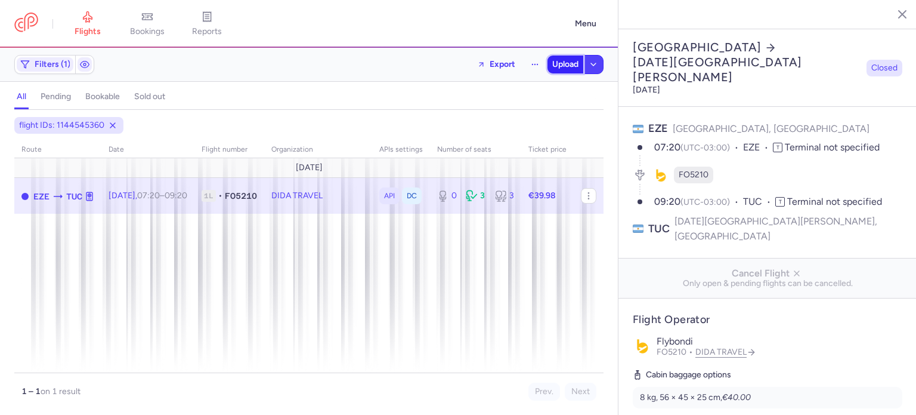
click at [557, 64] on span "Upload" at bounding box center [565, 65] width 26 height 10
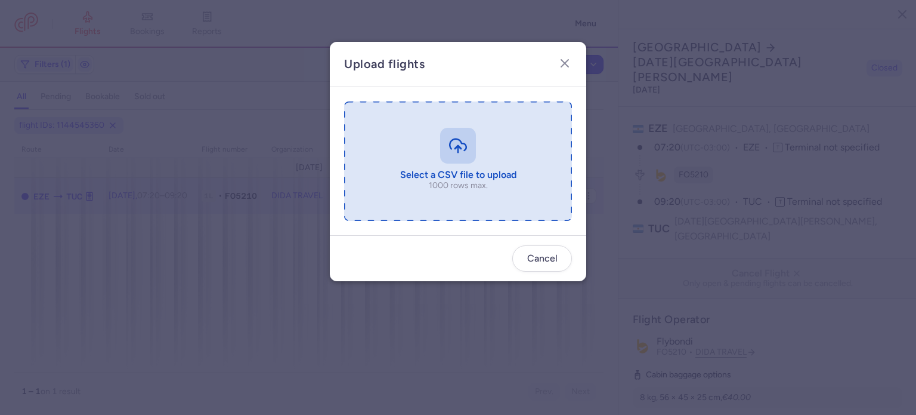
click at [462, 144] on input "file" at bounding box center [458, 160] width 228 height 119
type input "C:\fakepath\export_flight_FO5210_20250811,0015 (1).csv"
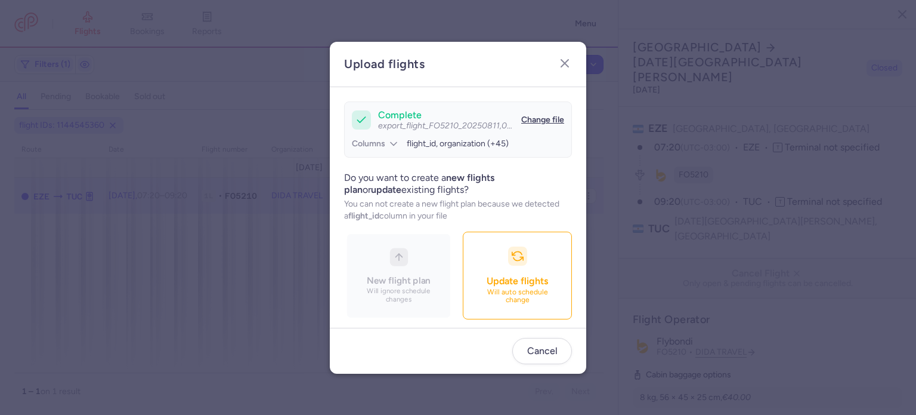
scroll to position [103, 0]
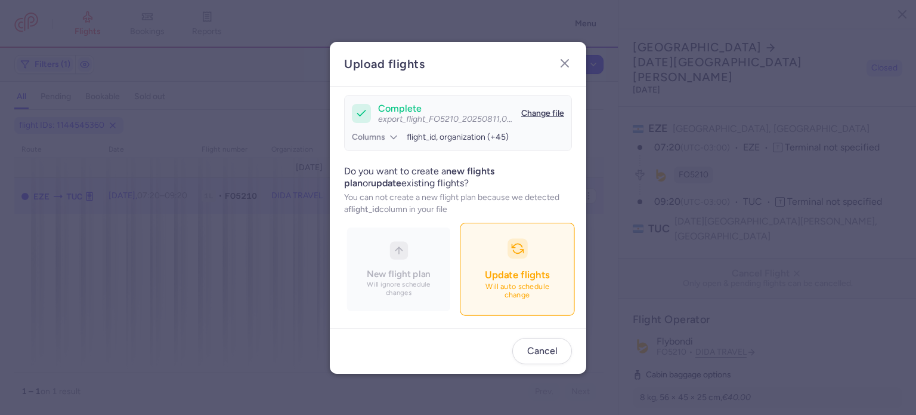
click at [485, 269] on span "Update flights" at bounding box center [517, 274] width 64 height 12
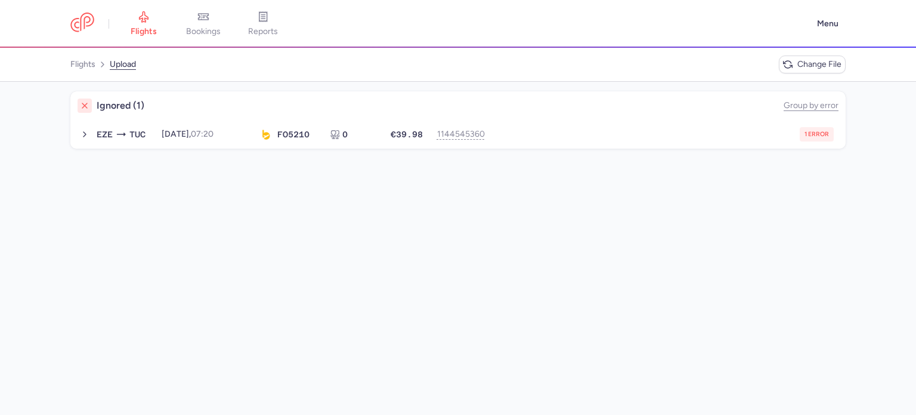
click at [589, 149] on div "Ignored (1) Group by error EZE TUC [DATE] 07:20 FO 5210 0 €39.98 1144545360 1 e…" at bounding box center [458, 248] width 916 height 333
click at [567, 134] on div "1 error" at bounding box center [663, 134] width 341 height 14
click at [329, 162] on span "new forked flight will result in a duplicate with flight: 1421659790" at bounding box center [218, 158] width 240 height 10
copy span "1421659790"
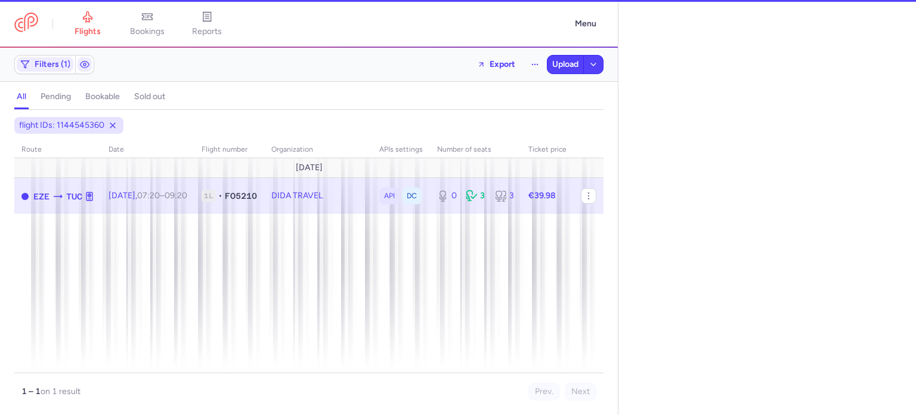
select select "days"
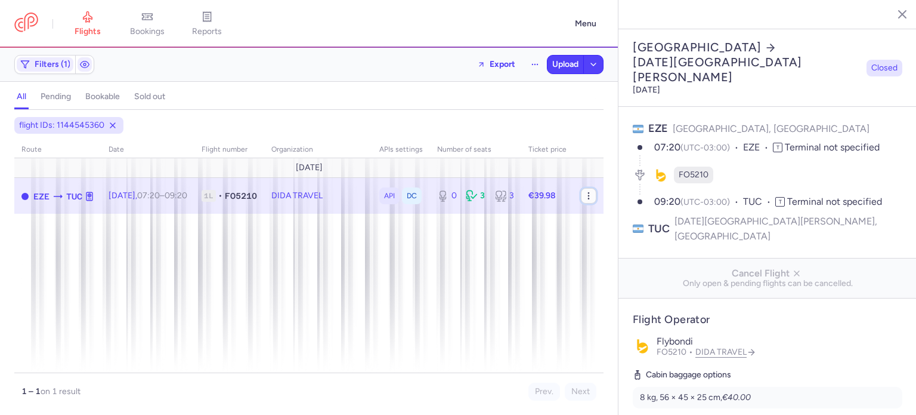
click at [591, 195] on icon "button" at bounding box center [589, 196] width 10 height 10
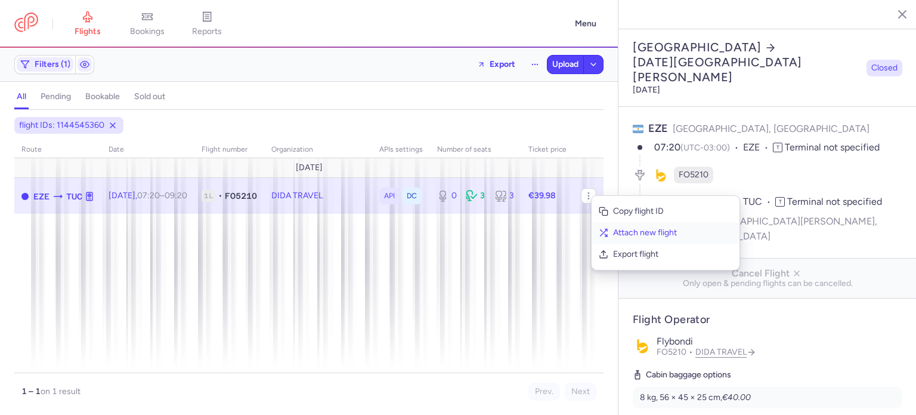
click at [625, 232] on span "Attach new flight" at bounding box center [672, 233] width 119 height 12
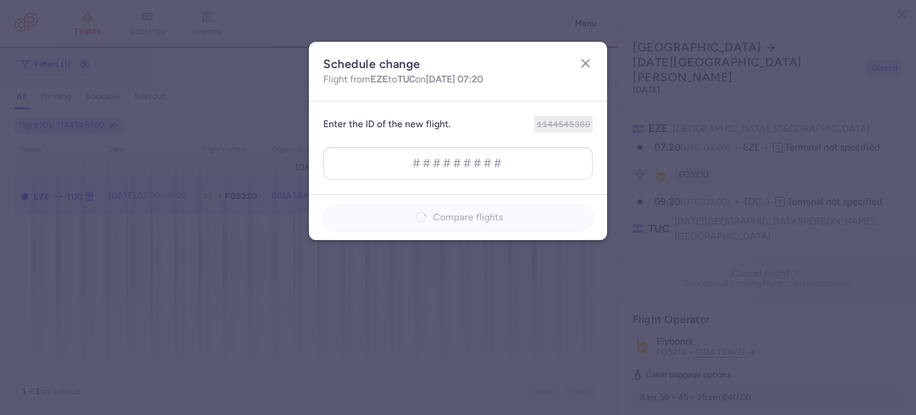
type input "1421659790"
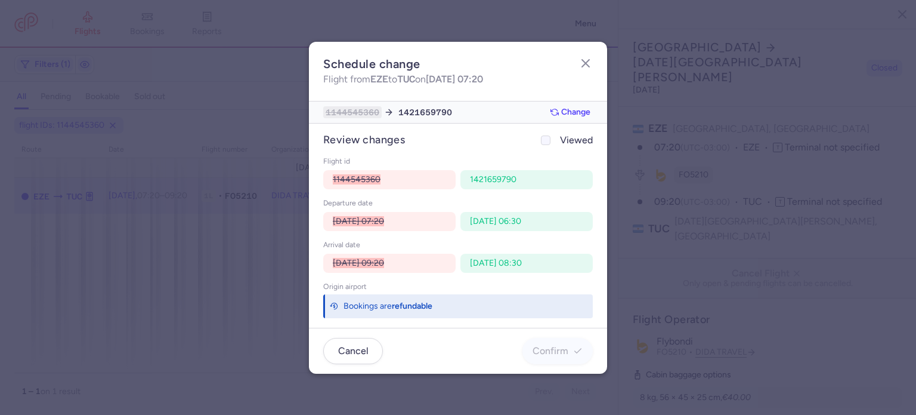
click at [544, 141] on icon at bounding box center [545, 140] width 7 height 7
click at [544, 141] on input "Viewed" at bounding box center [546, 140] width 10 height 10
checkbox input "true"
click at [554, 353] on span "Confirm" at bounding box center [551, 350] width 36 height 11
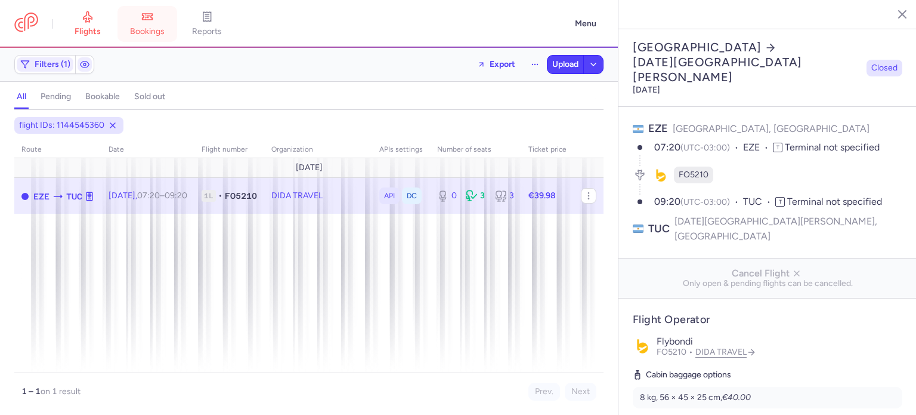
click at [153, 18] on icon at bounding box center [147, 17] width 12 height 12
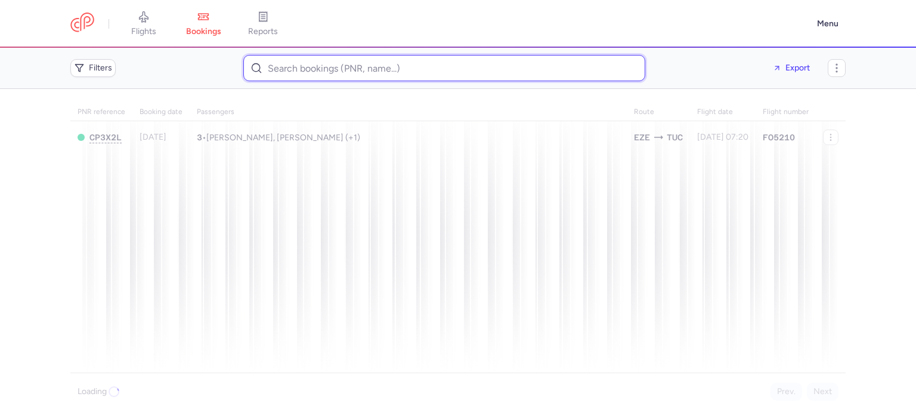
click at [322, 67] on input at bounding box center [444, 68] width 402 height 26
paste input "[EMAIL_ADDRESS][DOMAIN_NAME]"
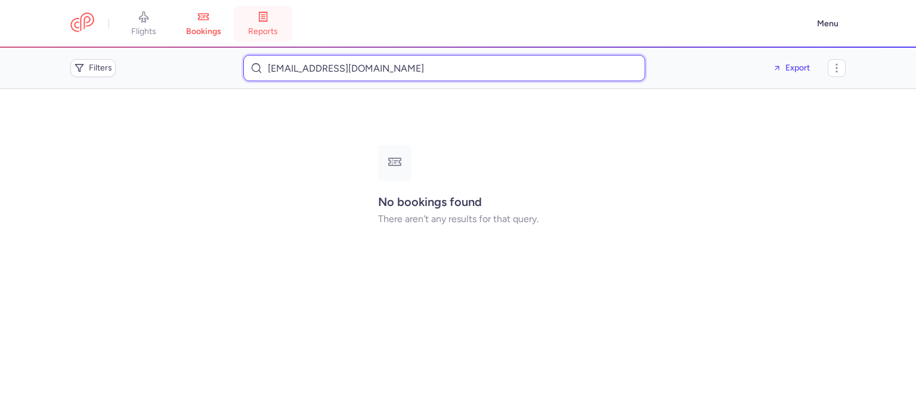
type input "[EMAIL_ADDRESS][DOMAIN_NAME]"
click at [317, 61] on input "[EMAIL_ADDRESS][DOMAIN_NAME]" at bounding box center [444, 68] width 402 height 26
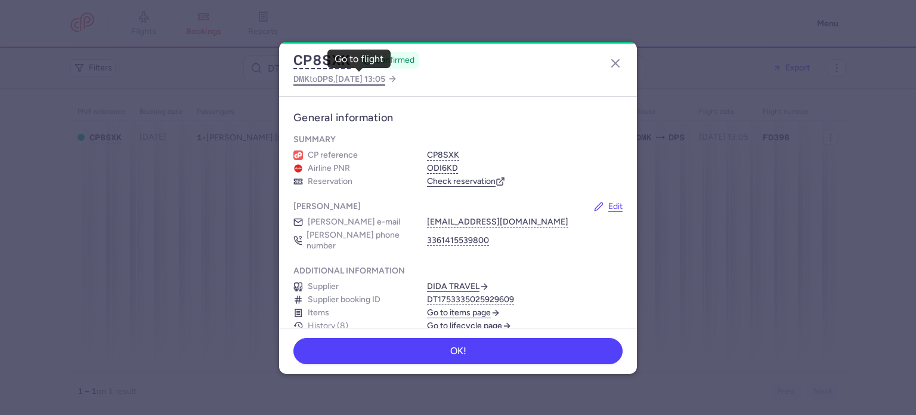
click at [327, 81] on span "DPS" at bounding box center [325, 79] width 16 height 10
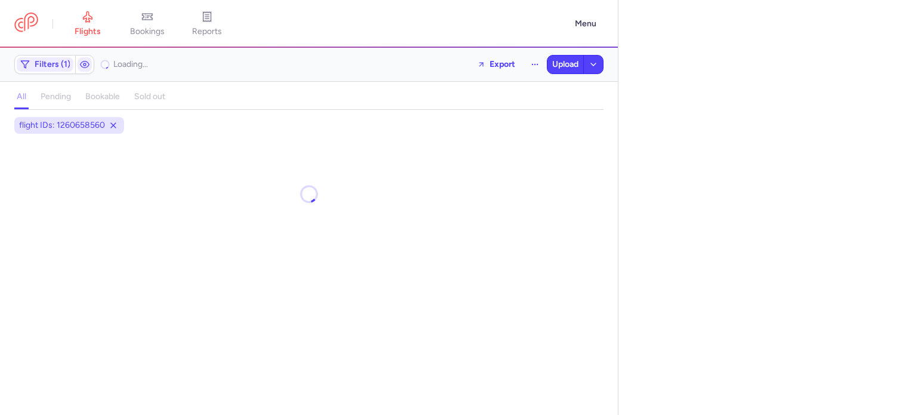
select select "days"
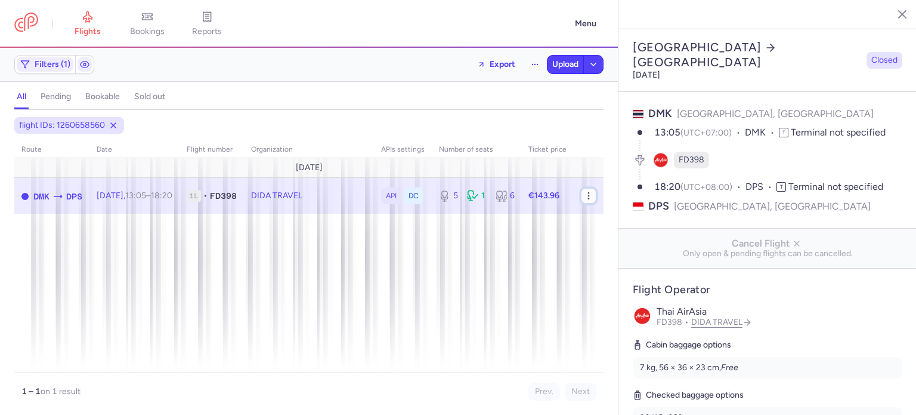
click at [592, 195] on icon "button" at bounding box center [589, 196] width 10 height 10
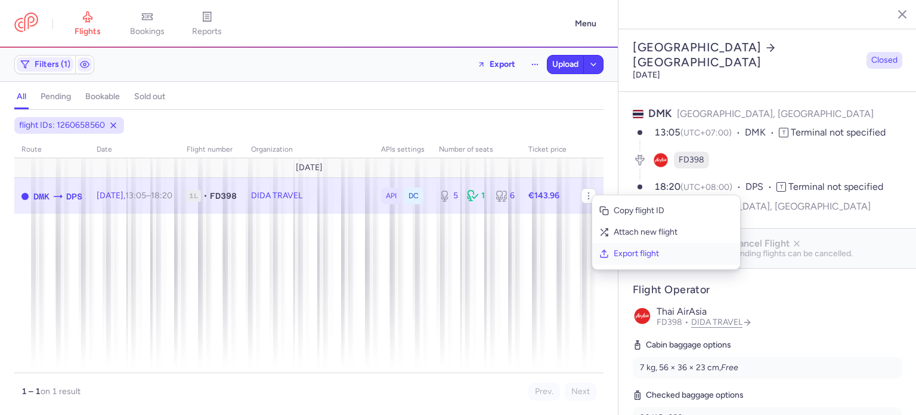
click at [616, 260] on button "Export flight" at bounding box center [666, 253] width 148 height 21
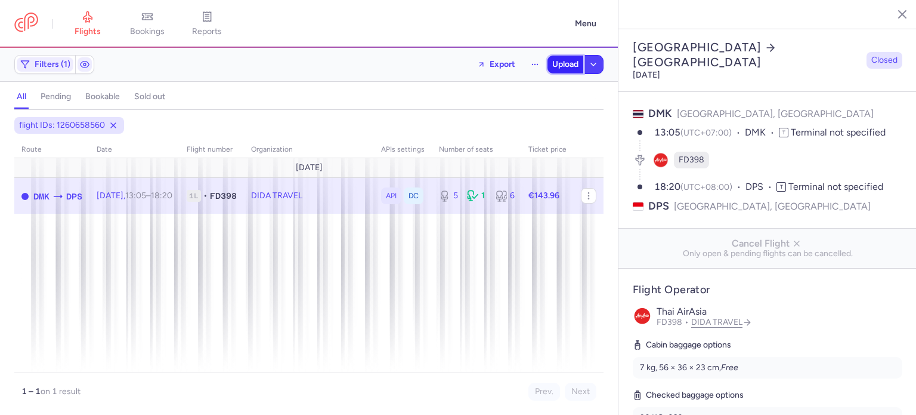
click at [578, 65] on span "Upload" at bounding box center [565, 65] width 26 height 10
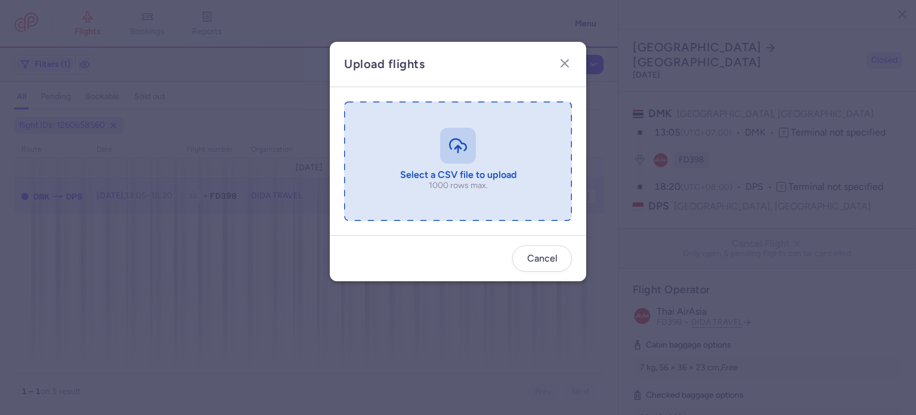
click at [440, 115] on input "file" at bounding box center [458, 160] width 228 height 119
type input "C:\fakepath\export_flight_FD398_20250811,0045 (1).csv"
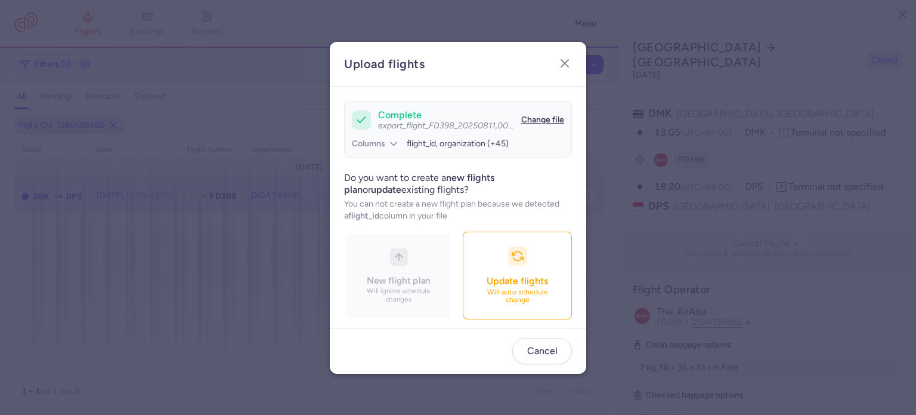
scroll to position [103, 0]
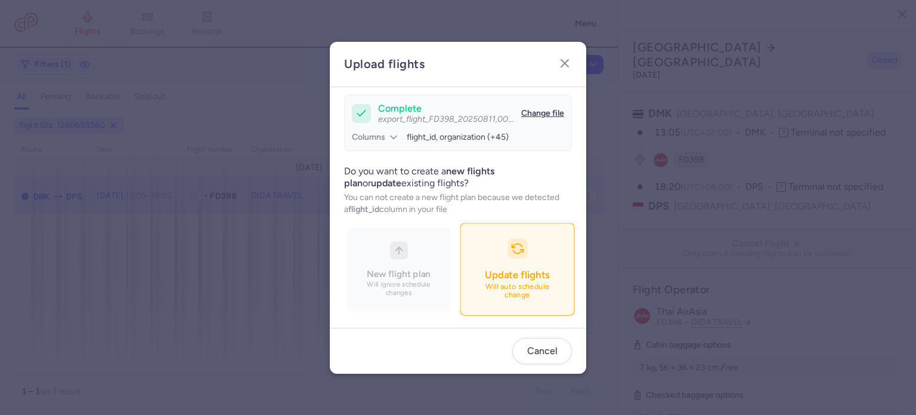
click at [460, 262] on button "Update flights Will auto schedule change" at bounding box center [517, 269] width 115 height 92
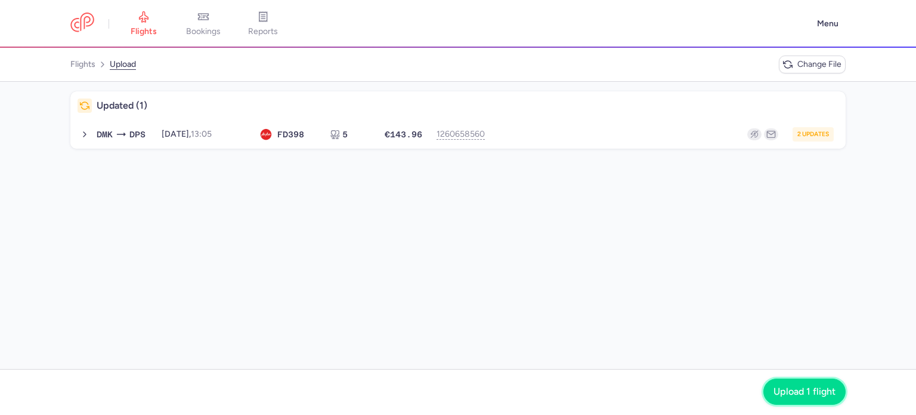
click at [807, 387] on span "Upload 1 flight" at bounding box center [805, 391] width 62 height 11
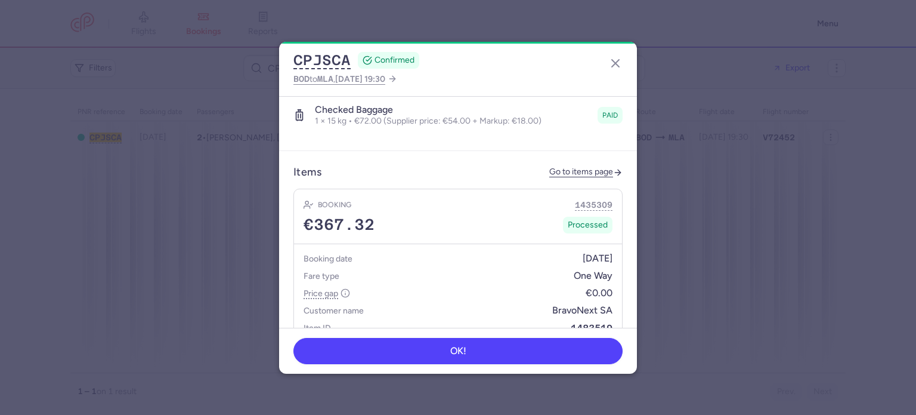
scroll to position [450, 0]
click at [350, 341] on button "Show transactions" at bounding box center [458, 353] width 328 height 24
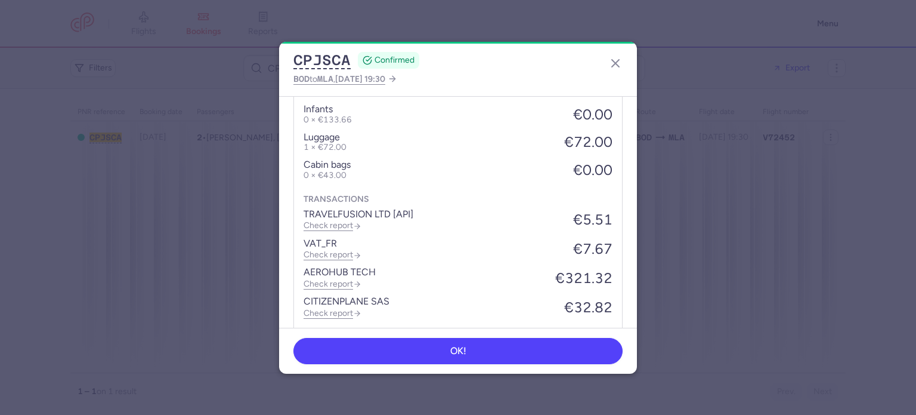
scroll to position [748, 0]
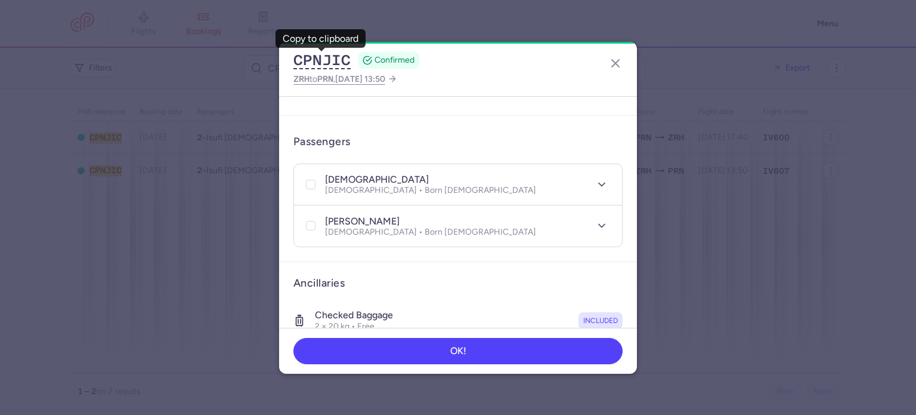
scroll to position [210, 0]
click at [453, 175] on div "isufi ISLAM Male • Born 28/02/1962" at bounding box center [445, 186] width 283 height 22
click at [501, 175] on div "isufi ISLAM Male • Born 28/02/1962" at bounding box center [445, 186] width 283 height 22
click at [596, 180] on icon "button" at bounding box center [602, 186] width 12 height 12
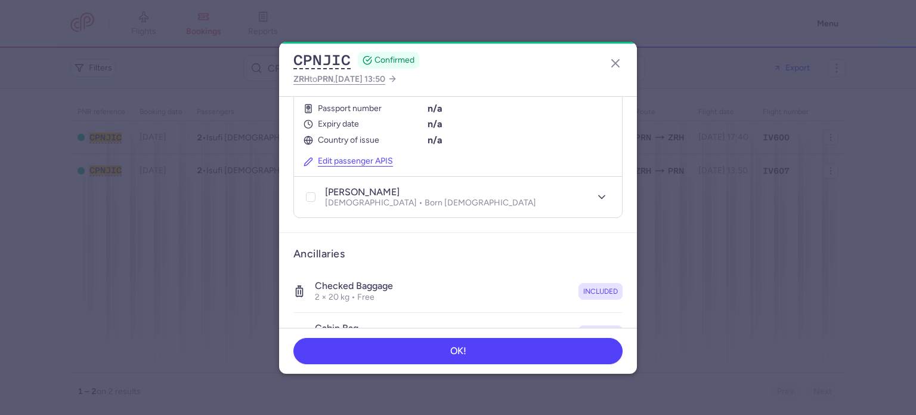
scroll to position [391, 0]
click at [344, 149] on section "Basic information Date of birth 28/02/1962 Nationality n/a Passport details Pas…" at bounding box center [458, 99] width 328 height 149
click at [344, 155] on button "Edit passenger APIS" at bounding box center [348, 160] width 89 height 10
select select "2"
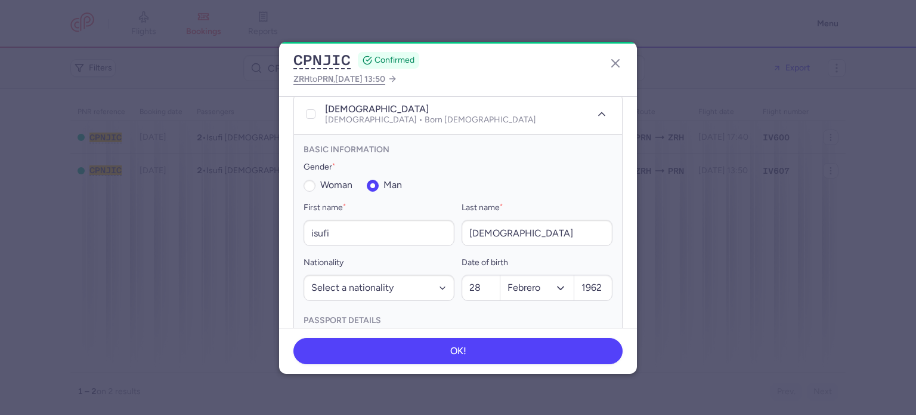
scroll to position [281, 0]
click at [322, 220] on input "isufi" at bounding box center [379, 233] width 151 height 26
click at [526, 220] on input "[DEMOGRAPHIC_DATA]" at bounding box center [537, 233] width 151 height 26
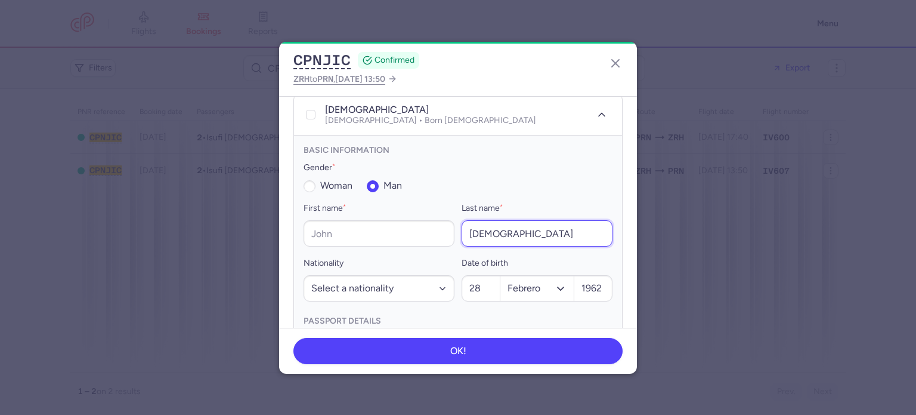
paste input "isufi"
drag, startPoint x: 484, startPoint y: 221, endPoint x: 459, endPoint y: 225, distance: 25.3
click at [462, 225] on input "islamisufi" at bounding box center [537, 233] width 151 height 26
type input "isufi"
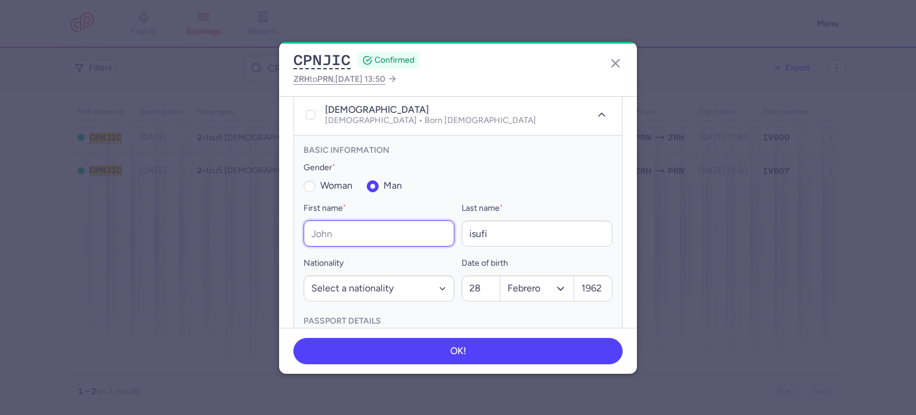
paste input "[DEMOGRAPHIC_DATA]"
click at [357, 230] on input "[DEMOGRAPHIC_DATA]" at bounding box center [379, 233] width 151 height 26
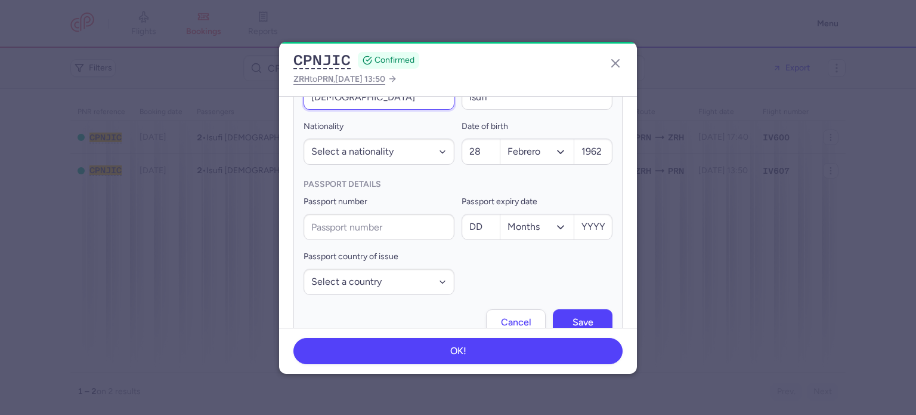
scroll to position [419, 0]
type input "[DEMOGRAPHIC_DATA]"
click at [560, 308] on button "Save" at bounding box center [583, 320] width 60 height 26
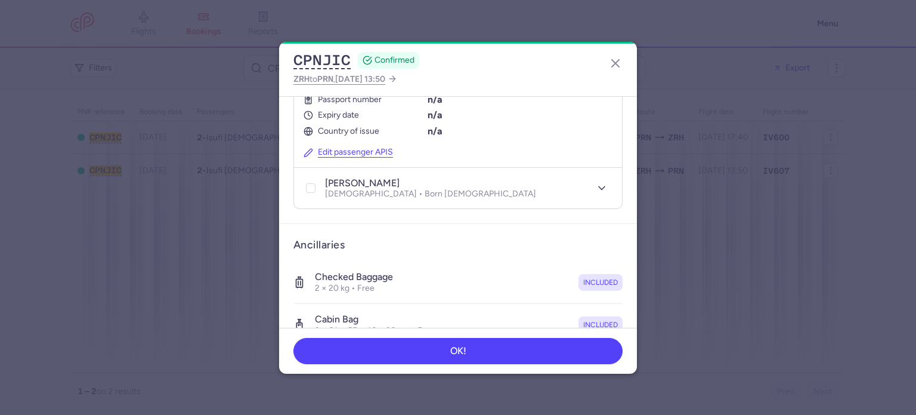
scroll to position [408, 0]
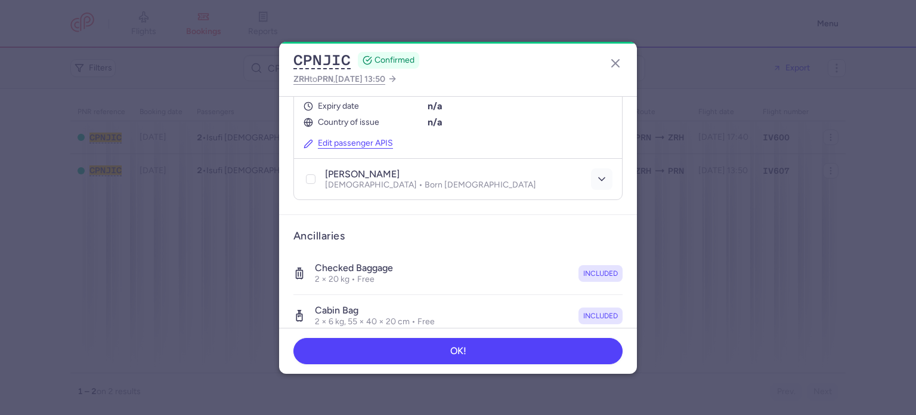
click at [596, 173] on icon "button" at bounding box center [602, 179] width 12 height 12
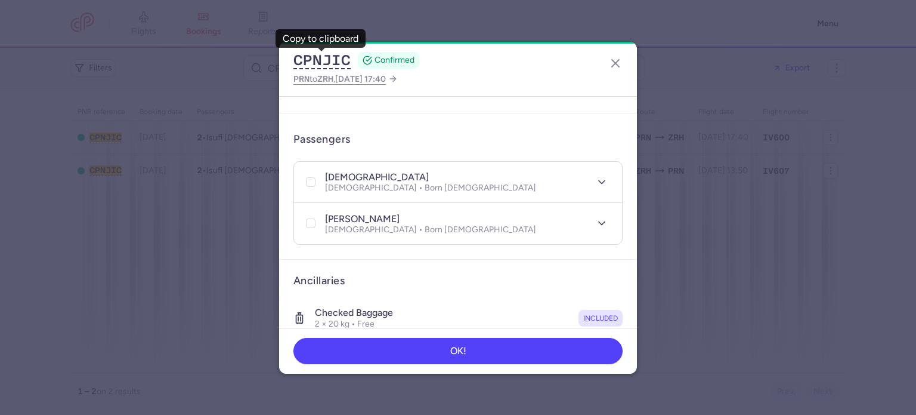
scroll to position [212, 0]
click at [599, 181] on polyline "button" at bounding box center [602, 182] width 6 height 3
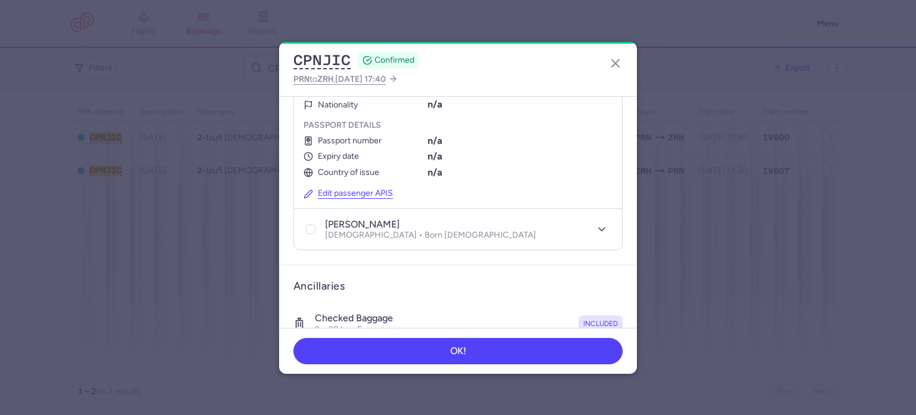
scroll to position [359, 0]
click at [327, 187] on button "Edit passenger APIS" at bounding box center [348, 192] width 89 height 10
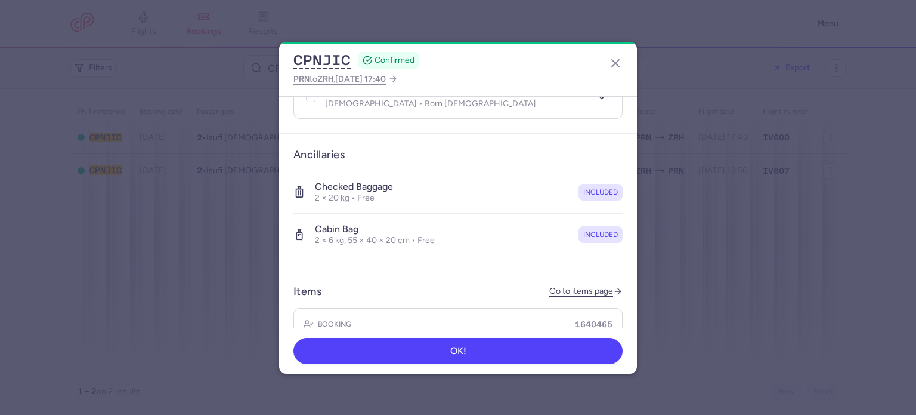
select select "2"
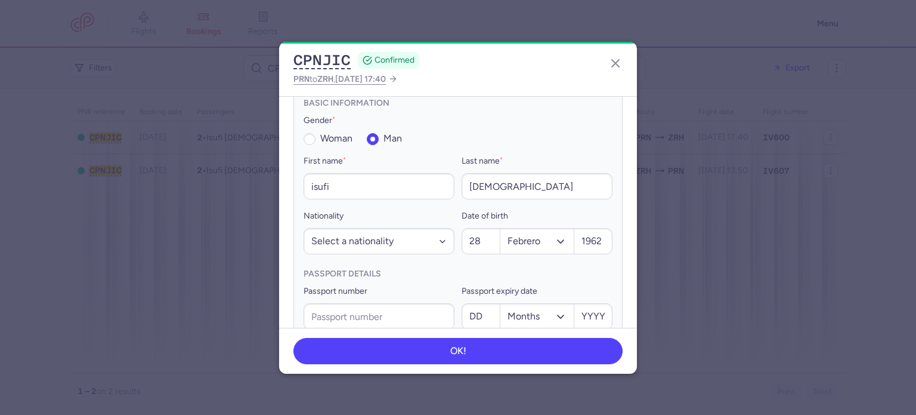
scroll to position [308, 0]
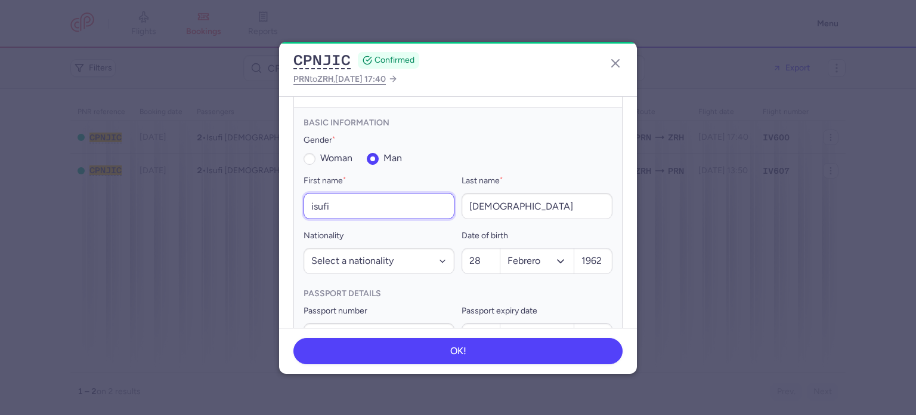
click at [399, 204] on input "isufi" at bounding box center [379, 206] width 151 height 26
paste input "[DEMOGRAPHIC_DATA]"
drag, startPoint x: 331, startPoint y: 194, endPoint x: 296, endPoint y: 193, distance: 34.6
click at [296, 193] on form "Basic information Gender * [DEMOGRAPHIC_DATA] man First name * [PERSON_NAME] is…" at bounding box center [458, 281] width 328 height 346
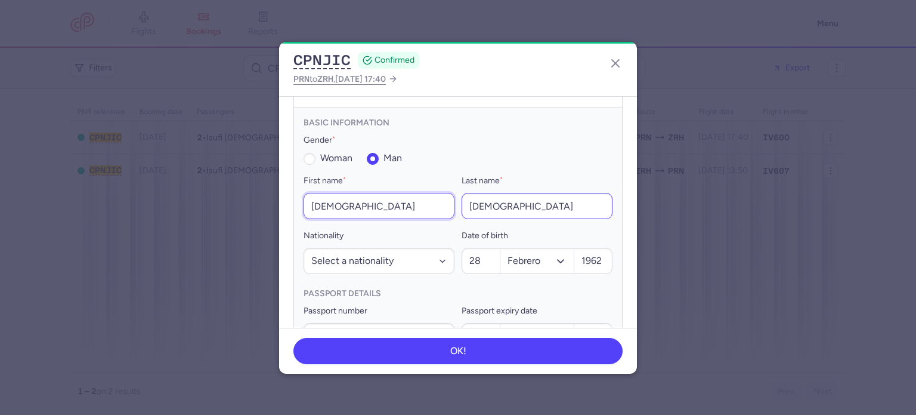
type input "[DEMOGRAPHIC_DATA]"
click at [489, 194] on input "[DEMOGRAPHIC_DATA]" at bounding box center [537, 206] width 151 height 26
paste input "ufi"
click at [489, 194] on input "isufi" at bounding box center [537, 206] width 151 height 26
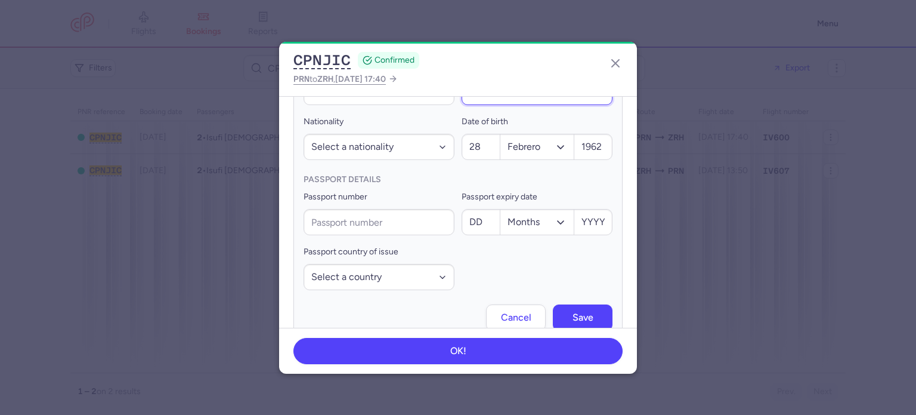
scroll to position [422, 0]
type input "isufi"
click at [561, 305] on button "Save" at bounding box center [583, 317] width 60 height 26
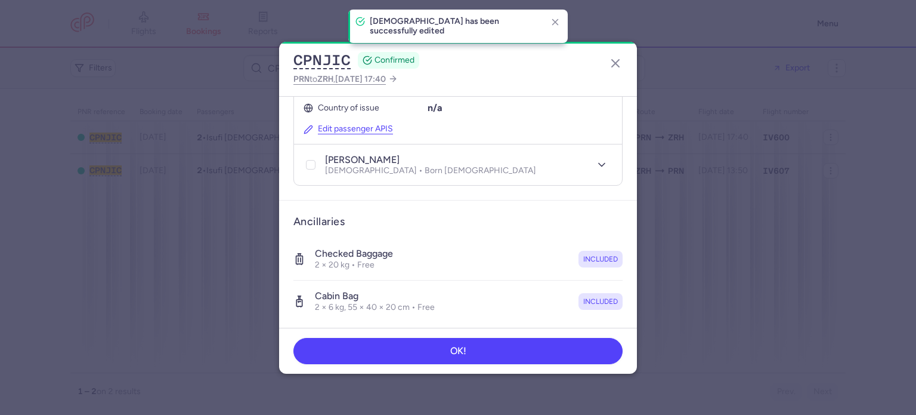
scroll to position [0, 0]
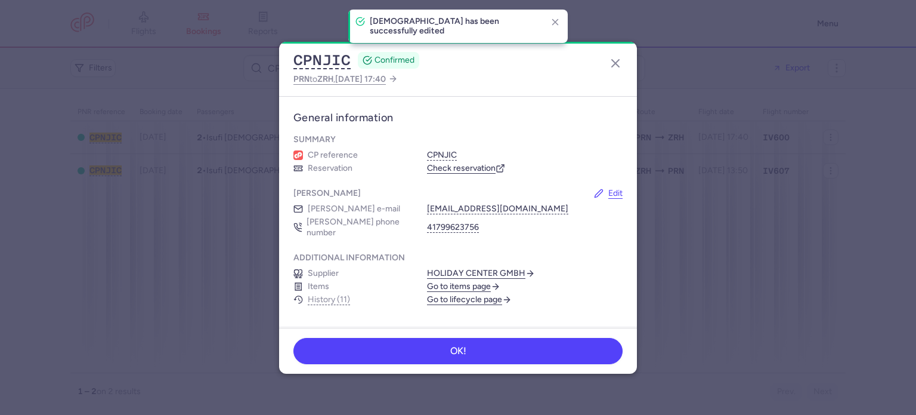
click at [453, 168] on link "Check reservation" at bounding box center [466, 168] width 78 height 11
